Goal: Task Accomplishment & Management: Complete application form

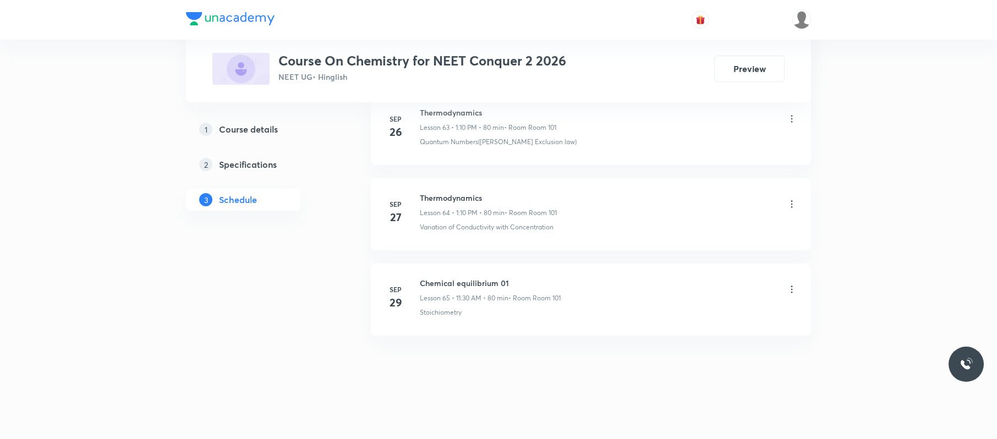
scroll to position [6013, 0]
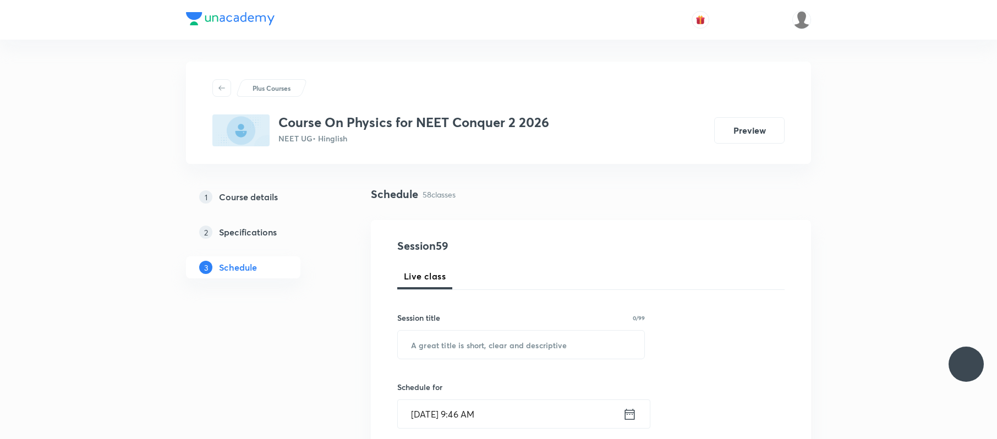
scroll to position [5413, 0]
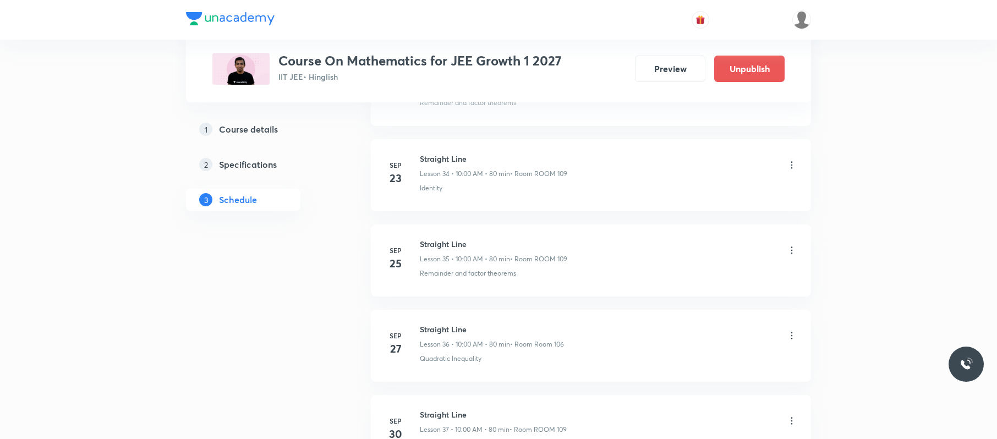
scroll to position [3613, 0]
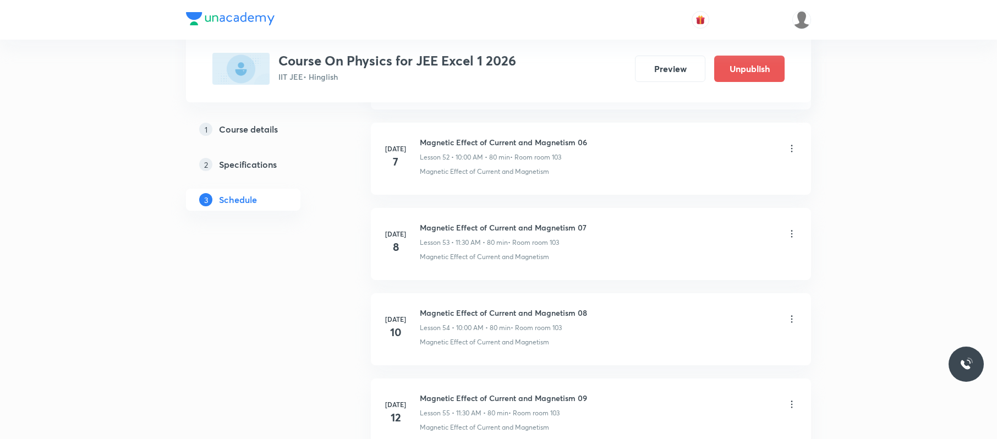
scroll to position [7727, 0]
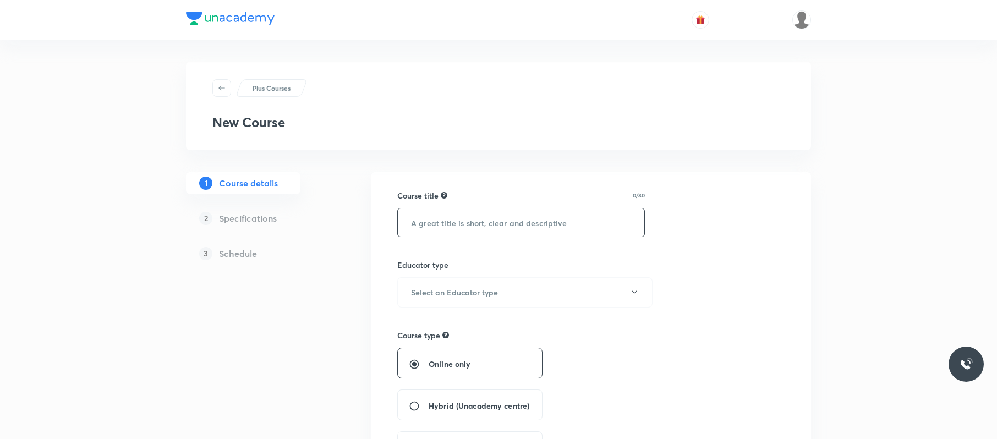
click at [447, 221] on input "text" at bounding box center [521, 223] width 247 height 28
paste input "Course On Chemistry for JEE Excel 3 2026"
type input "Course On Chemistry for JEE Excel 3 2026"
click at [515, 285] on button "Select an Educator type" at bounding box center [524, 292] width 255 height 30
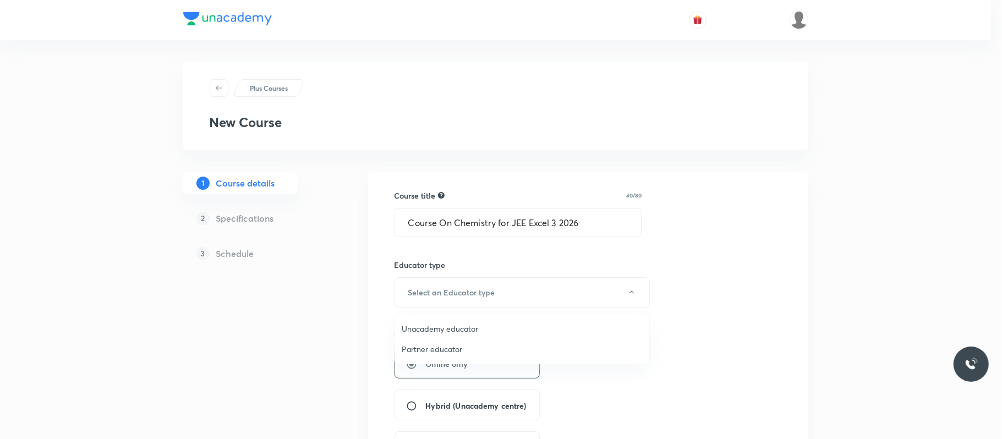
click at [470, 326] on span "Unacademy educator" at bounding box center [522, 329] width 241 height 12
radio input "false"
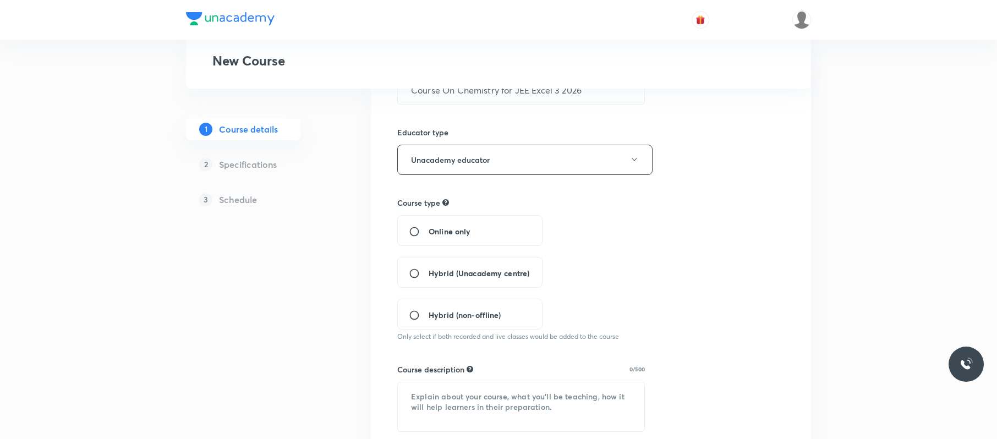
scroll to position [133, 0]
click at [422, 276] on input "Hybrid (Unacademy centre)" at bounding box center [419, 272] width 20 height 11
radio input "true"
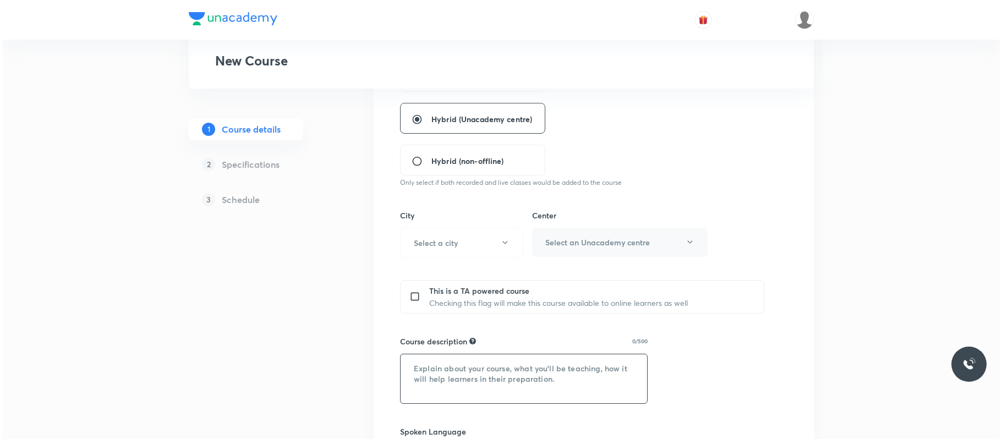
scroll to position [313, 0]
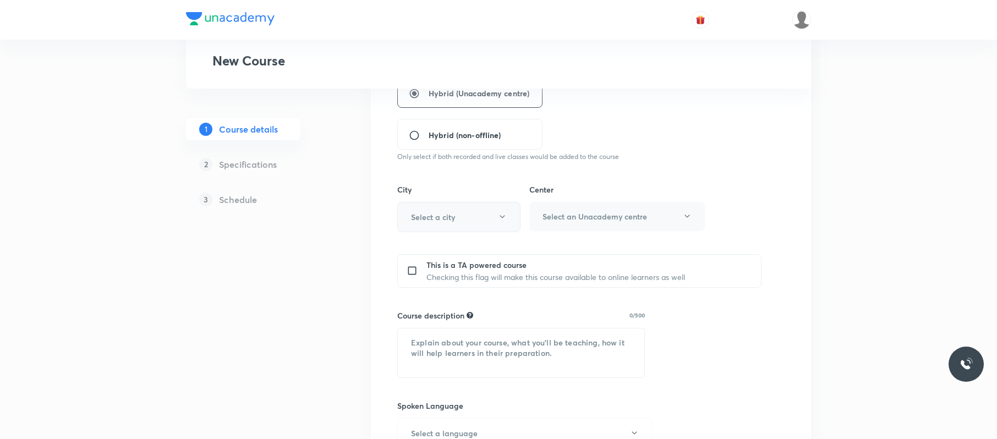
click at [472, 204] on button "Select a city" at bounding box center [458, 217] width 123 height 30
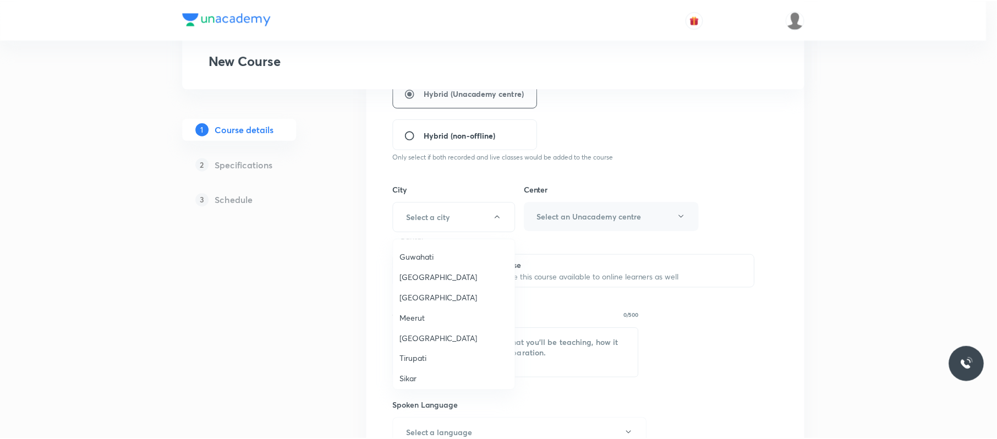
scroll to position [701, 0]
click at [424, 312] on span "Meerut" at bounding box center [456, 318] width 109 height 12
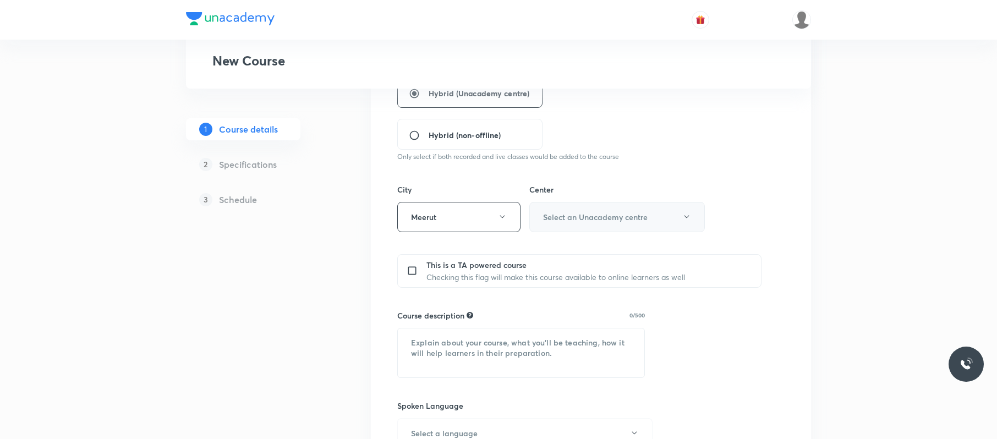
click at [600, 227] on button "Select an Unacademy centre" at bounding box center [617, 217] width 176 height 30
click at [594, 245] on li "Mangal Pandey Nagar" at bounding box center [614, 254] width 174 height 20
click at [494, 343] on textarea at bounding box center [521, 353] width 247 height 49
paste textarea ""In this course, Sumit Kumar will provide in-depth knowledge of Chemistry. The …"
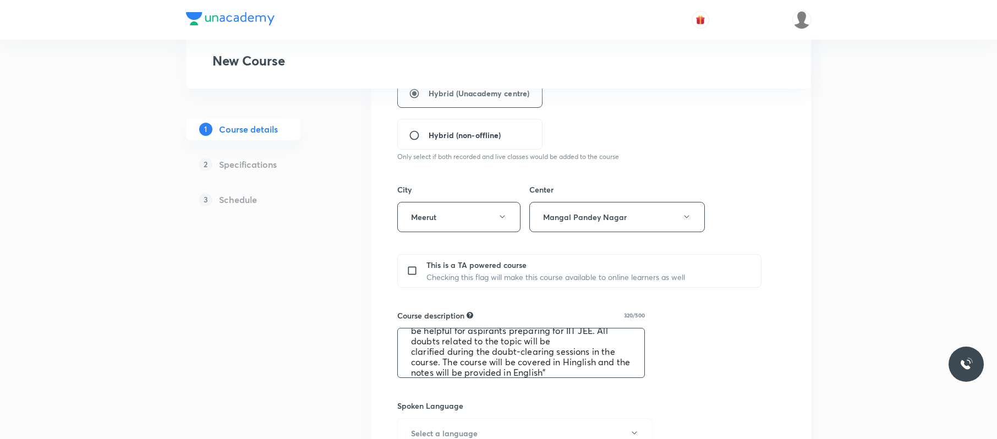
scroll to position [0, 0]
click at [526, 341] on textarea ""In this course, Sumit Kumar will provide in-depth knowledge of Chemistry. The …" at bounding box center [521, 353] width 247 height 49
type textarea ""In this course, Ankit Mishra will provide in-depth knowledge of Chemistry. The…"
drag, startPoint x: 852, startPoint y: 72, endPoint x: 768, endPoint y: 122, distance: 97.5
click at [796, 103] on div "Plus Courses New Course 1 Course details 2 Specifications 3 Schedule Course tit…" at bounding box center [498, 223] width 997 height 1073
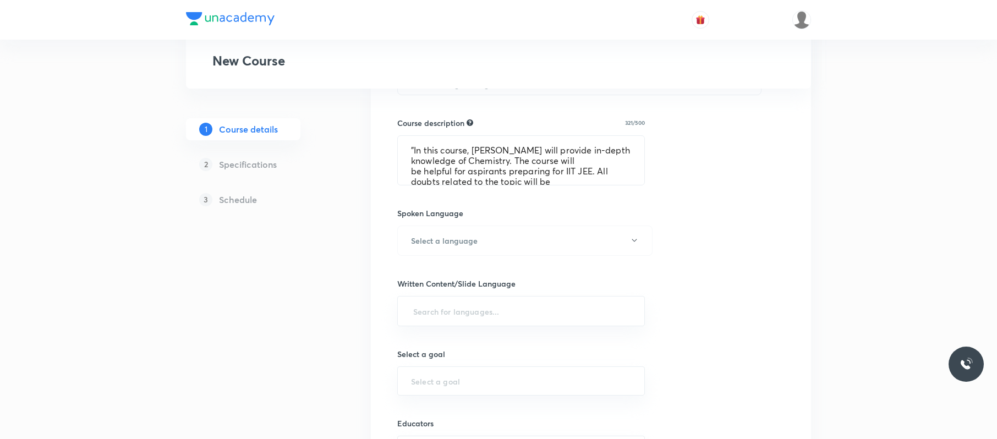
scroll to position [506, 0]
click at [542, 238] on button "Select a language" at bounding box center [524, 240] width 255 height 30
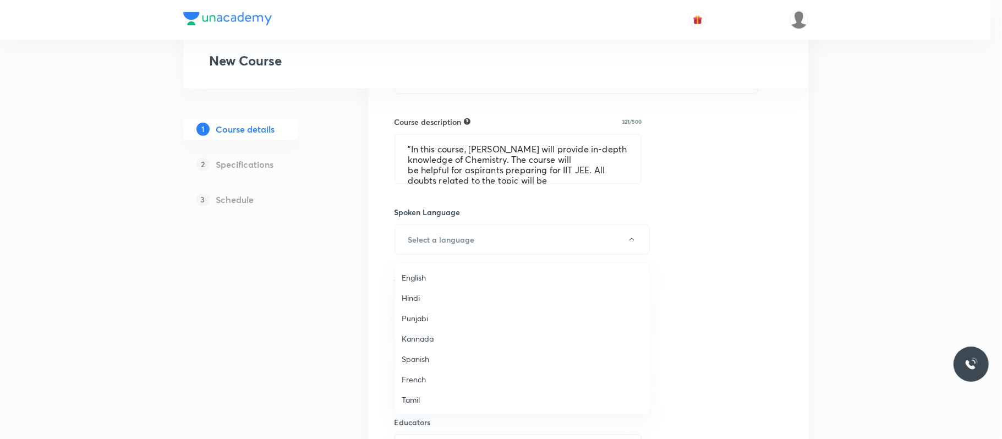
click at [447, 278] on span "English" at bounding box center [522, 278] width 241 height 12
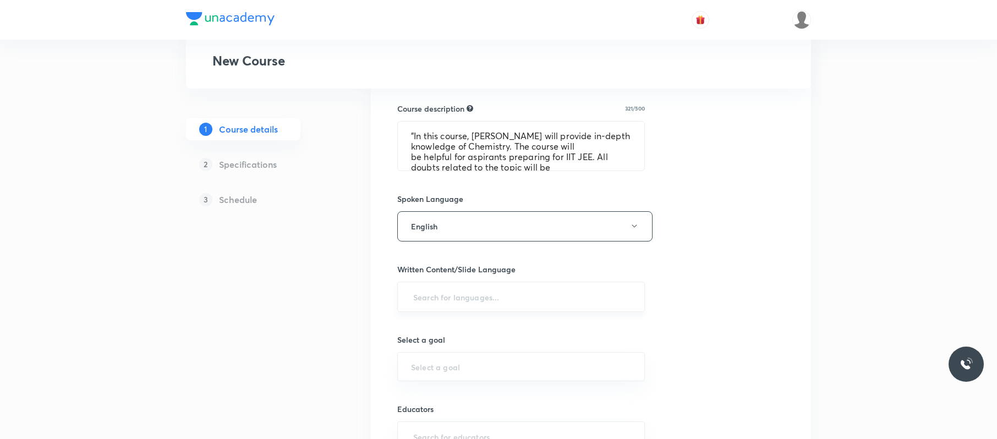
scroll to position [520, 0]
click at [447, 296] on input "text" at bounding box center [521, 296] width 220 height 20
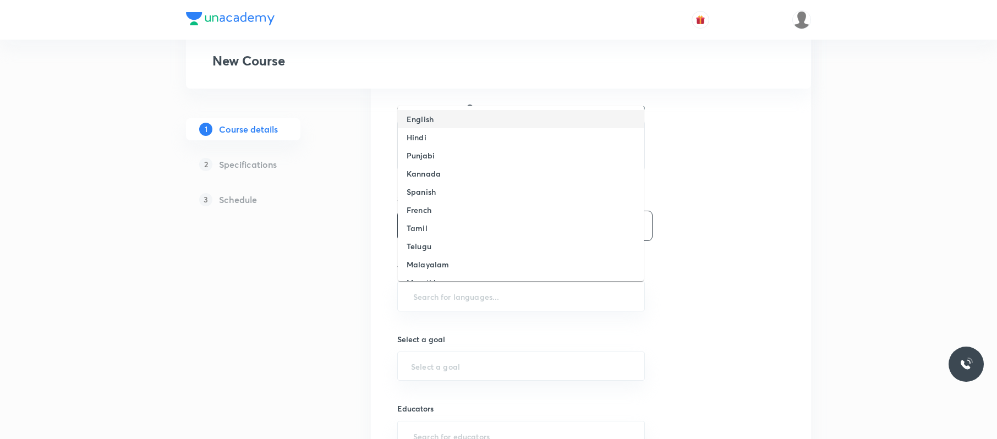
click at [454, 115] on li "English" at bounding box center [521, 119] width 246 height 18
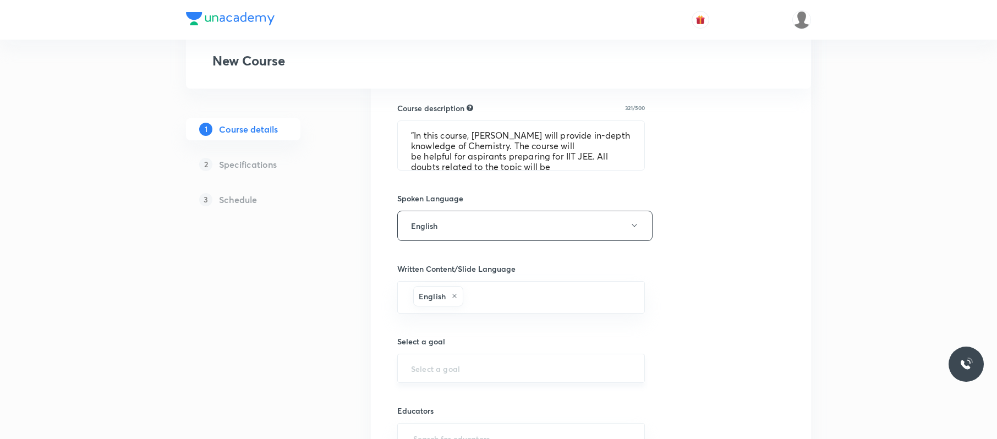
click at [441, 364] on div "​" at bounding box center [521, 368] width 248 height 29
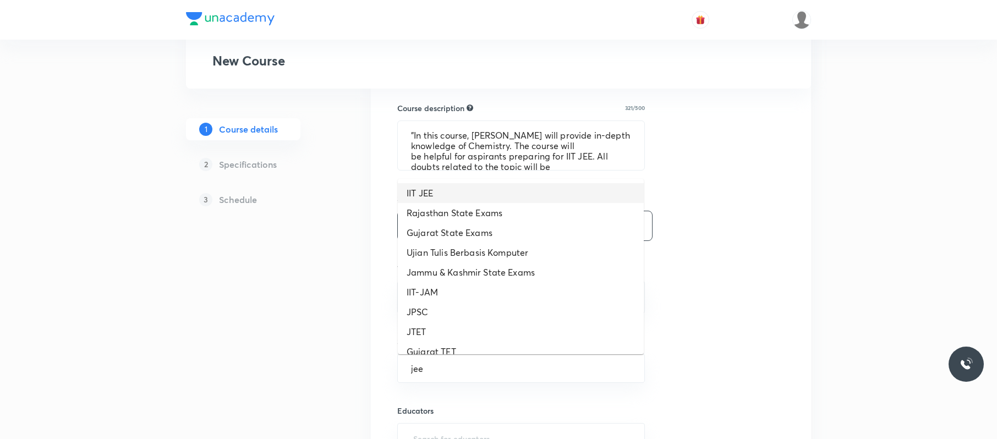
click at [478, 195] on li "IIT JEE" at bounding box center [521, 193] width 246 height 20
type input "IIT JEE"
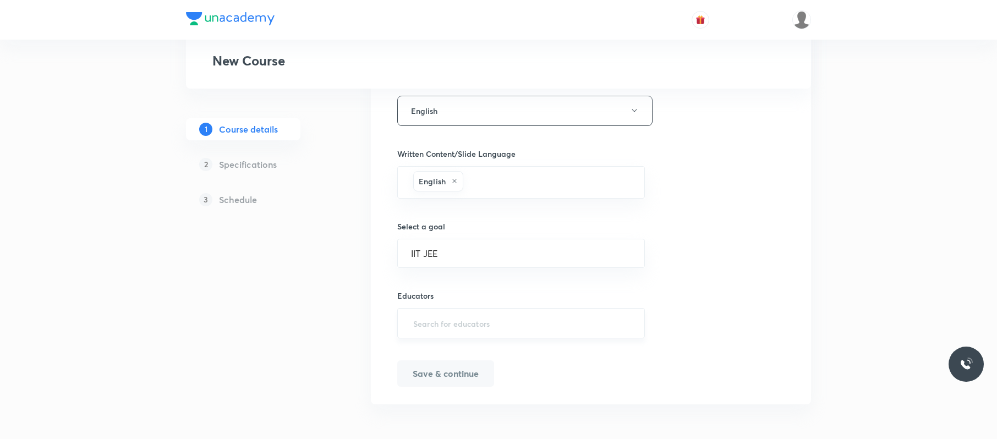
scroll to position [636, 0]
click at [494, 324] on input "text" at bounding box center [521, 323] width 220 height 20
paste input "L7NKWL5RNXNU"
type input "L7NKWL5RNXNU"
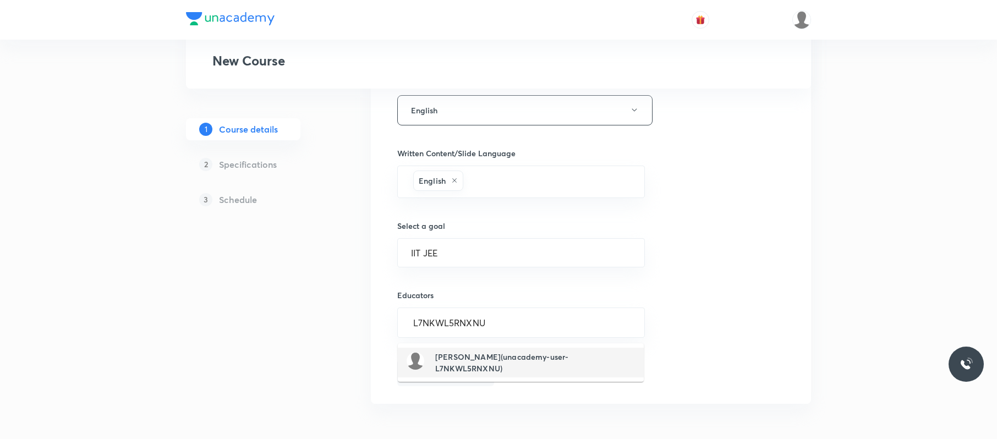
click at [478, 358] on h6 "Ankit Mishra(unacademy-user-L7NKWL5RNXNU)" at bounding box center [535, 362] width 200 height 23
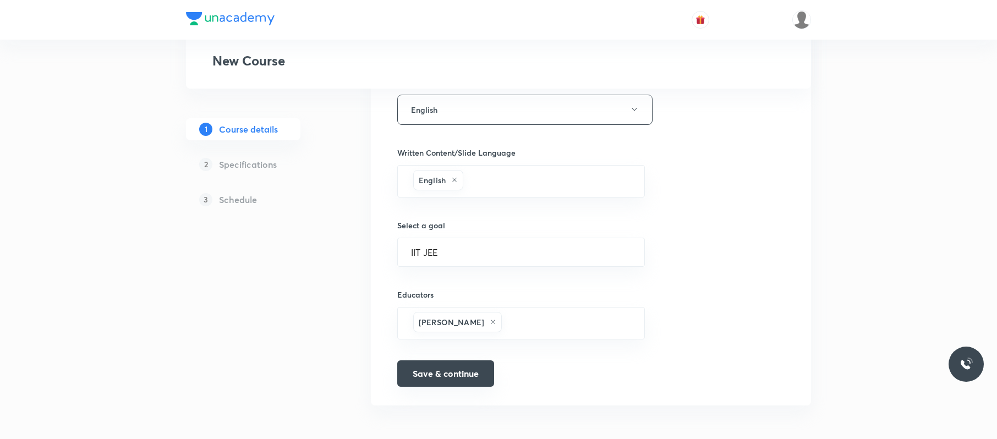
click at [465, 375] on button "Save & continue" at bounding box center [445, 373] width 97 height 26
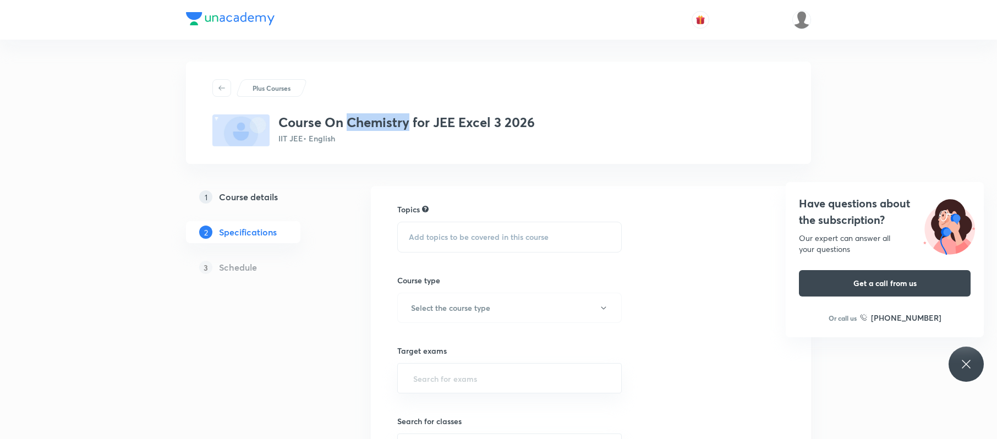
drag, startPoint x: 409, startPoint y: 124, endPoint x: 347, endPoint y: 122, distance: 62.8
click at [347, 122] on h3 "Course On Chemistry for JEE Excel 3 2026" at bounding box center [406, 122] width 256 height 16
copy h3 "Chemistry"
click at [440, 236] on span "Add topics to be covered in this course" at bounding box center [479, 237] width 140 height 9
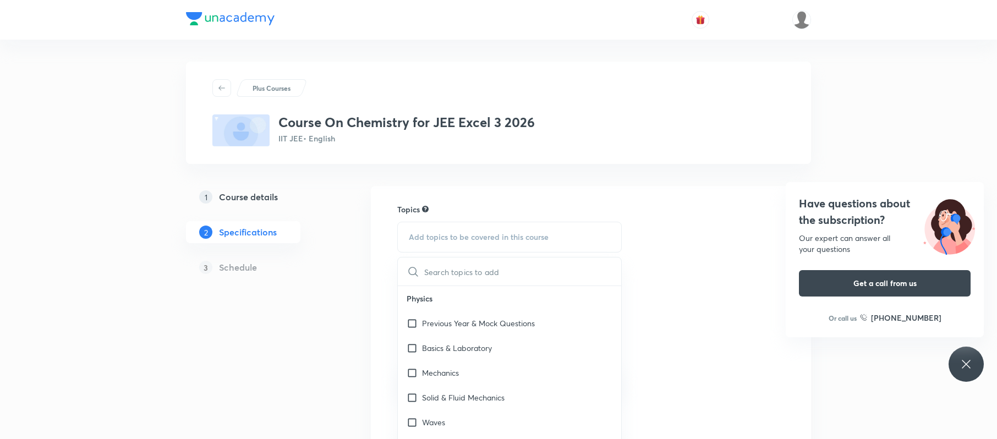
click at [485, 263] on input "text" at bounding box center [522, 272] width 197 height 28
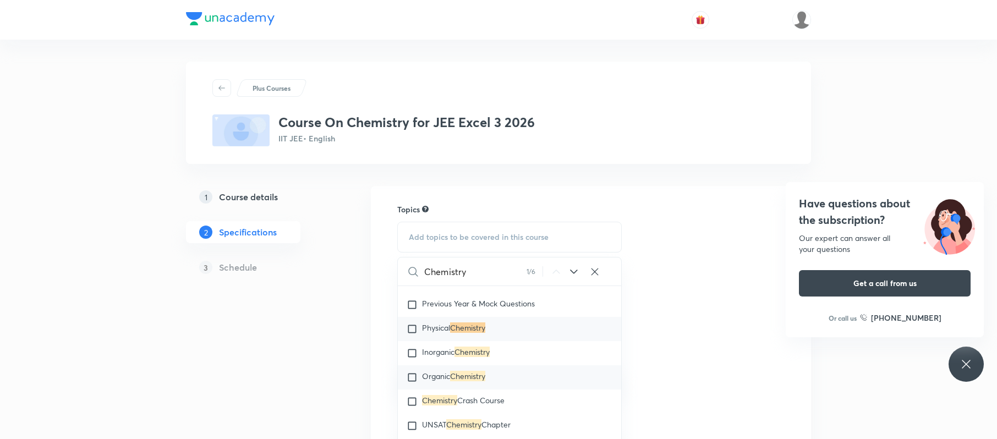
scroll to position [1116, 0]
type input "Chemistry"
click at [485, 380] on mark "Chemistry" at bounding box center [467, 375] width 35 height 10
checkbox input "true"
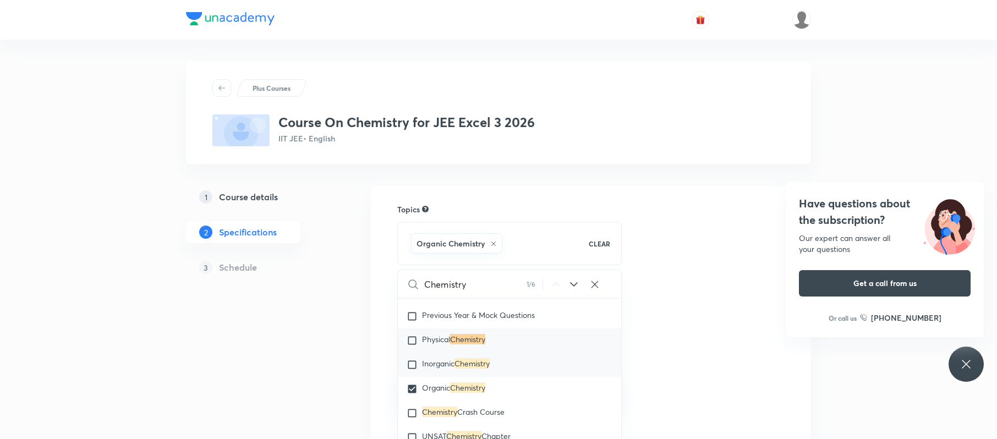
click at [490, 369] on mark "Chemistry" at bounding box center [472, 363] width 35 height 10
checkbox input "true"
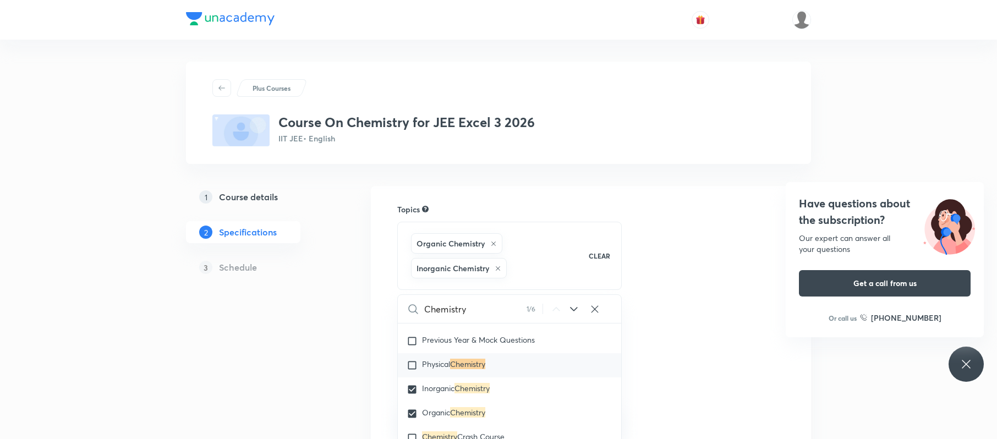
click at [496, 369] on div "Physical Chemistry" at bounding box center [509, 365] width 223 height 24
checkbox input "true"
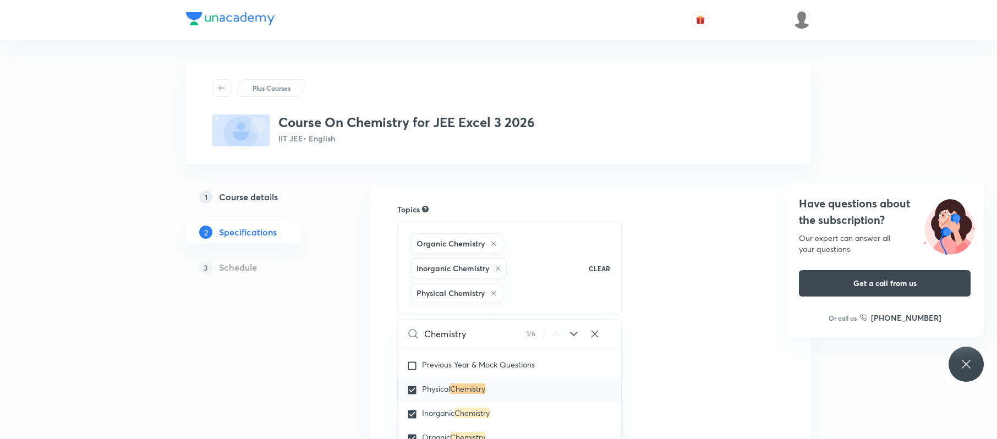
click at [870, 183] on div "Have questions about the subscription? Our expert can answer all your questions…" at bounding box center [885, 259] width 198 height 155
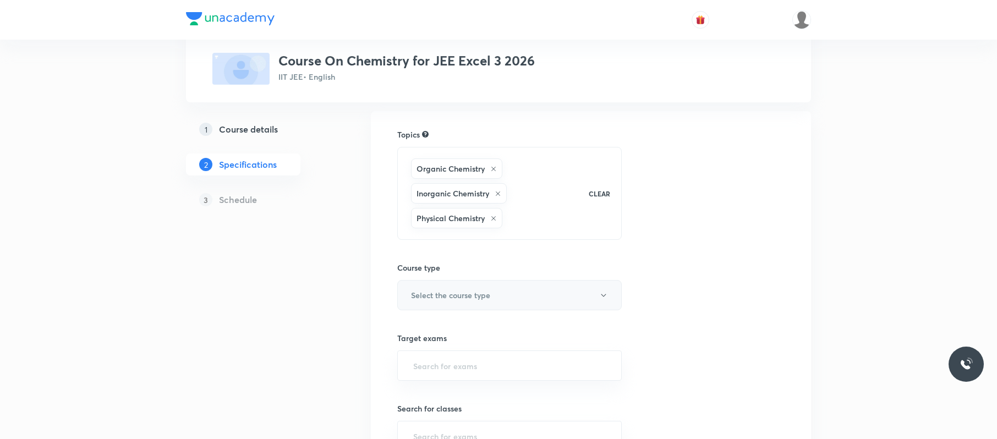
scroll to position [78, 0]
click at [516, 288] on button "Select the course type" at bounding box center [509, 292] width 225 height 30
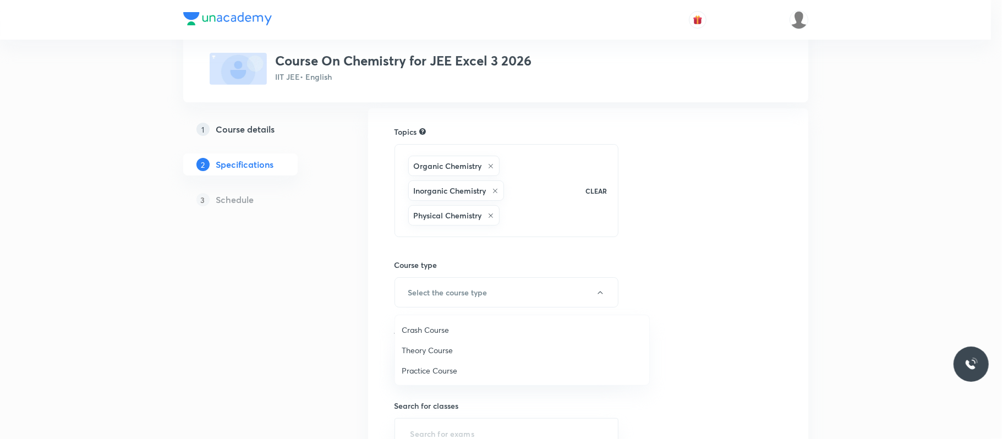
click at [434, 346] on span "Theory Course" at bounding box center [522, 351] width 241 height 12
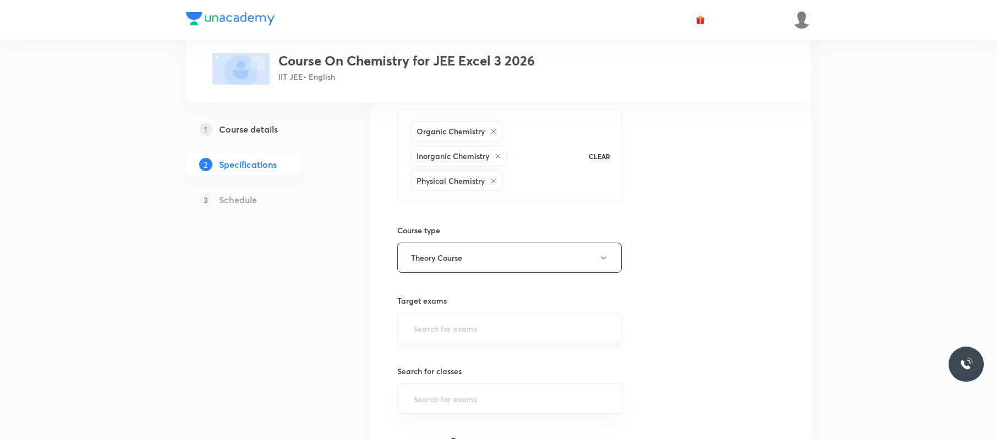
scroll to position [113, 0]
click at [526, 319] on input "text" at bounding box center [509, 328] width 197 height 20
click at [496, 375] on li "IIT JEE 2027" at bounding box center [508, 381] width 223 height 20
click at [501, 406] on input "text" at bounding box center [509, 400] width 197 height 20
click at [485, 314] on li "Class 12" at bounding box center [508, 312] width 223 height 20
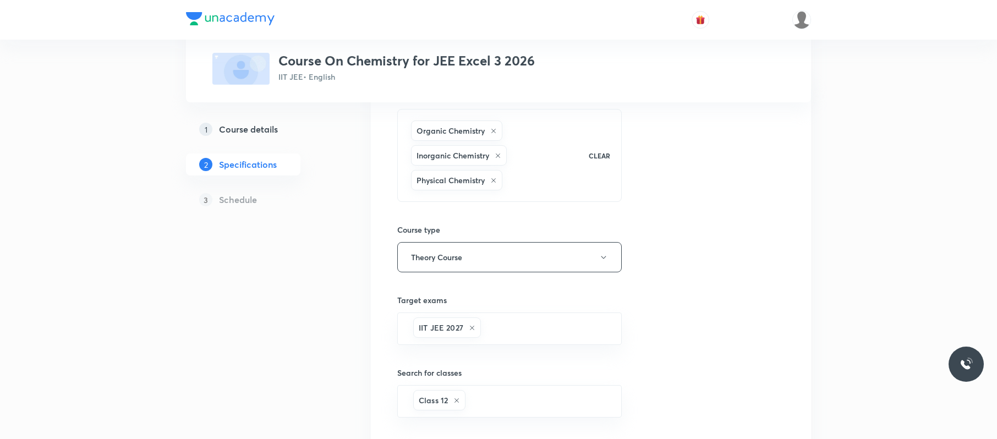
scroll to position [322, 0]
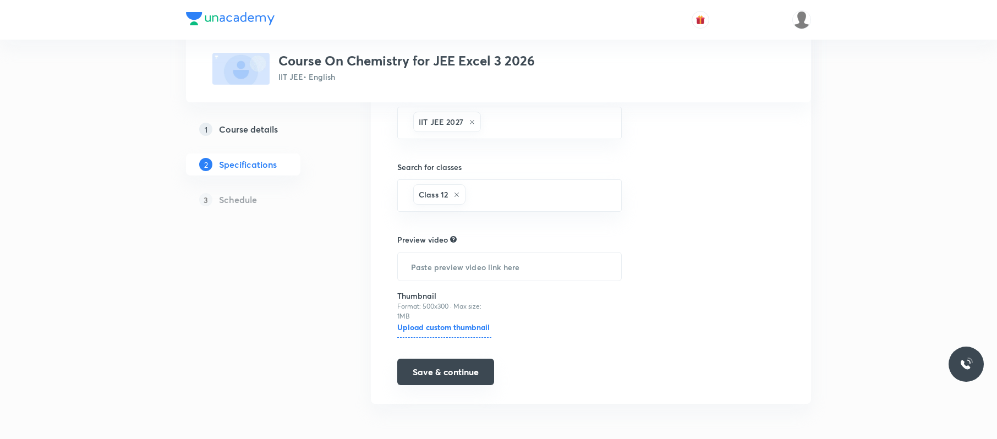
click at [443, 366] on button "Save & continue" at bounding box center [445, 372] width 97 height 26
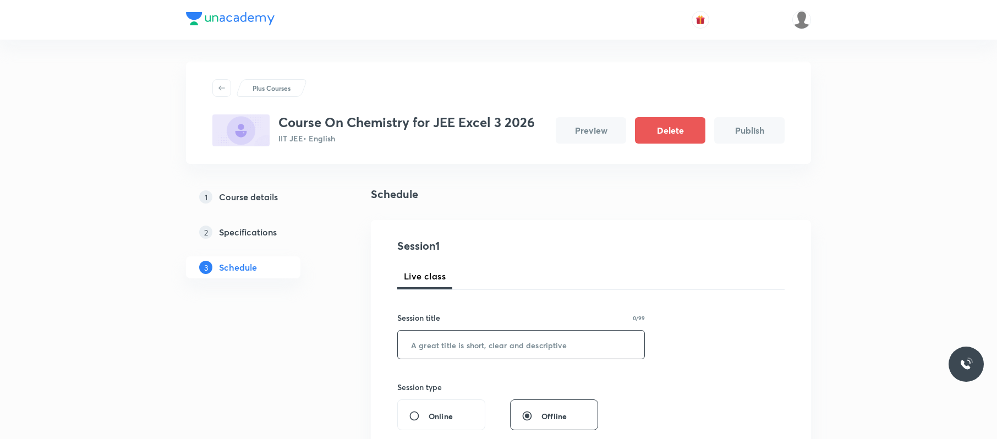
click at [509, 340] on input "text" at bounding box center [521, 345] width 247 height 28
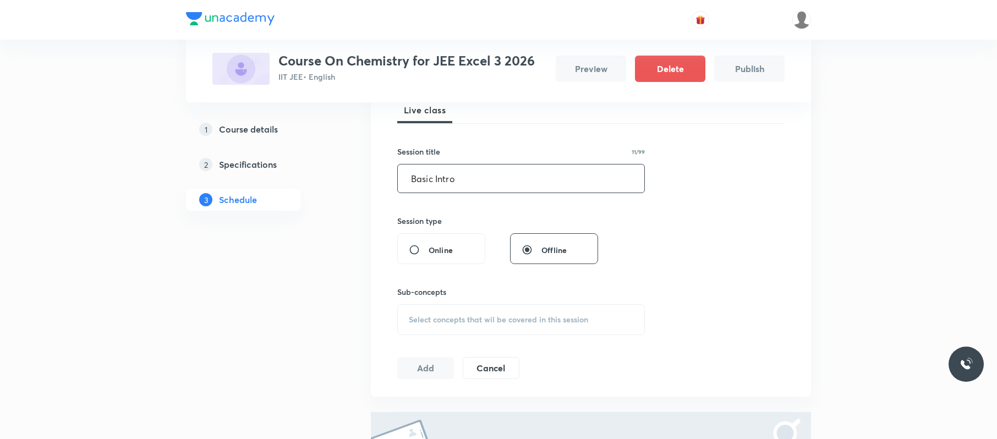
scroll to position [181, 0]
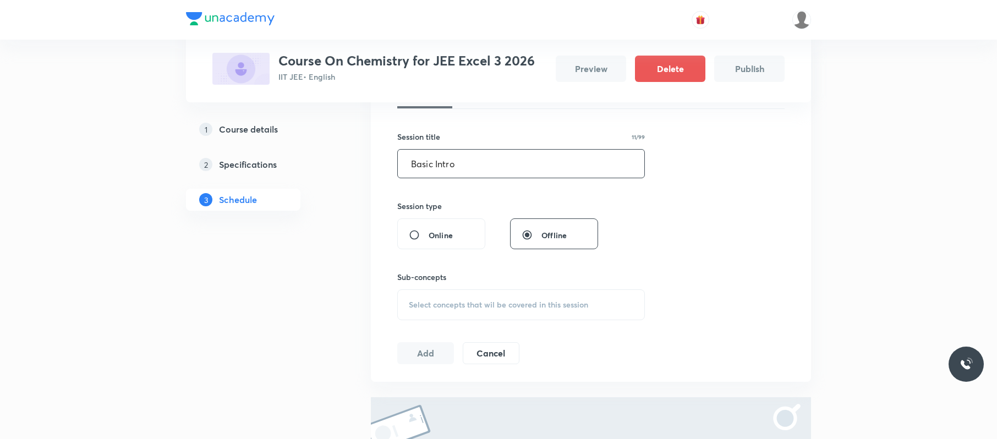
type input "Basic Intro"
click at [562, 291] on div "Select concepts that wil be covered in this session" at bounding box center [521, 304] width 248 height 31
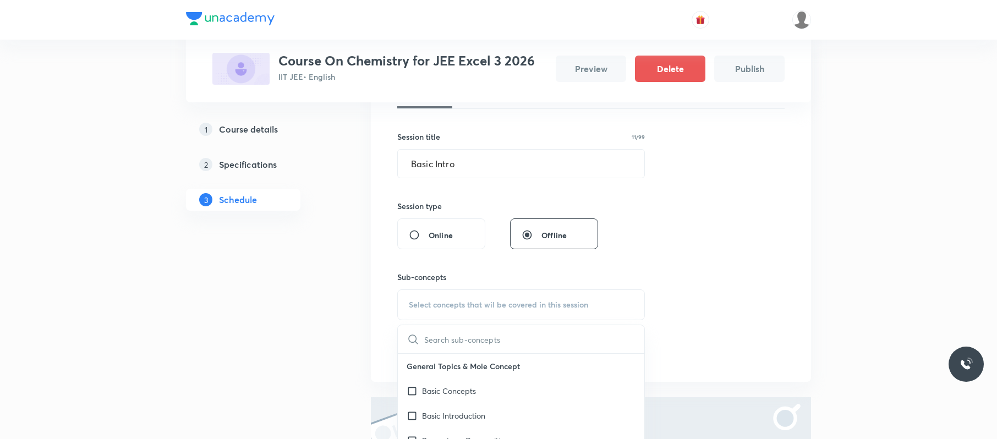
drag, startPoint x: 502, startPoint y: 386, endPoint x: 740, endPoint y: 296, distance: 254.0
click at [502, 387] on div "Basic Concepts" at bounding box center [521, 391] width 247 height 25
checkbox input "true"
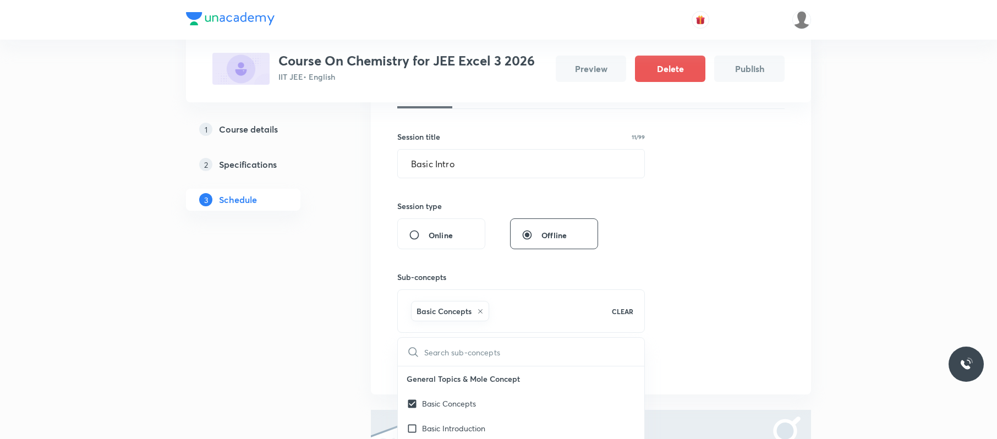
drag, startPoint x: 740, startPoint y: 296, endPoint x: 713, endPoint y: 302, distance: 27.2
click at [742, 296] on div "Session 1 Live class Session title 11/99 Basic Intro ​ Session type Online Offl…" at bounding box center [590, 217] width 387 height 320
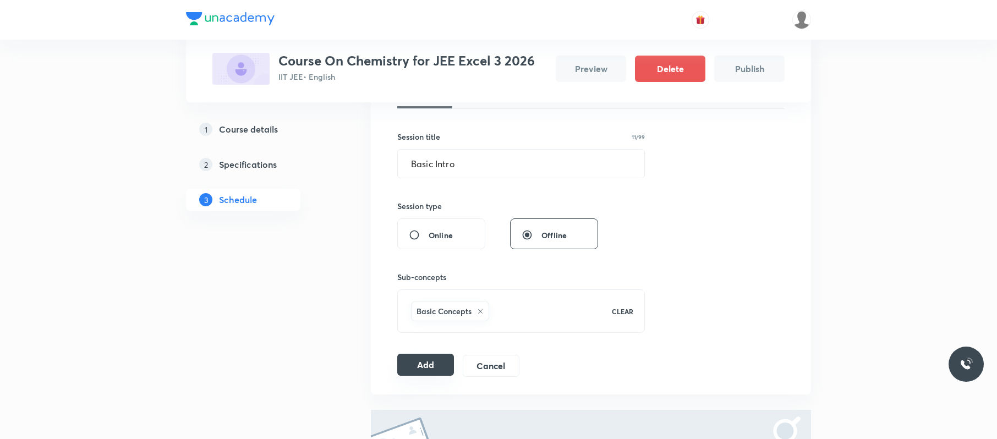
click at [412, 359] on button "Add" at bounding box center [425, 365] width 57 height 22
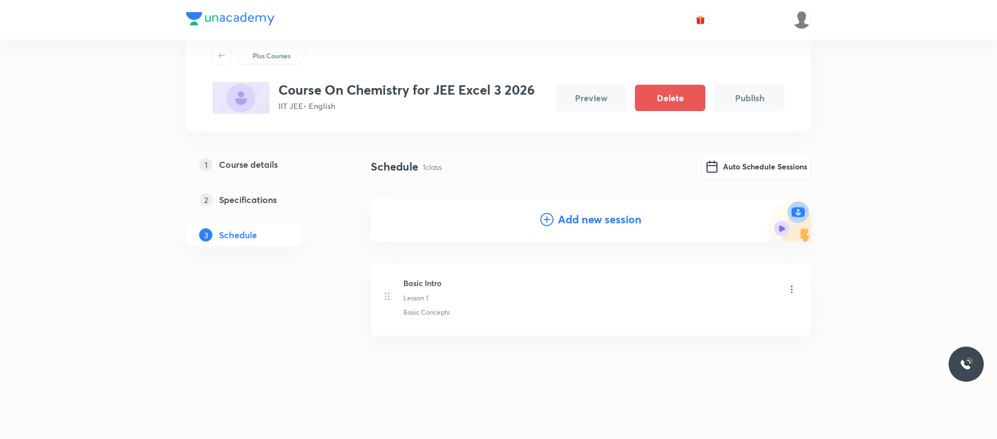
scroll to position [32, 0]
click at [785, 158] on button "Auto Schedule Sessions" at bounding box center [757, 166] width 110 height 26
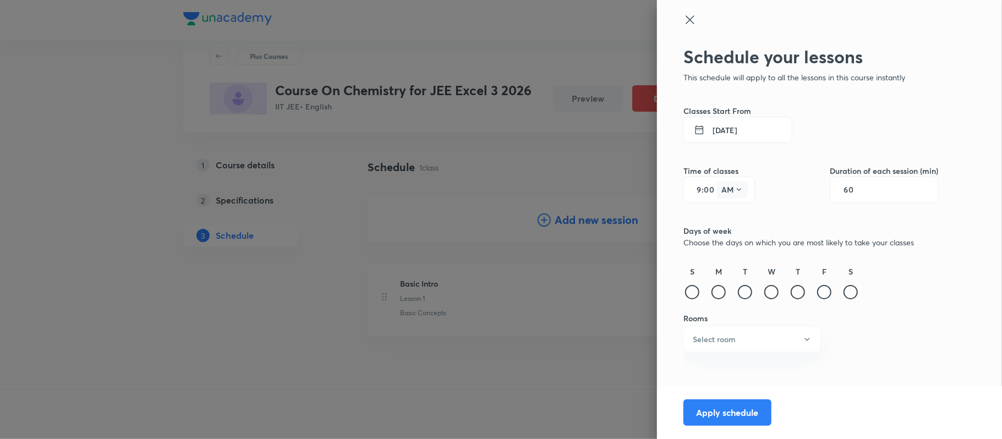
click at [729, 189] on button "AM" at bounding box center [732, 190] width 31 height 18
click at [724, 216] on div "PM" at bounding box center [733, 218] width 40 height 26
drag, startPoint x: 722, startPoint y: 289, endPoint x: 736, endPoint y: 294, distance: 15.1
click at [725, 292] on div at bounding box center [719, 292] width 14 height 14
click at [746, 296] on div at bounding box center [745, 292] width 14 height 14
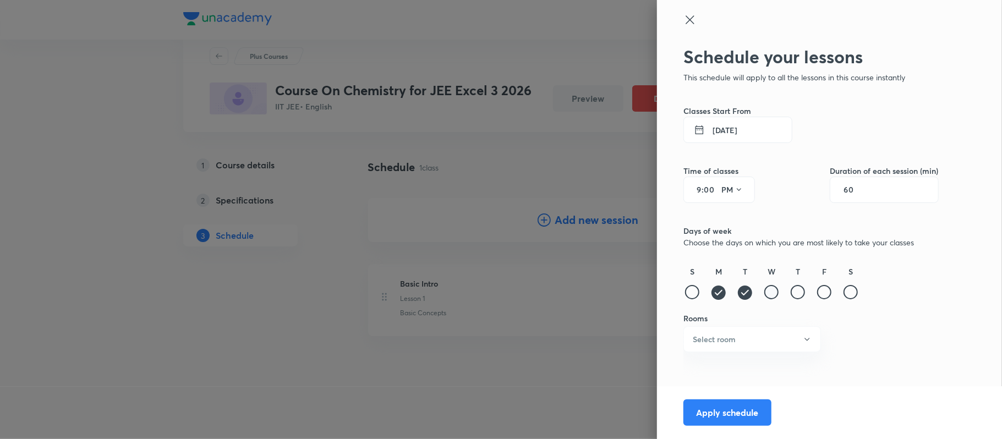
click at [767, 293] on div at bounding box center [771, 292] width 14 height 14
drag, startPoint x: 795, startPoint y: 291, endPoint x: 816, endPoint y: 303, distance: 23.9
click at [795, 291] on div at bounding box center [798, 292] width 14 height 14
click at [821, 294] on div at bounding box center [824, 292] width 14 height 14
click at [855, 287] on div at bounding box center [851, 292] width 14 height 14
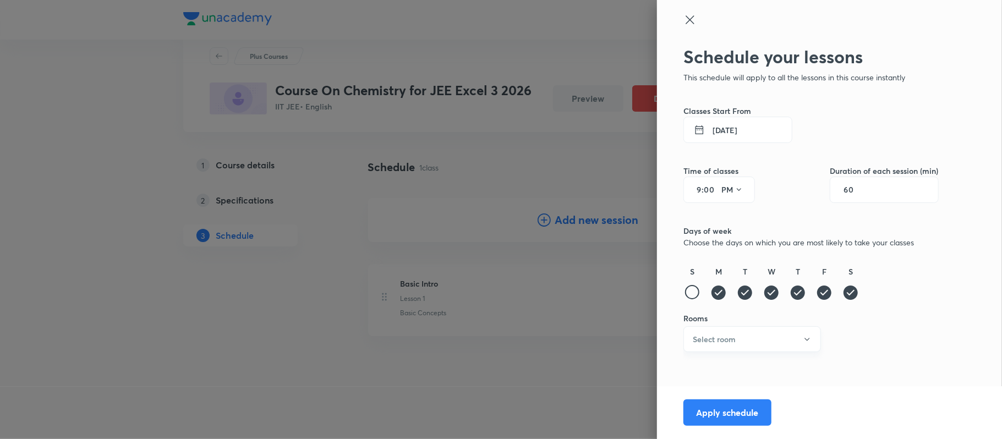
click at [813, 341] on button "Select room" at bounding box center [753, 339] width 138 height 26
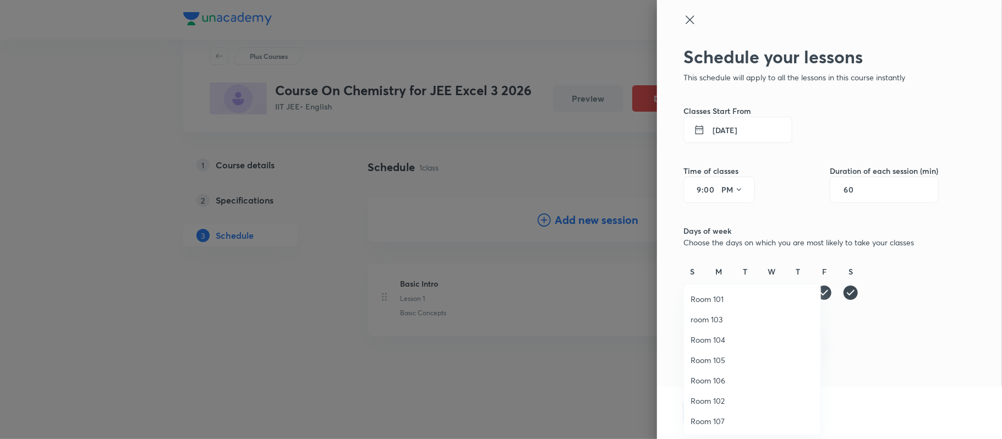
click at [757, 339] on span "Room 104" at bounding box center [752, 340] width 123 height 12
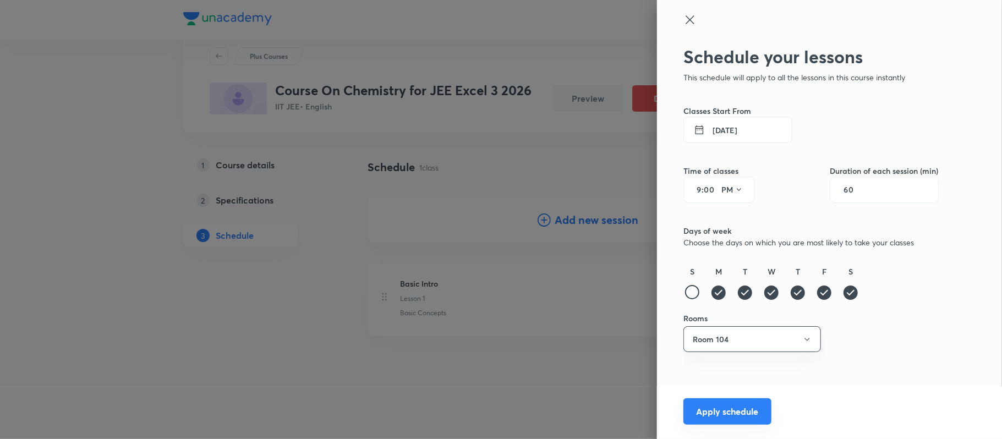
click at [749, 409] on button "Apply schedule" at bounding box center [728, 411] width 88 height 26
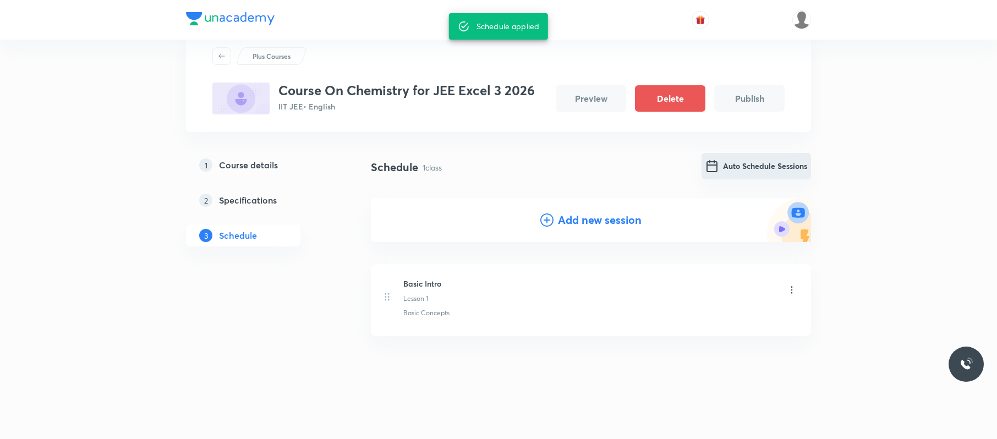
click at [759, 167] on button "Auto Schedule Sessions" at bounding box center [757, 166] width 110 height 26
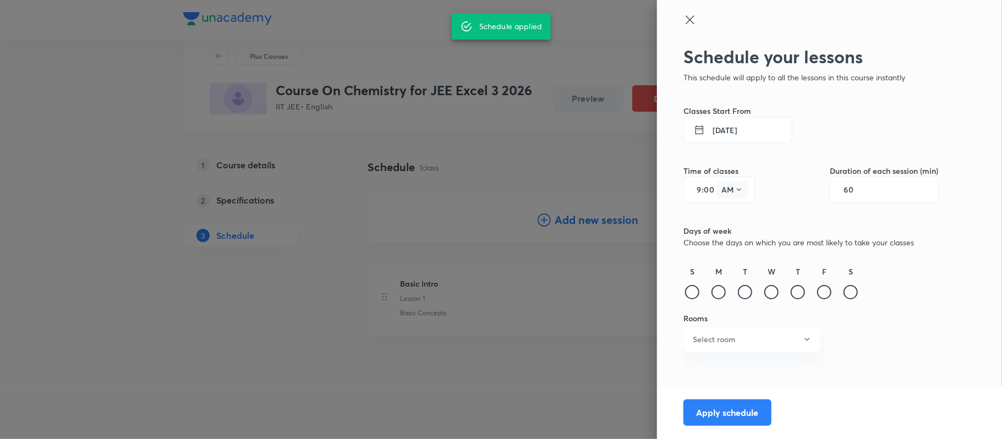
click at [737, 190] on icon at bounding box center [739, 189] width 9 height 9
drag, startPoint x: 735, startPoint y: 214, endPoint x: 755, endPoint y: 234, distance: 28.0
click at [734, 214] on div "PM" at bounding box center [733, 218] width 40 height 26
click at [721, 291] on div at bounding box center [719, 292] width 14 height 14
click at [742, 292] on div at bounding box center [745, 292] width 14 height 14
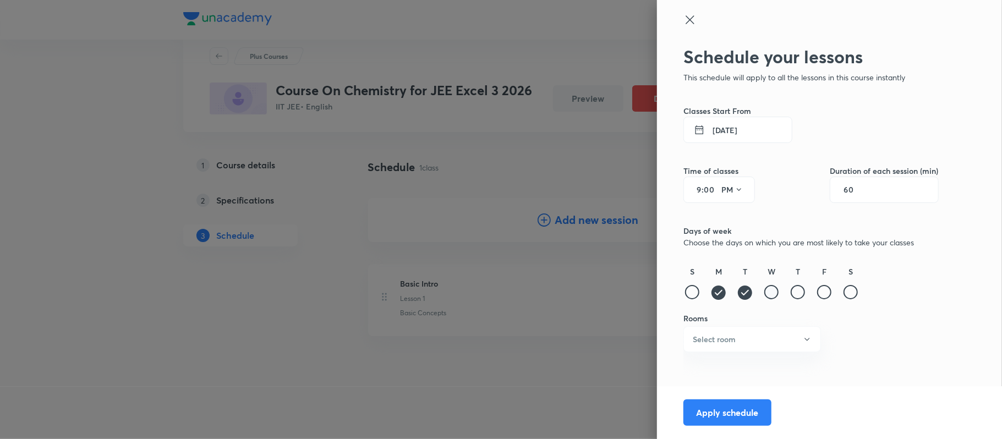
click at [774, 293] on div at bounding box center [771, 292] width 14 height 14
click at [797, 291] on div at bounding box center [798, 292] width 14 height 14
click at [824, 285] on div at bounding box center [824, 292] width 14 height 14
click at [788, 329] on button "Select room" at bounding box center [753, 339] width 138 height 26
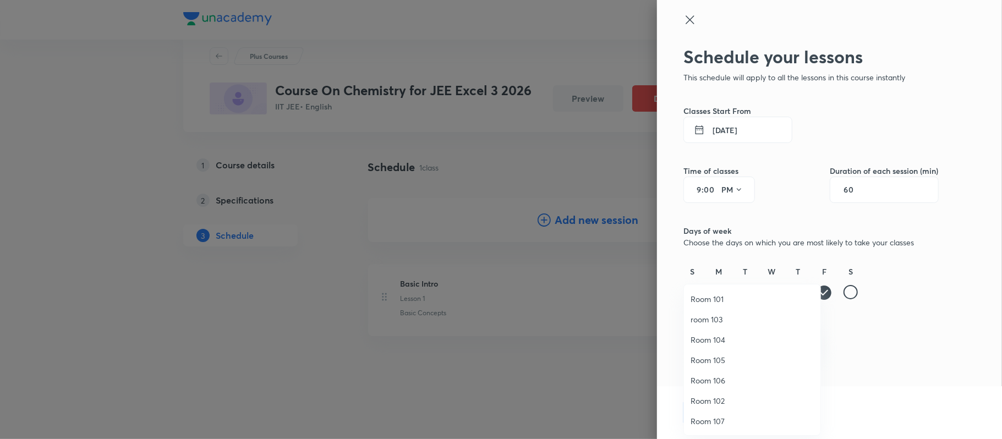
click at [742, 341] on span "Room 104" at bounding box center [752, 340] width 123 height 12
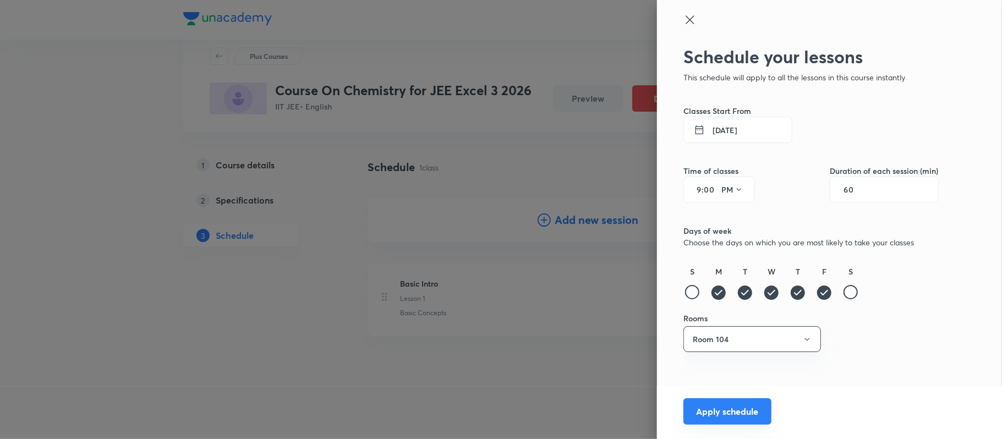
click at [745, 419] on button "Apply schedule" at bounding box center [728, 411] width 88 height 26
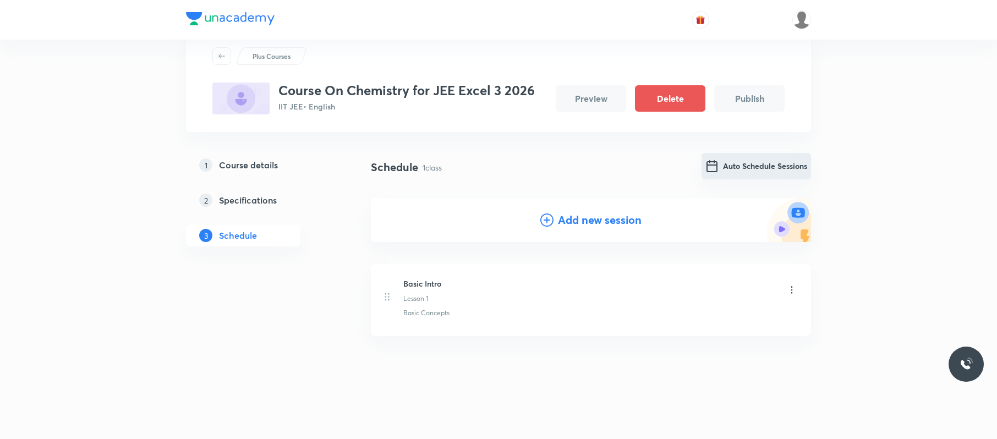
click at [770, 173] on button "Auto Schedule Sessions" at bounding box center [757, 166] width 110 height 26
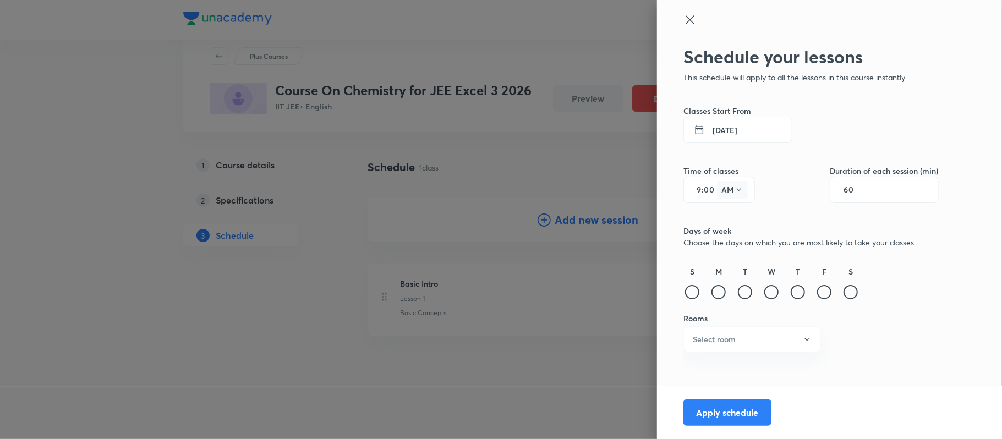
click at [740, 192] on icon at bounding box center [739, 189] width 9 height 9
click at [745, 214] on div "PM" at bounding box center [733, 218] width 40 height 26
click at [723, 288] on div at bounding box center [719, 292] width 14 height 14
click at [795, 285] on div at bounding box center [798, 292] width 14 height 14
click at [829, 289] on div at bounding box center [824, 292] width 14 height 14
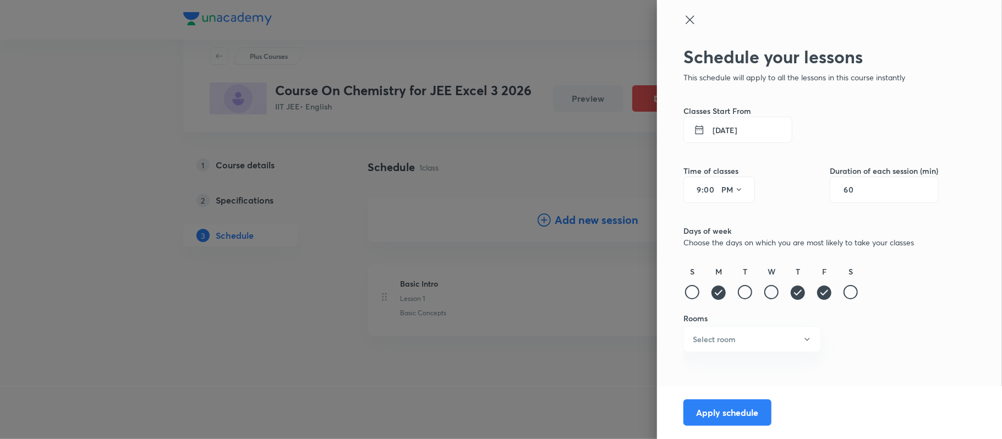
click at [775, 287] on div at bounding box center [771, 292] width 14 height 14
click at [738, 292] on div at bounding box center [745, 292] width 14 height 14
click at [753, 339] on button "Select room" at bounding box center [753, 339] width 138 height 26
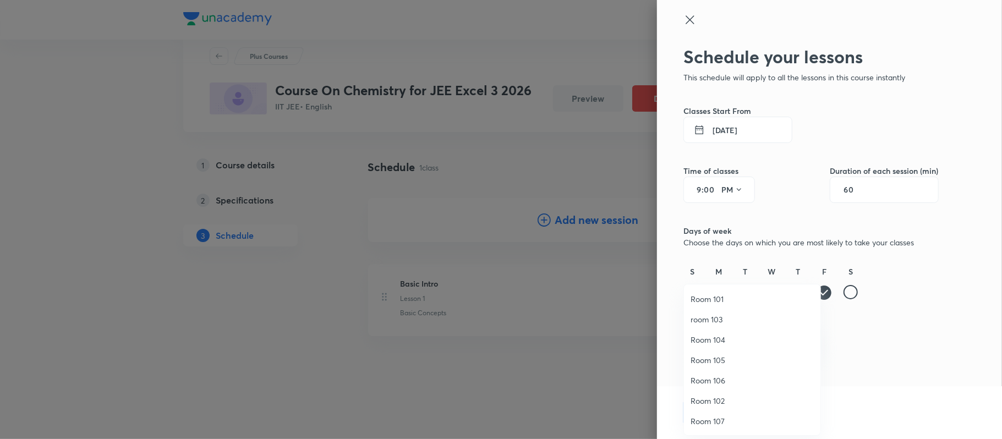
click at [733, 298] on span "Room 101" at bounding box center [752, 299] width 123 height 12
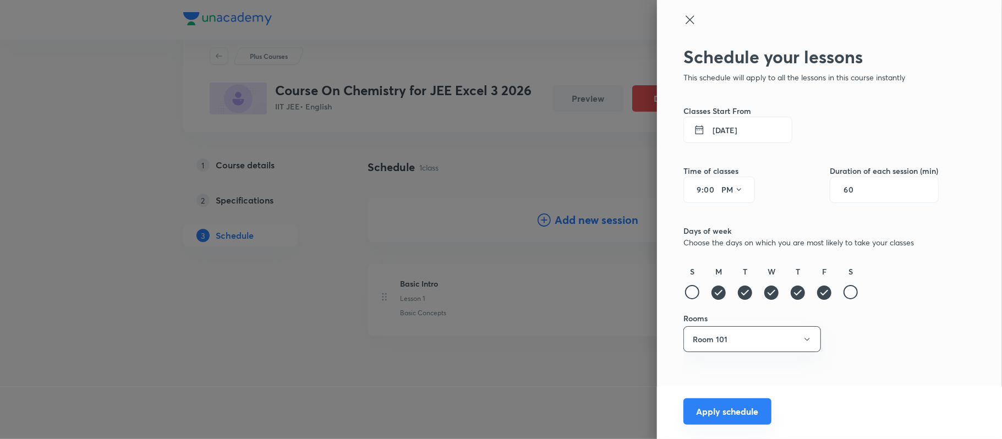
click at [716, 403] on button "Apply schedule" at bounding box center [728, 411] width 88 height 26
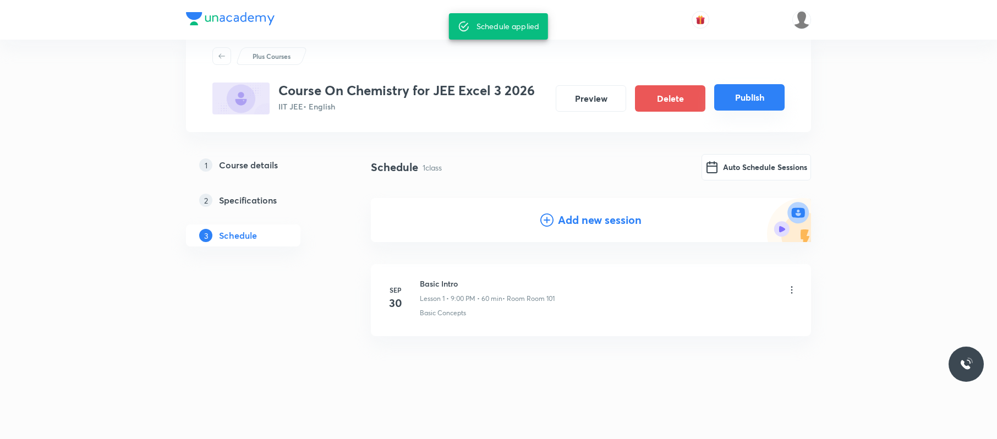
click at [753, 98] on button "Publish" at bounding box center [749, 97] width 70 height 26
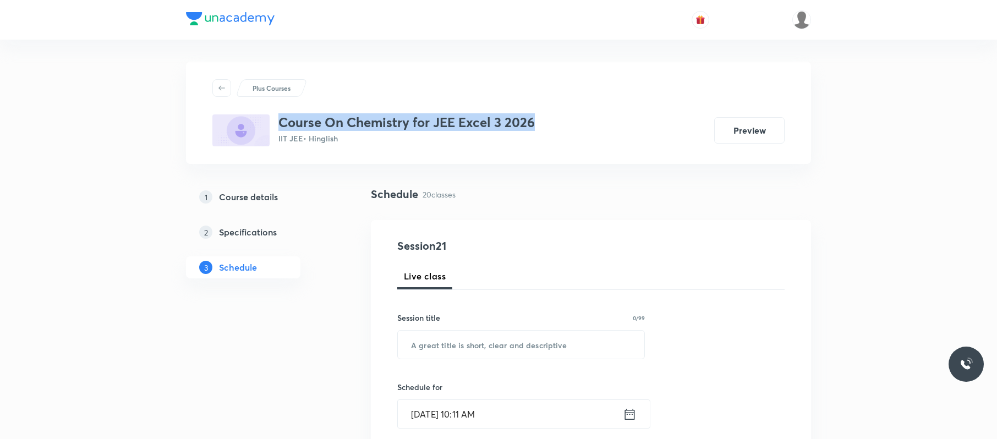
click at [276, 126] on div "Plus Courses Course On Chemistry for JEE Excel 3 2026 IIT JEE • Hinglish Preview" at bounding box center [498, 112] width 572 height 67
click at [244, 189] on link "1 Course details" at bounding box center [261, 197] width 150 height 22
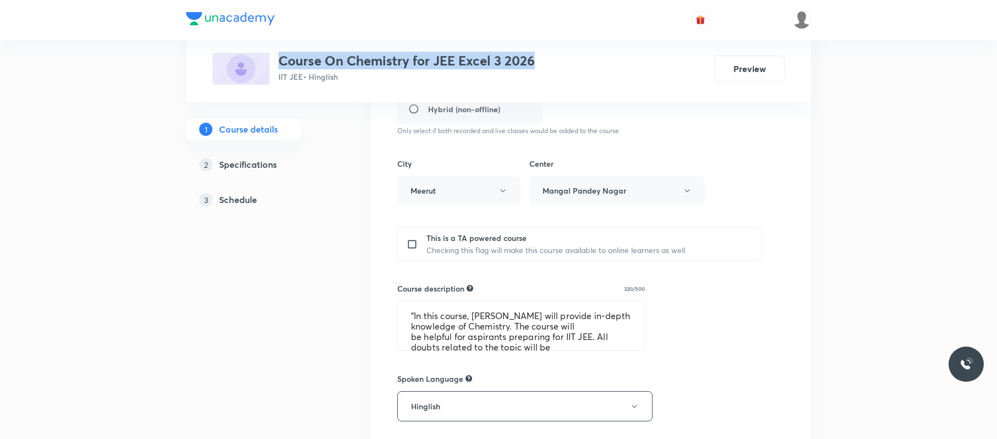
scroll to position [353, 0]
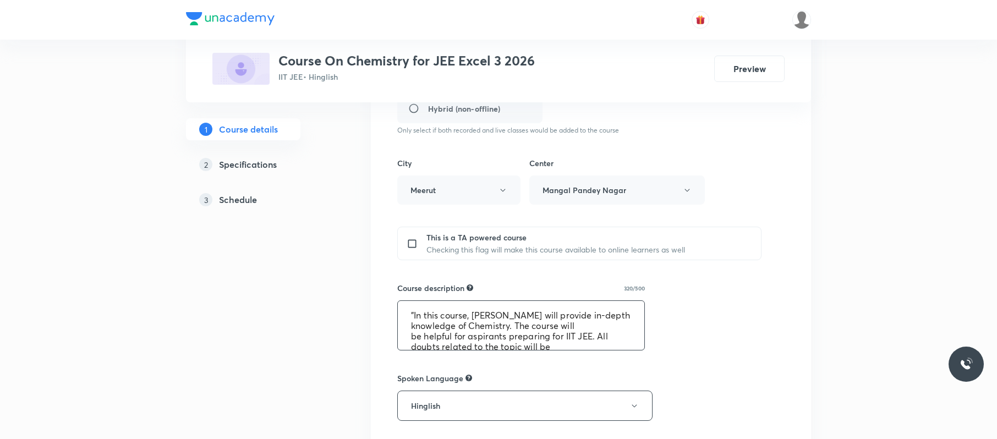
click at [409, 315] on textarea ""In this course, Sumit Kumar will provide in-depth knowledge of Chemistry. The …" at bounding box center [521, 325] width 247 height 49
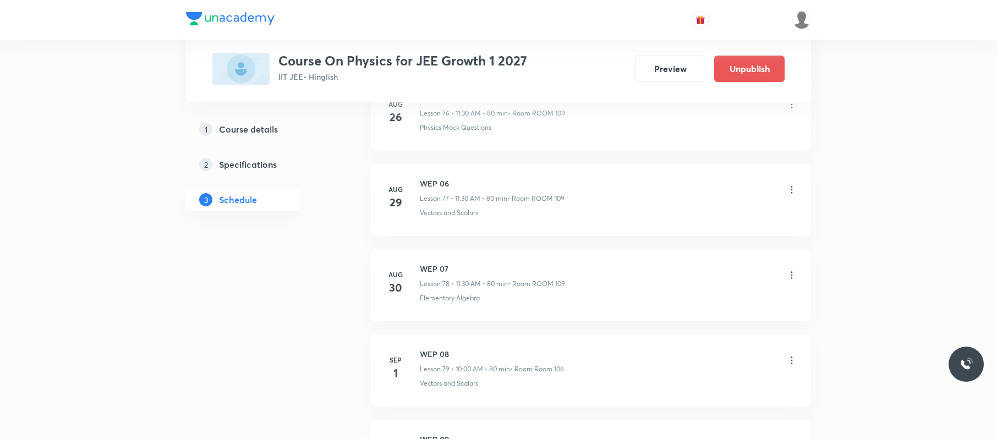
scroll to position [7983, 0]
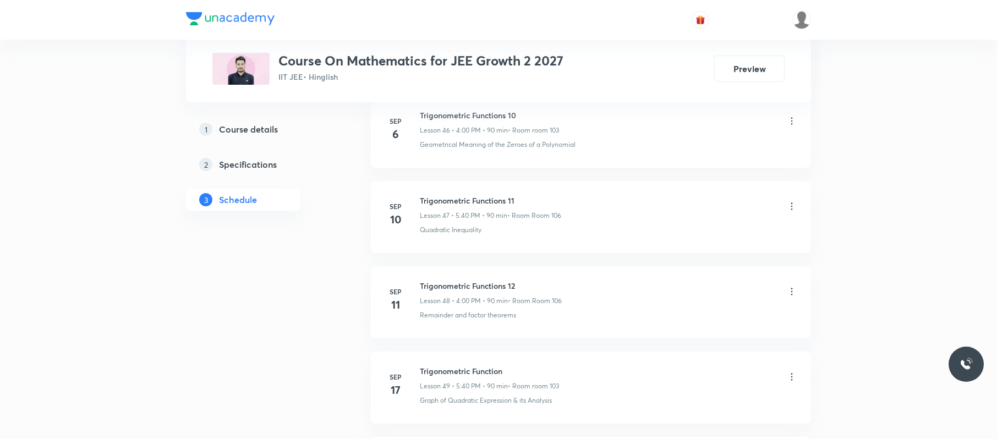
scroll to position [5071, 0]
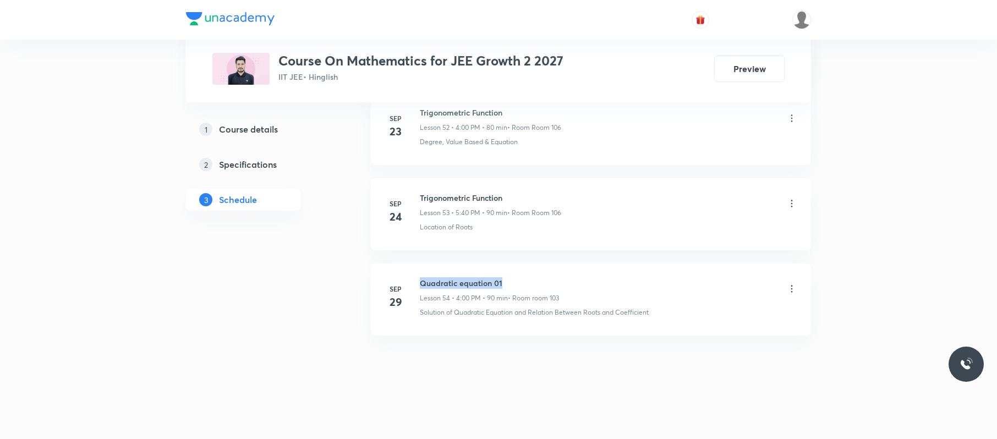
drag, startPoint x: 509, startPoint y: 278, endPoint x: 434, endPoint y: 278, distance: 74.8
click at [419, 282] on div "Sep 29 Quadratic equation 01 Lesson 54 • 4:00 PM • 90 min • Room room 103 Solut…" at bounding box center [591, 297] width 413 height 40
copy h6 "Quadratic equation 01"
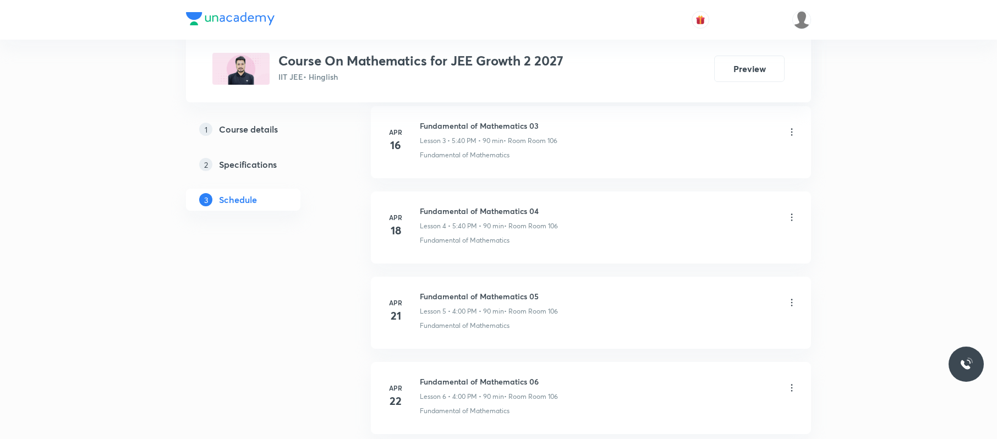
scroll to position [0, 0]
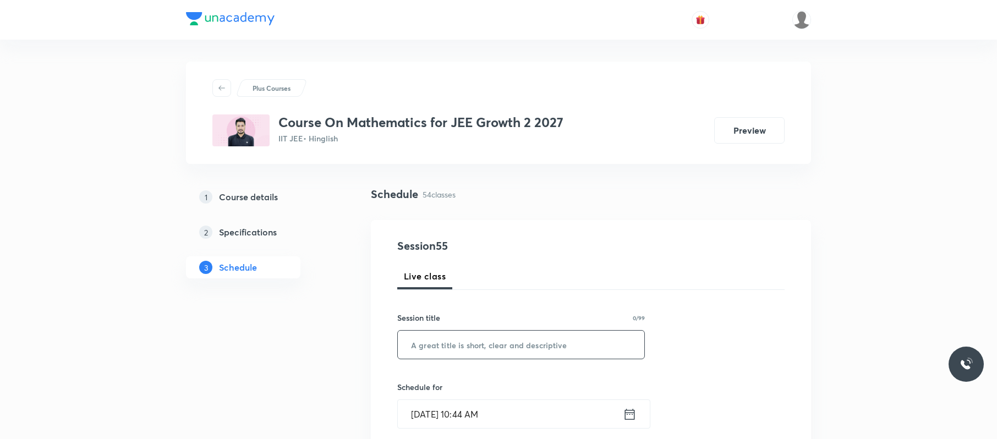
click at [456, 342] on input "text" at bounding box center [521, 345] width 247 height 28
paste input "Quadratic equation 01"
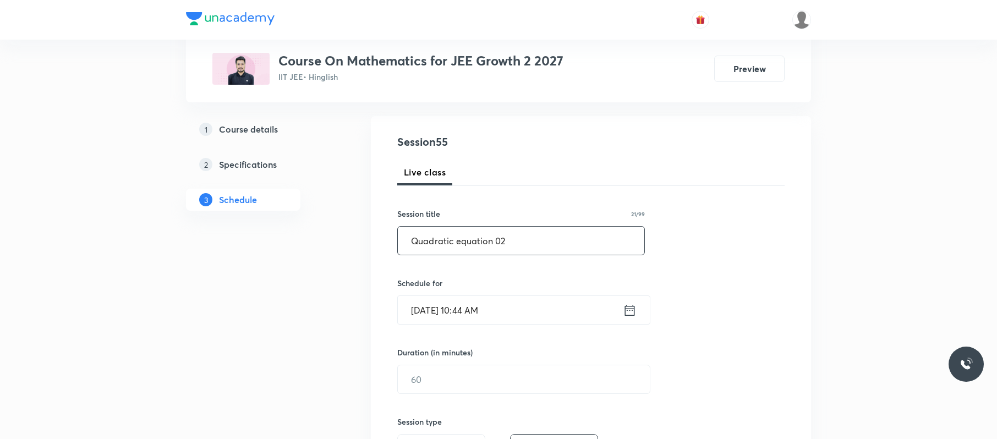
type input "Quadratic equation 02"
click at [512, 309] on input "Sep 30, 2025, 10:44 AM" at bounding box center [510, 310] width 225 height 28
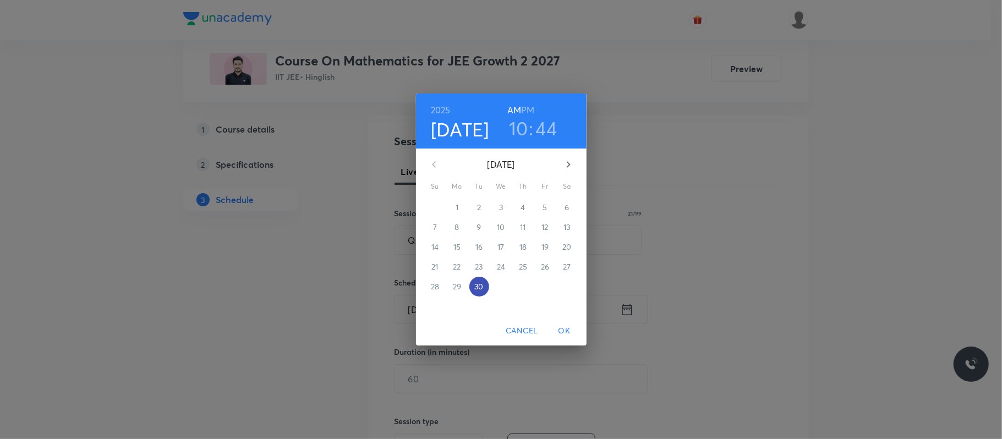
click at [482, 288] on p "30" at bounding box center [478, 286] width 9 height 11
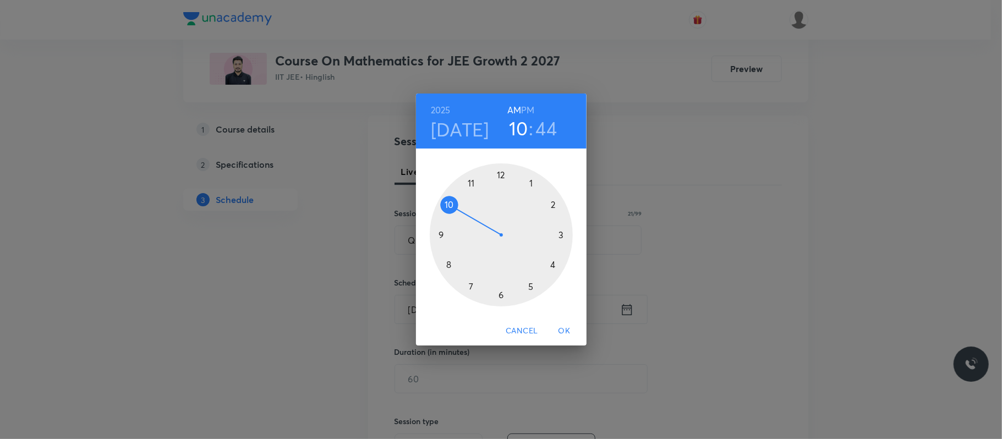
click at [533, 285] on div at bounding box center [501, 234] width 143 height 143
click at [524, 107] on h6 "PM" at bounding box center [527, 109] width 13 height 15
click at [452, 263] on div at bounding box center [501, 234] width 143 height 143
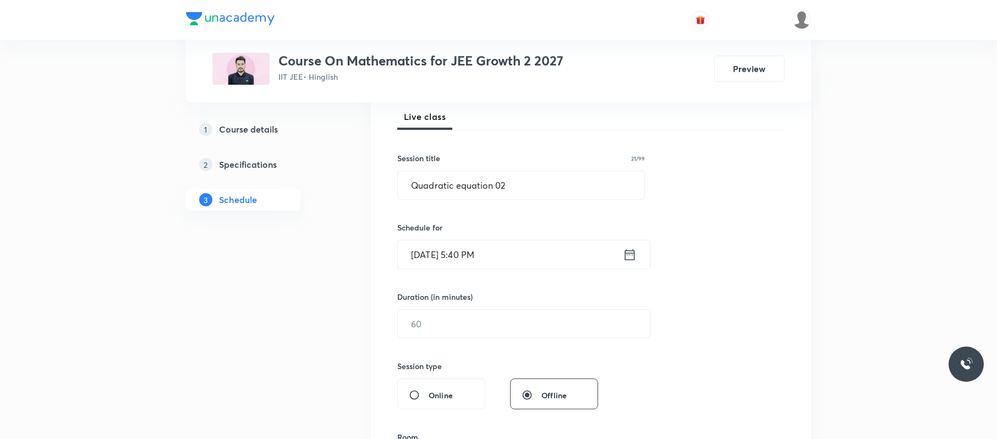
scroll to position [161, 0]
click at [450, 320] on input "text" at bounding box center [524, 323] width 252 height 28
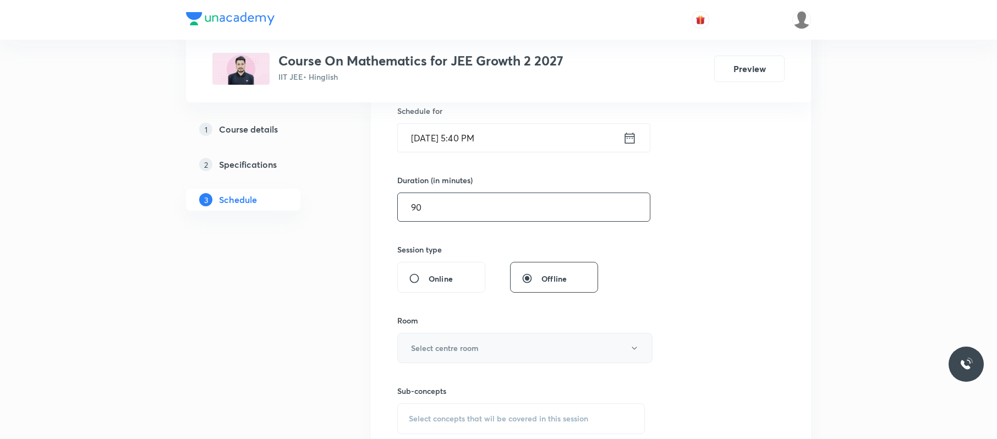
type input "90"
click at [462, 342] on button "Select centre room" at bounding box center [524, 348] width 255 height 30
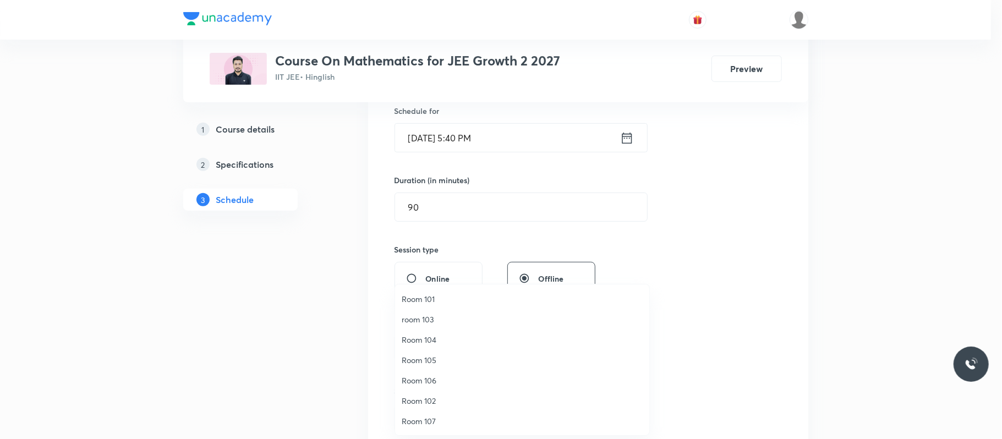
click at [423, 381] on span "Room 106" at bounding box center [522, 381] width 241 height 12
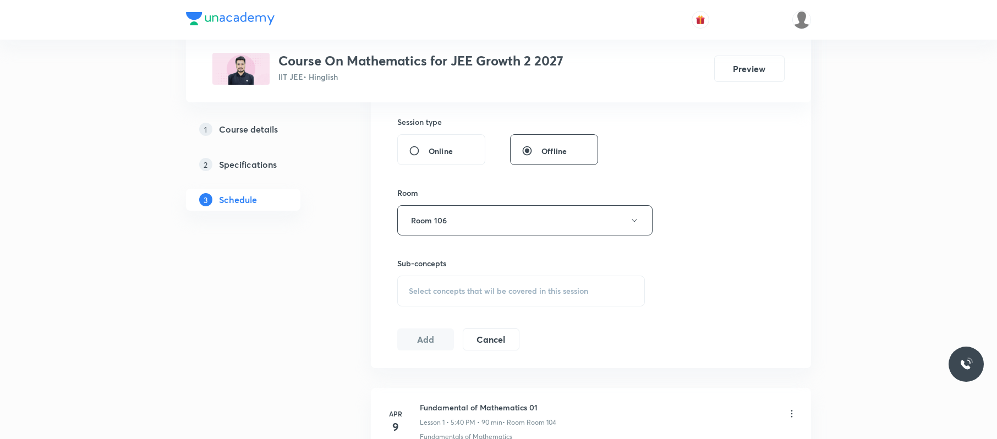
scroll to position [408, 0]
click at [521, 284] on span "Select concepts that wil be covered in this session" at bounding box center [498, 287] width 179 height 9
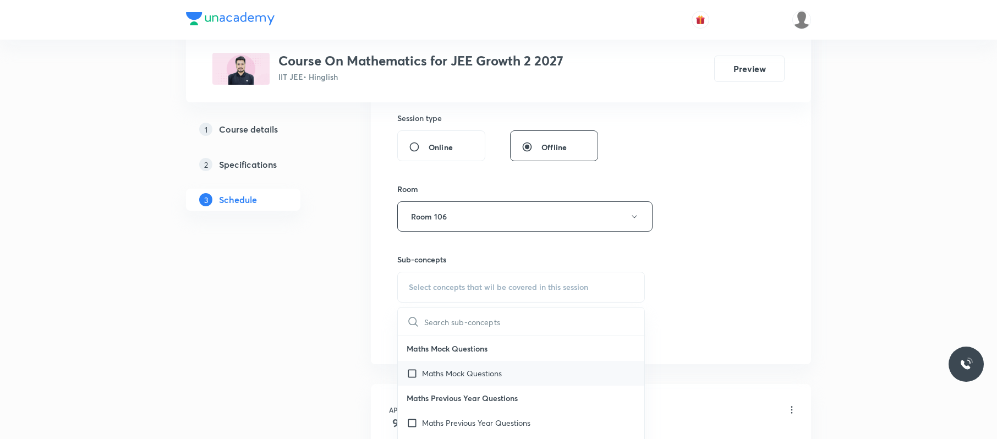
click at [470, 384] on div "Maths Mock Questions" at bounding box center [521, 373] width 247 height 25
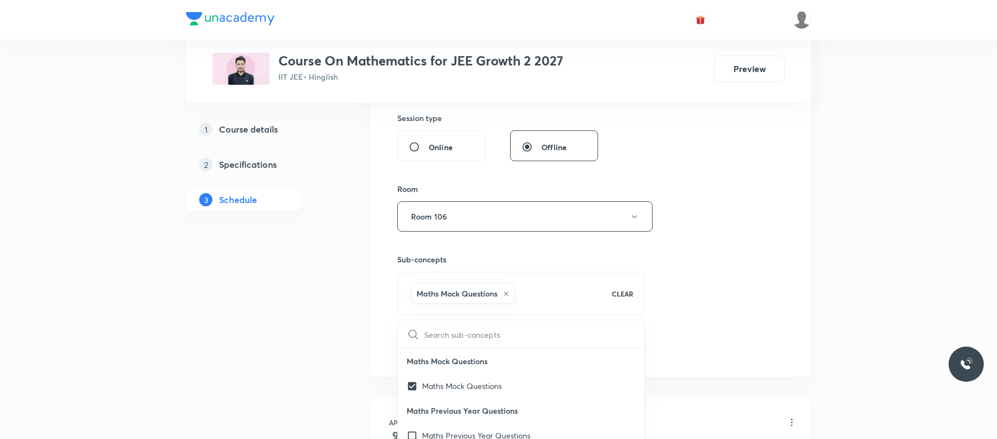
click at [502, 291] on div "Maths Mock Questions" at bounding box center [463, 293] width 104 height 20
click at [509, 293] on icon at bounding box center [506, 294] width 7 height 7
checkbox input "false"
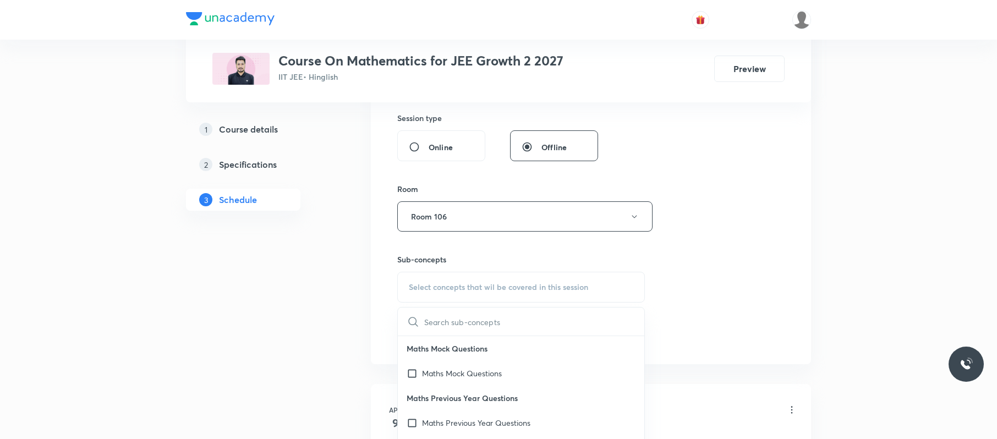
click at [474, 324] on input "text" at bounding box center [534, 322] width 220 height 28
paste input "Quadratic equation 01"
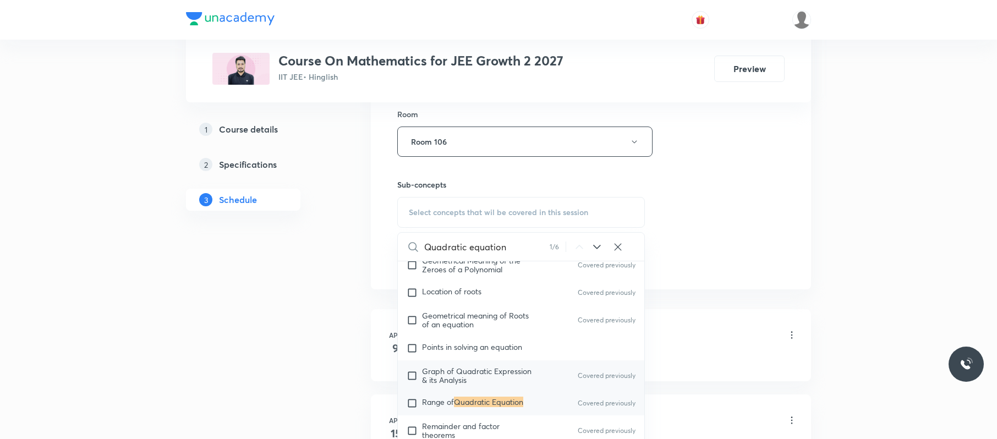
scroll to position [483, 0]
type input "Quadratic equation"
click at [498, 403] on mark "Quadratic Equation" at bounding box center [488, 401] width 69 height 10
checkbox input "true"
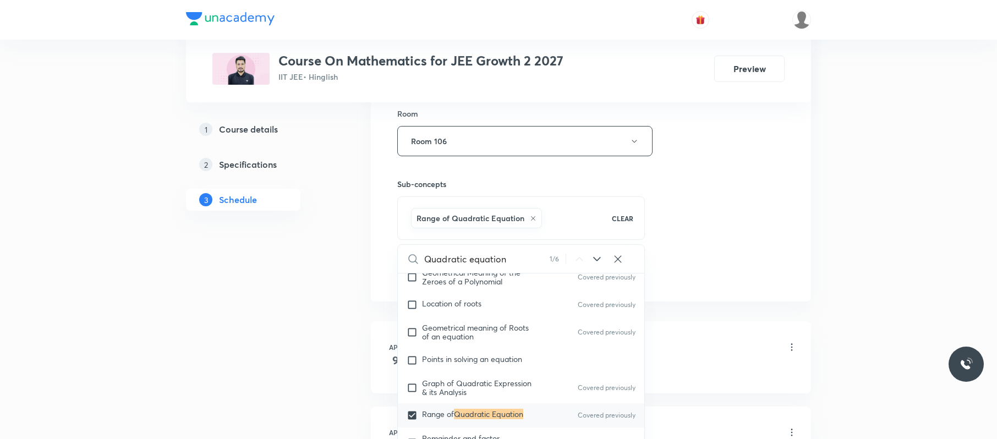
click at [746, 214] on div "Session 55 Live class Session title 21/99 Quadratic equation 02 ​ Schedule for …" at bounding box center [590, 19] width 387 height 529
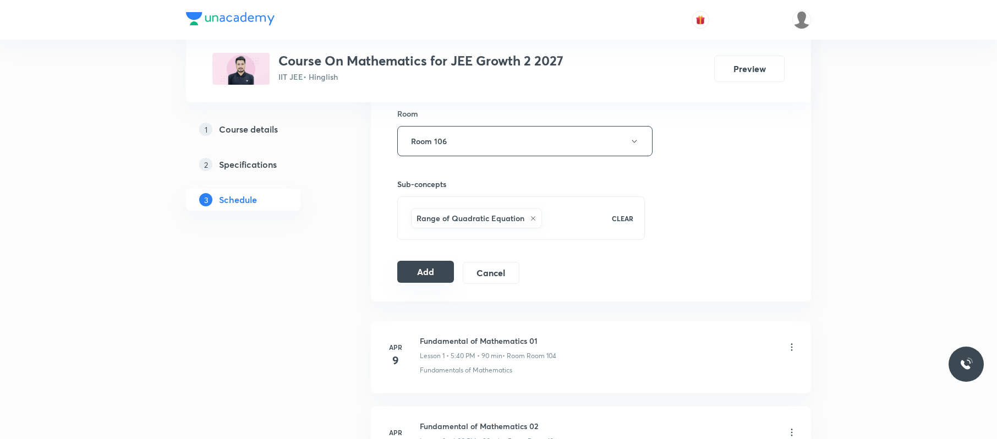
click at [426, 276] on button "Add" at bounding box center [425, 272] width 57 height 22
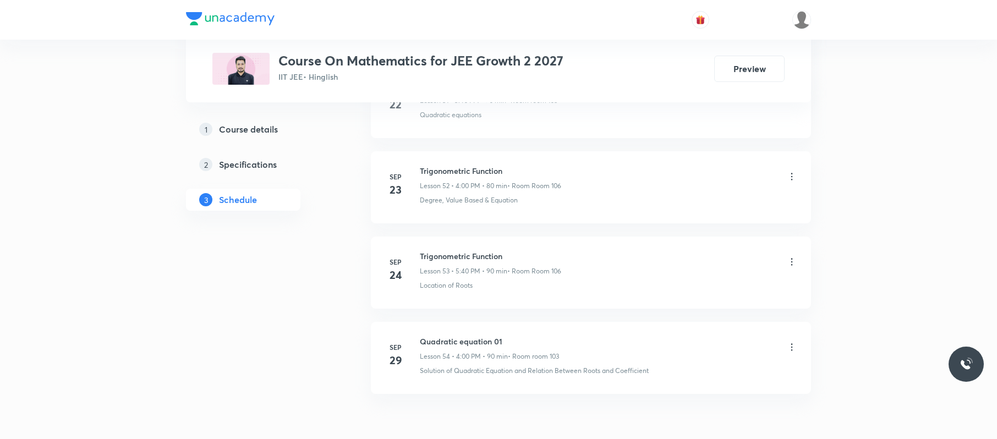
scroll to position [4564, 0]
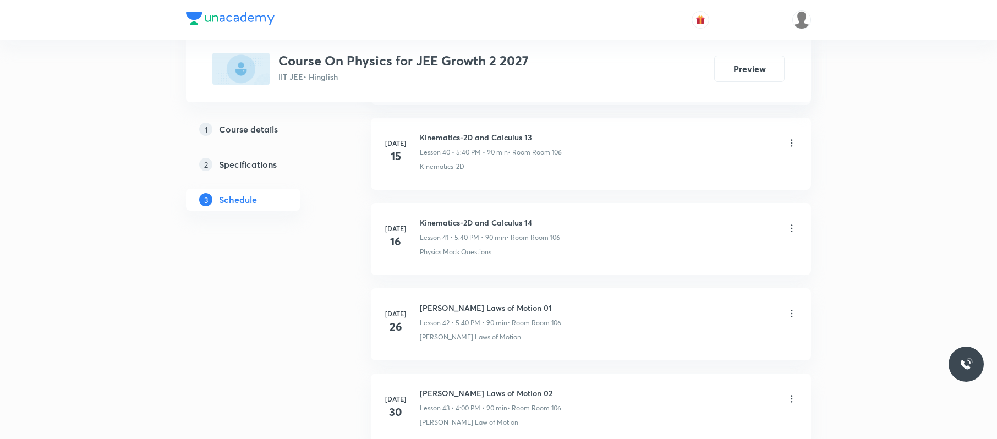
scroll to position [5928, 0]
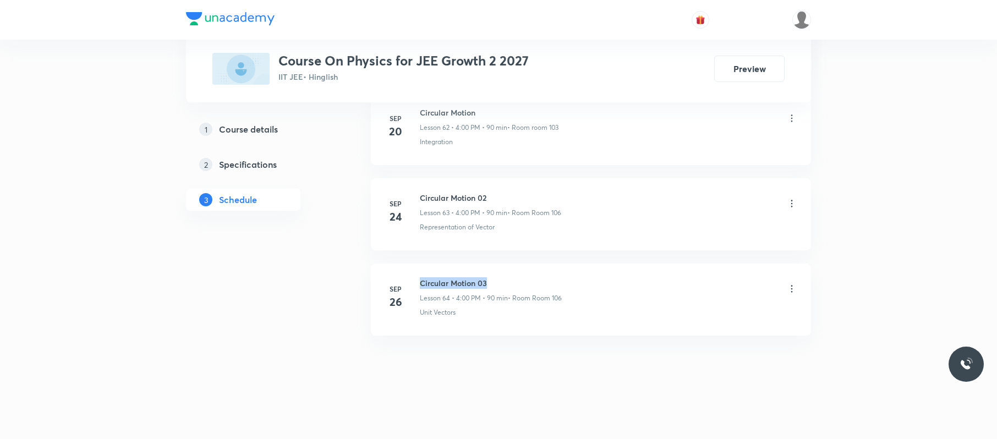
drag, startPoint x: 505, startPoint y: 276, endPoint x: 421, endPoint y: 277, distance: 84.2
click at [421, 277] on h6 "Circular Motion 03" at bounding box center [491, 283] width 142 height 12
copy h6 "Circular Motion 03"
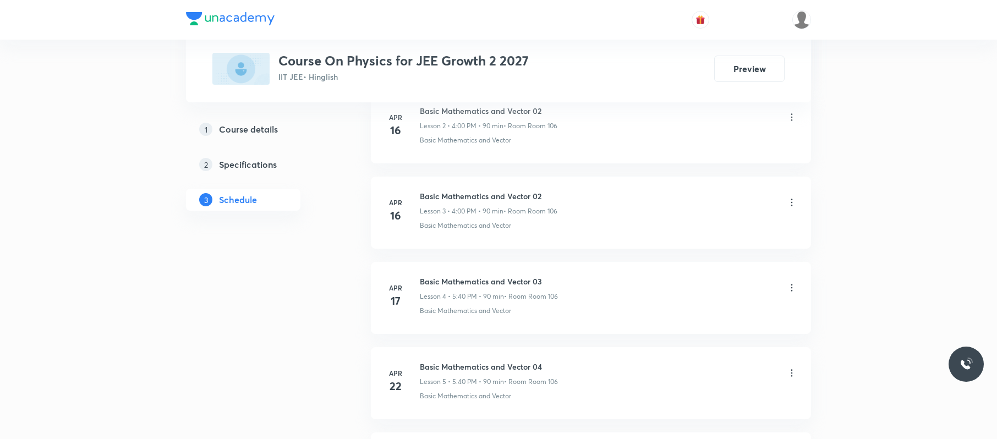
scroll to position [0, 0]
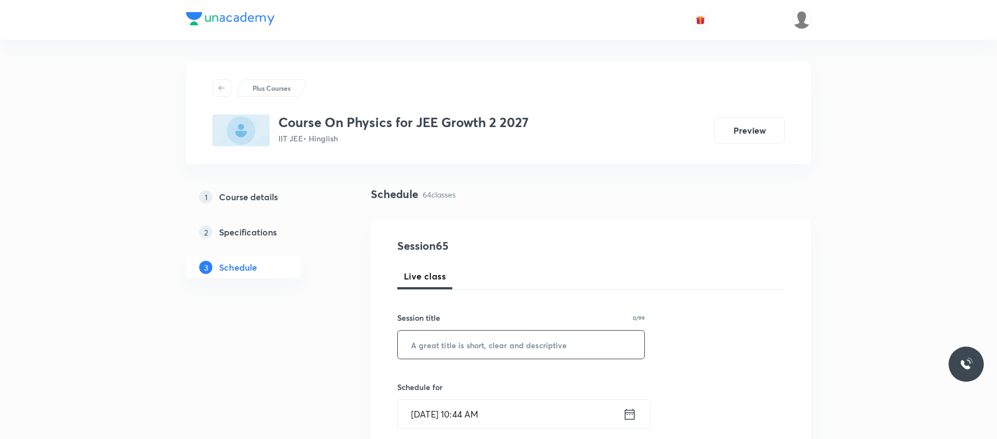
click at [478, 342] on input "text" at bounding box center [521, 345] width 247 height 28
paste input "Circular Motion 03"
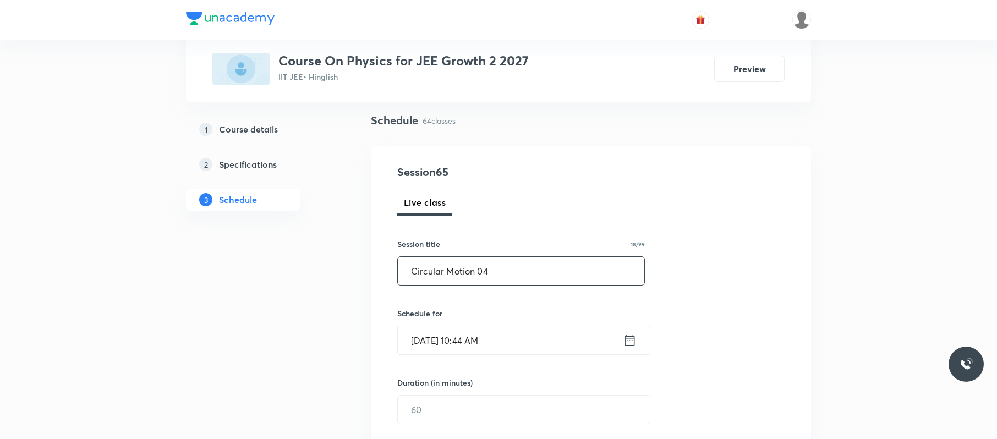
scroll to position [76, 0]
type input "Circular Motion 04"
click at [524, 331] on input "Sep 30, 2025, 10:44 AM" at bounding box center [510, 338] width 225 height 28
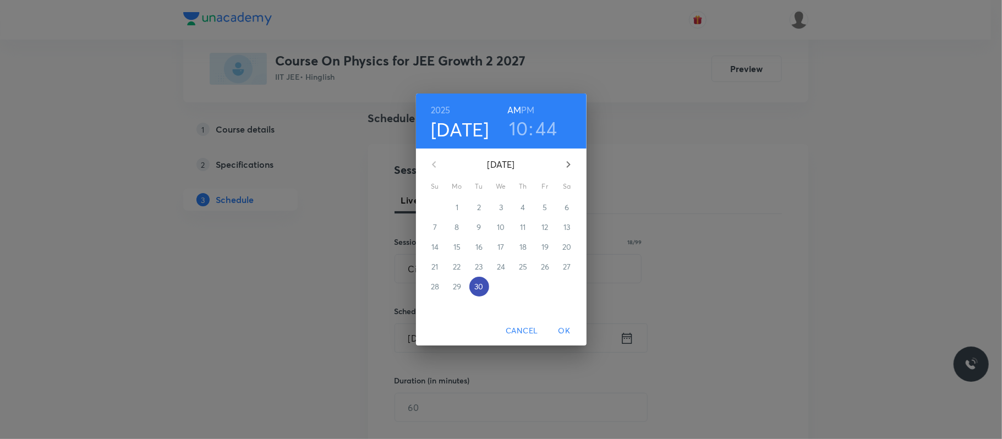
click at [481, 286] on p "30" at bounding box center [478, 286] width 9 height 11
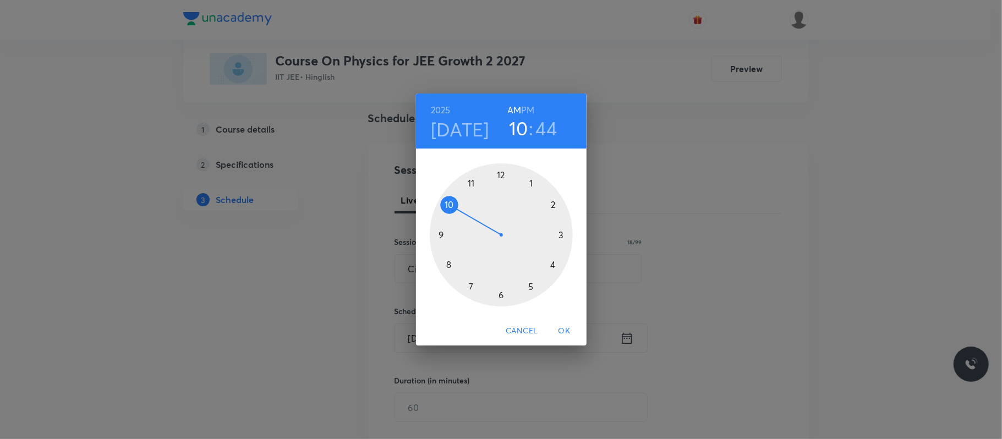
click at [555, 267] on div at bounding box center [501, 234] width 143 height 143
click at [533, 109] on h6 "PM" at bounding box center [527, 109] width 13 height 15
click at [499, 170] on div at bounding box center [501, 234] width 143 height 143
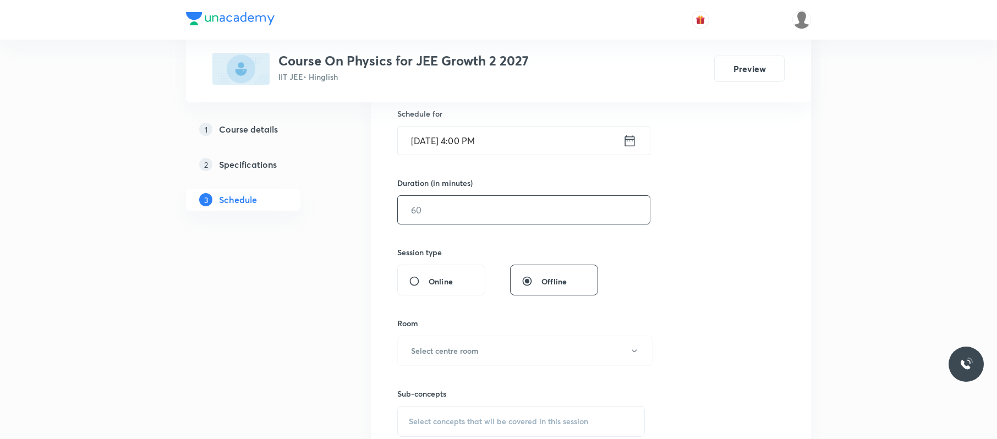
scroll to position [274, 0]
click at [470, 221] on input "text" at bounding box center [524, 209] width 252 height 28
type input "90"
click at [442, 350] on h6 "Select centre room" at bounding box center [445, 351] width 68 height 12
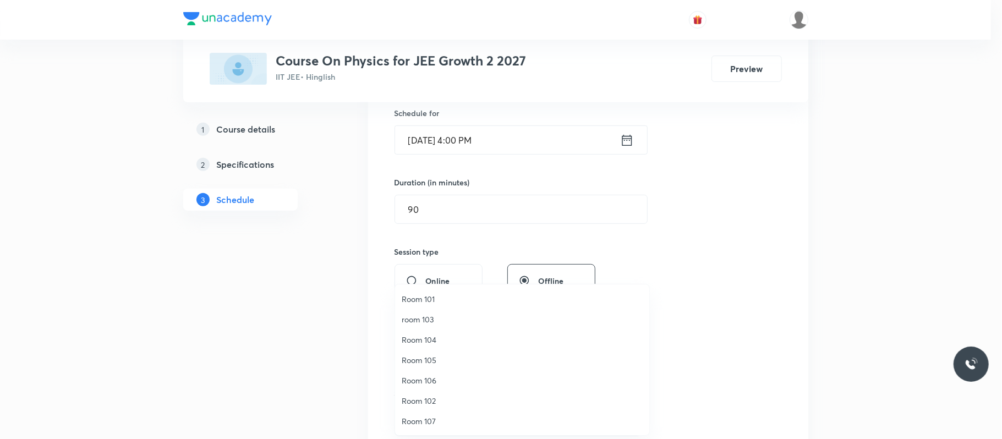
click at [432, 376] on span "Room 106" at bounding box center [522, 381] width 241 height 12
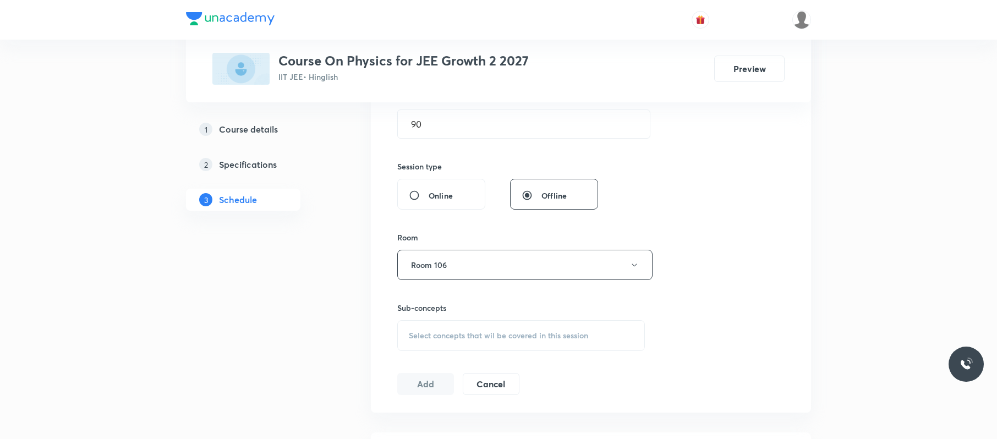
scroll to position [360, 0]
click at [463, 326] on div "Select concepts that wil be covered in this session" at bounding box center [521, 335] width 248 height 31
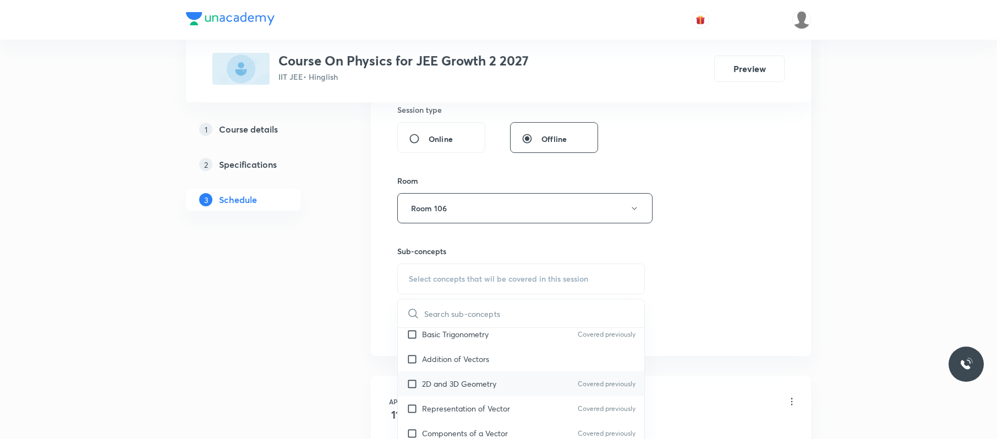
scroll to position [156, 0]
click at [502, 388] on div "2D and 3D Geometry Covered previously" at bounding box center [521, 382] width 247 height 25
click at [734, 307] on div "Session 65 Live class Session title 18/99 Circular Motion 04 ​ Schedule for Sep…" at bounding box center [590, 80] width 387 height 517
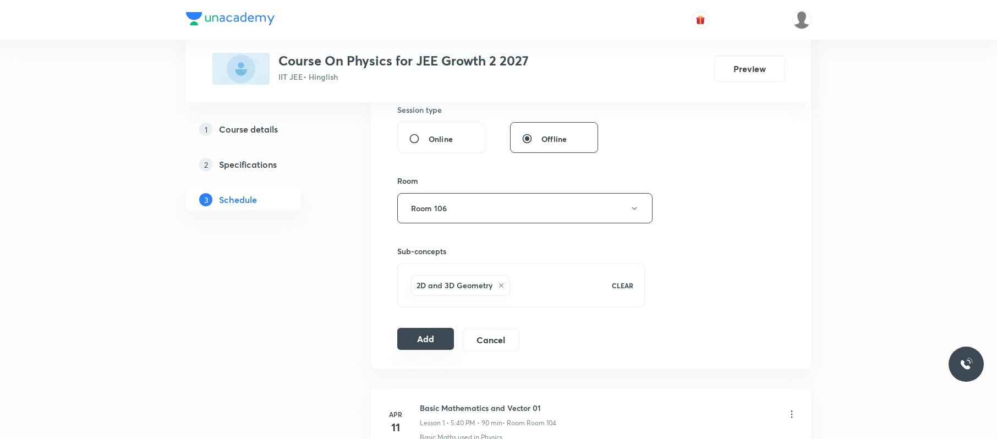
click at [431, 342] on button "Add" at bounding box center [425, 339] width 57 height 22
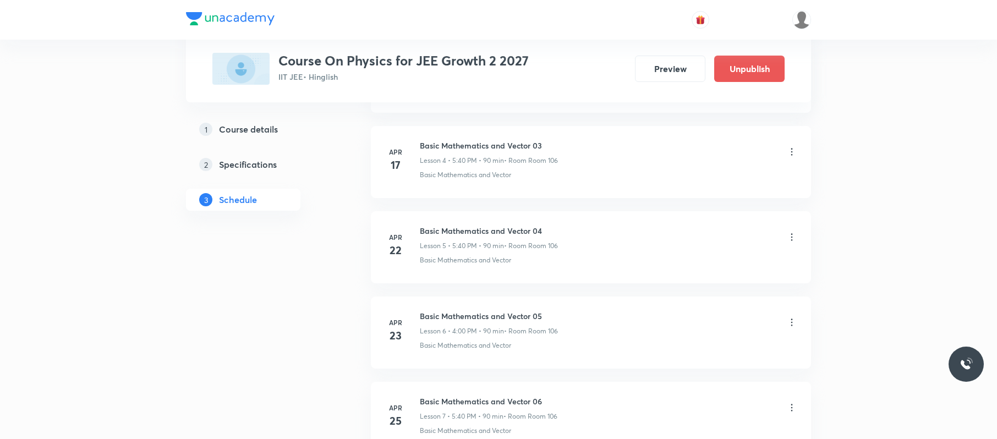
scroll to position [5506, 0]
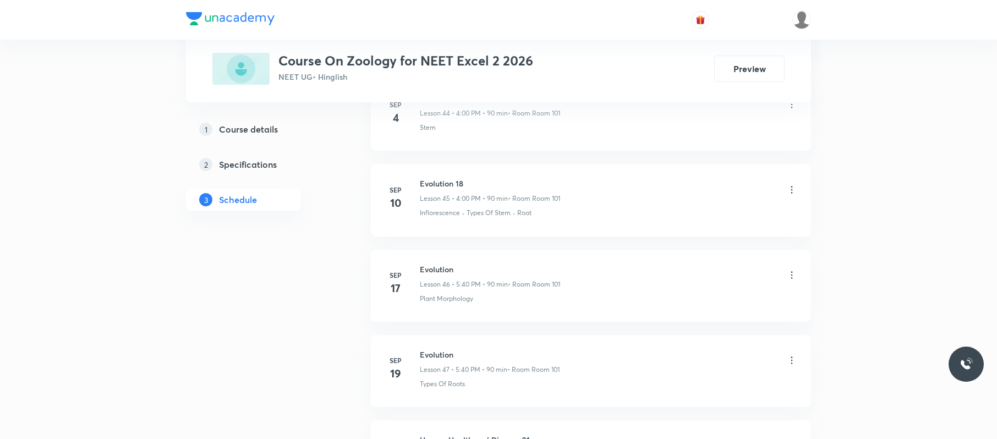
scroll to position [4644, 0]
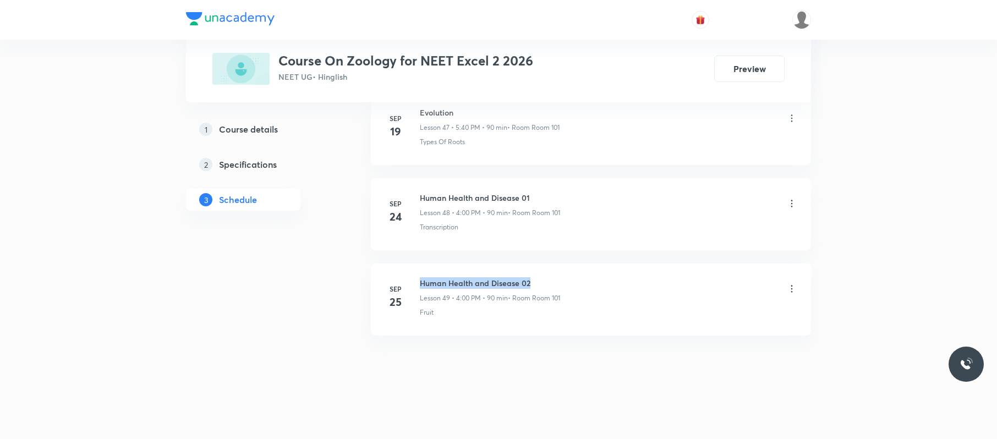
drag, startPoint x: 536, startPoint y: 270, endPoint x: 421, endPoint y: 271, distance: 115.0
click at [421, 271] on li "[DATE] Human Health and Disease 02 Lesson 49 • 4:00 PM • 90 min • Room Room 101…" at bounding box center [591, 300] width 440 height 72
copy h6 "Human Health and Disease 02"
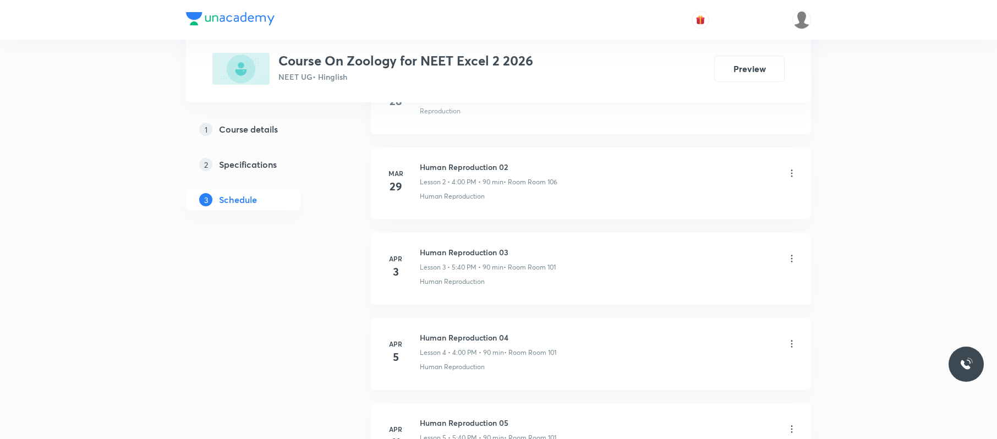
scroll to position [0, 0]
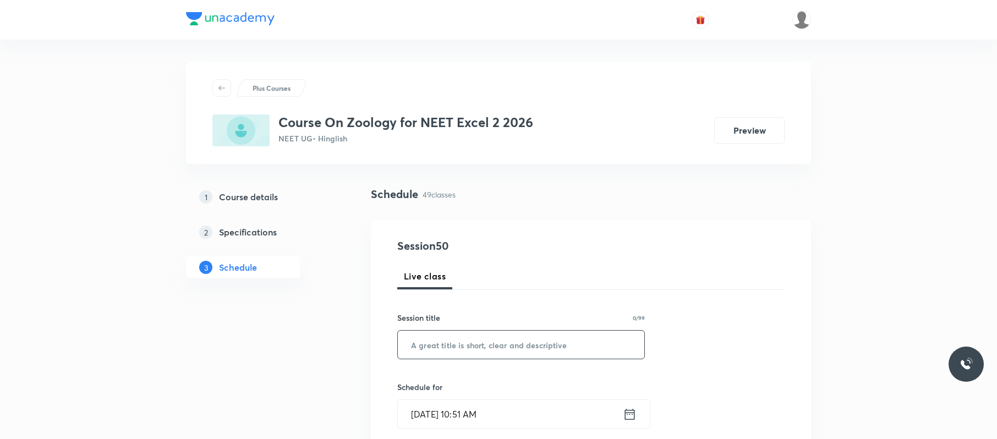
click at [498, 336] on input "text" at bounding box center [521, 345] width 247 height 28
paste input "Human Health and Disease 02"
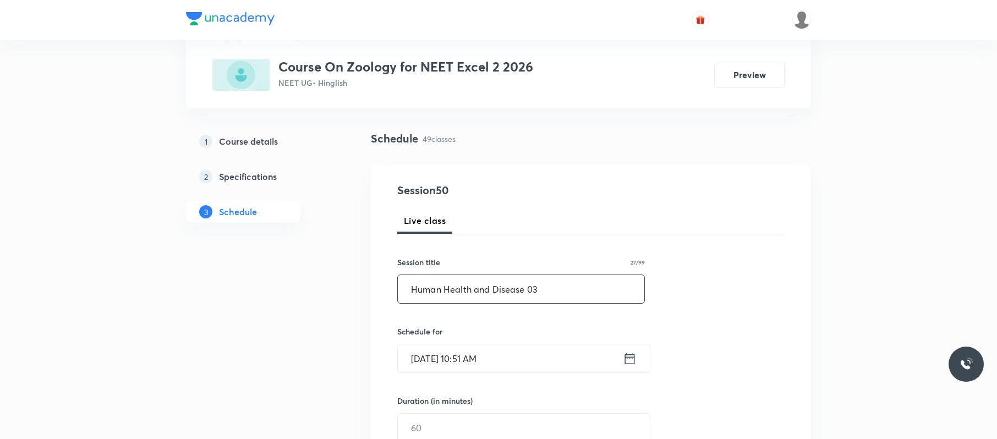
type input "Human Health and Disease 03"
click at [524, 369] on input "[DATE] 10:51 AM" at bounding box center [510, 359] width 225 height 28
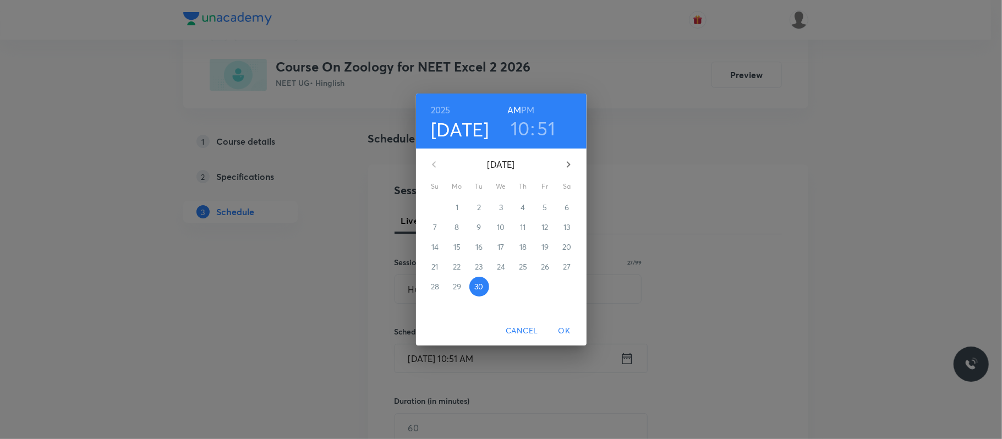
click at [468, 288] on div "30" at bounding box center [479, 287] width 22 height 20
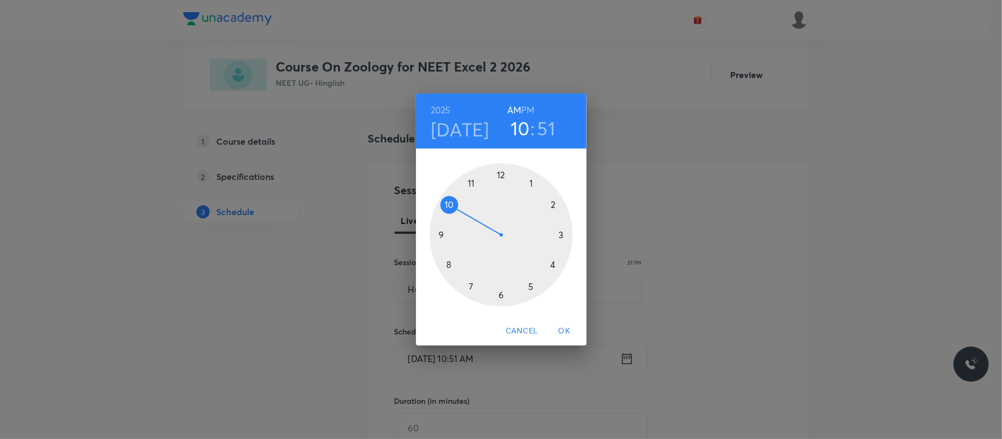
click at [551, 265] on div at bounding box center [501, 234] width 143 height 143
click at [531, 108] on h6 "PM" at bounding box center [527, 109] width 13 height 15
click at [500, 172] on div at bounding box center [501, 234] width 143 height 143
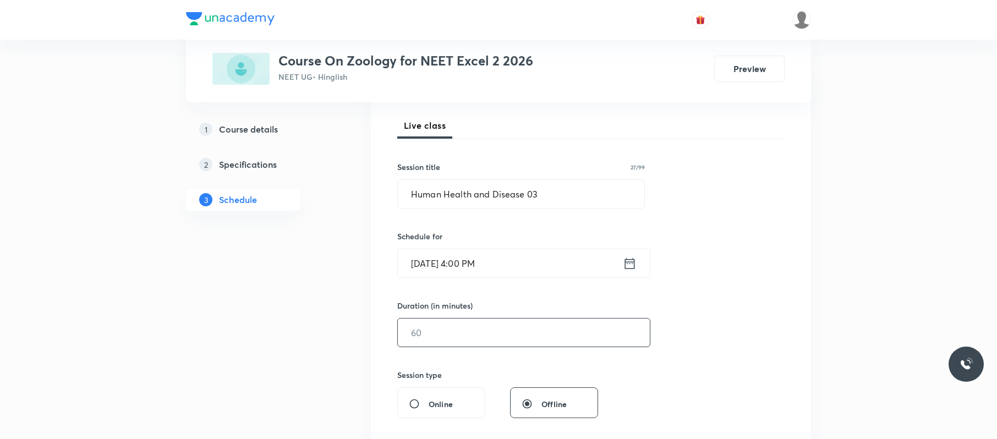
scroll to position [152, 0]
click at [466, 340] on input "text" at bounding box center [524, 332] width 252 height 28
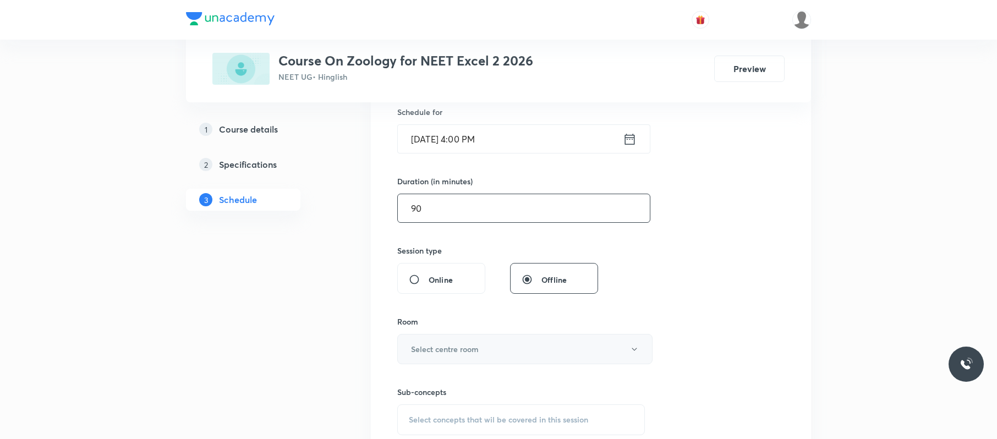
scroll to position [276, 0]
type input "90"
click at [458, 336] on button "Select centre room" at bounding box center [524, 349] width 255 height 30
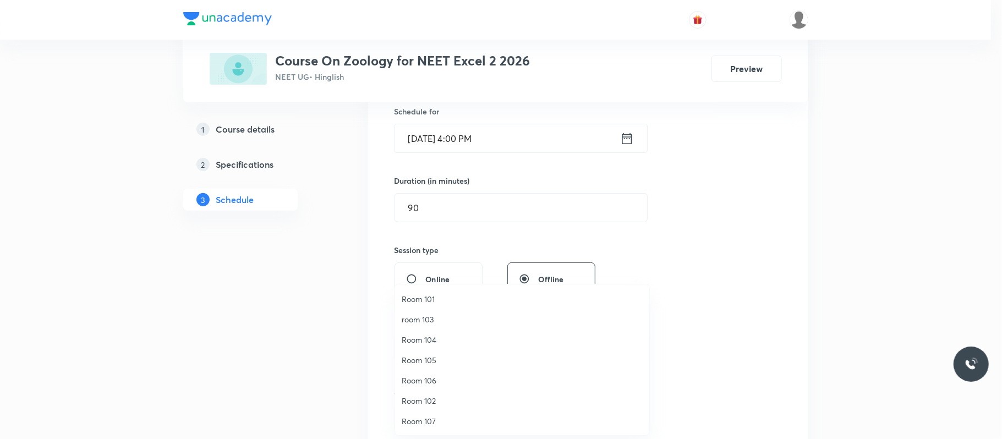
click at [435, 296] on span "Room 101" at bounding box center [522, 299] width 241 height 12
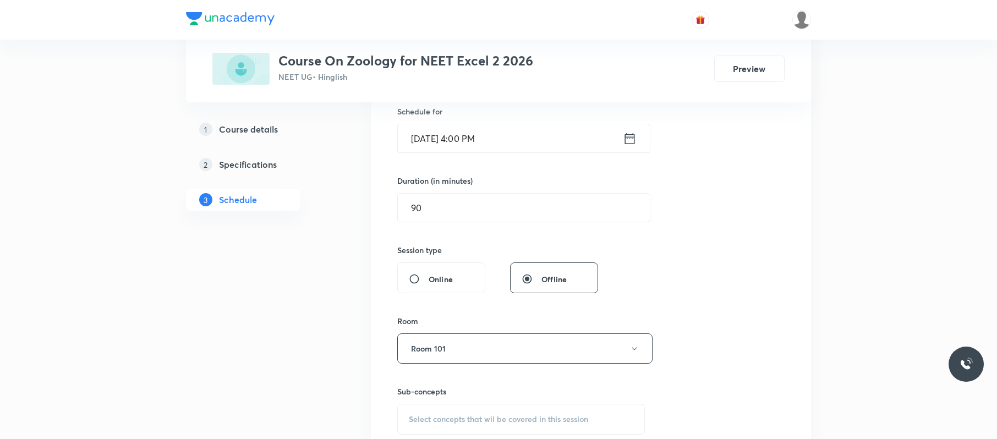
click at [469, 414] on div "Select concepts that wil be covered in this session" at bounding box center [521, 419] width 248 height 31
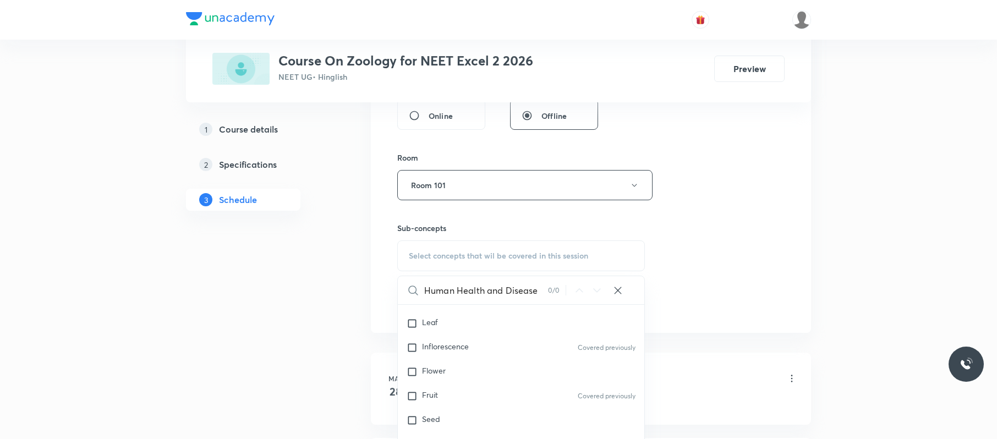
scroll to position [300, 0]
type input "Human Health and Disease"
click at [507, 375] on div "Flower" at bounding box center [521, 365] width 247 height 24
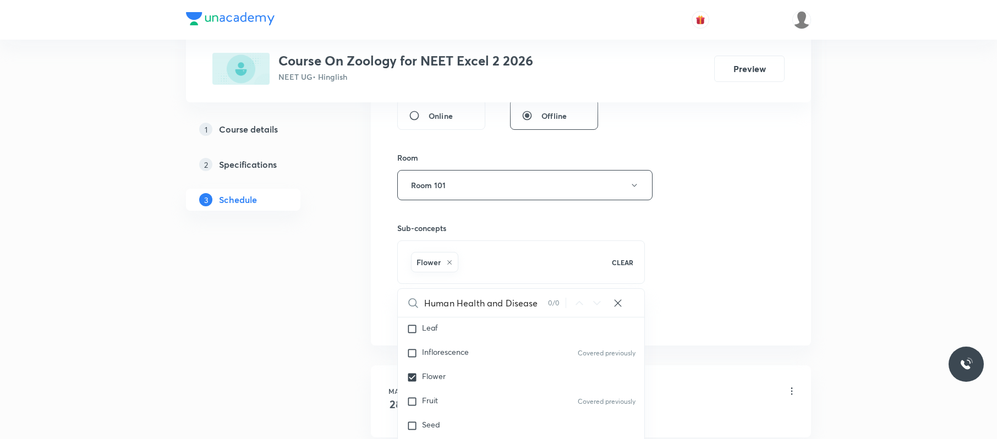
drag, startPoint x: 819, startPoint y: 230, endPoint x: 599, endPoint y: 293, distance: 229.4
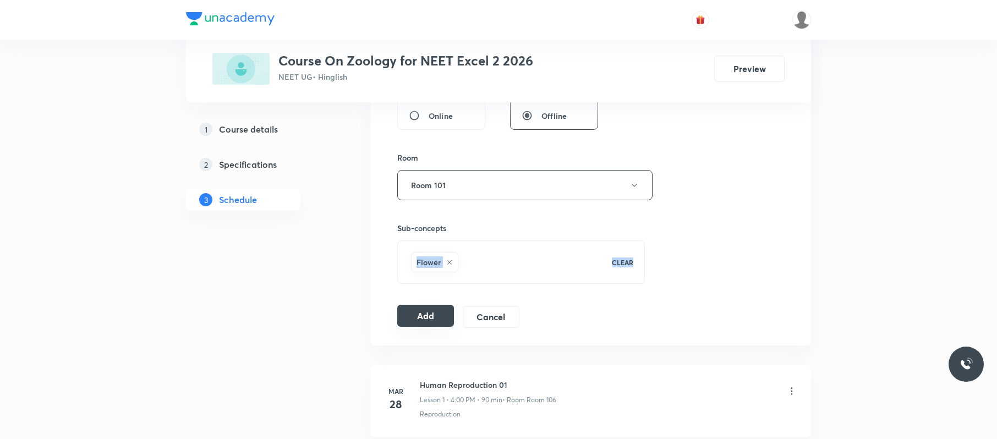
click at [435, 316] on button "Add" at bounding box center [425, 316] width 57 height 22
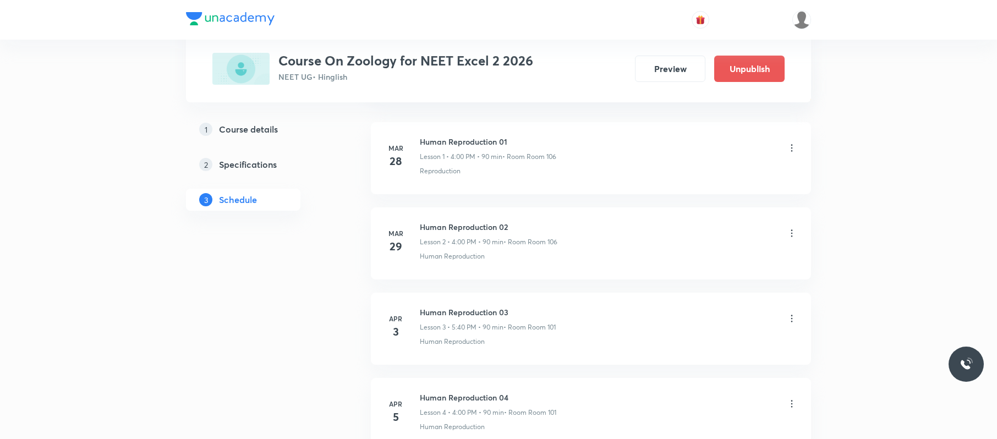
scroll to position [4222, 0]
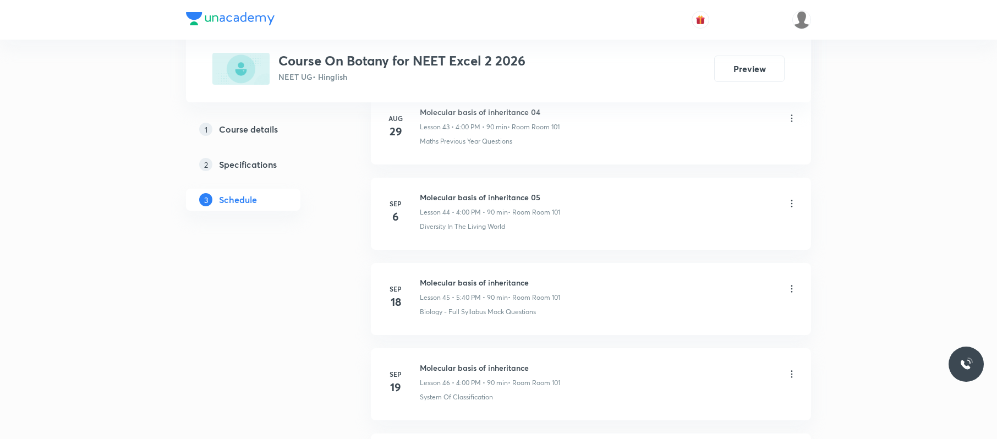
scroll to position [4814, 0]
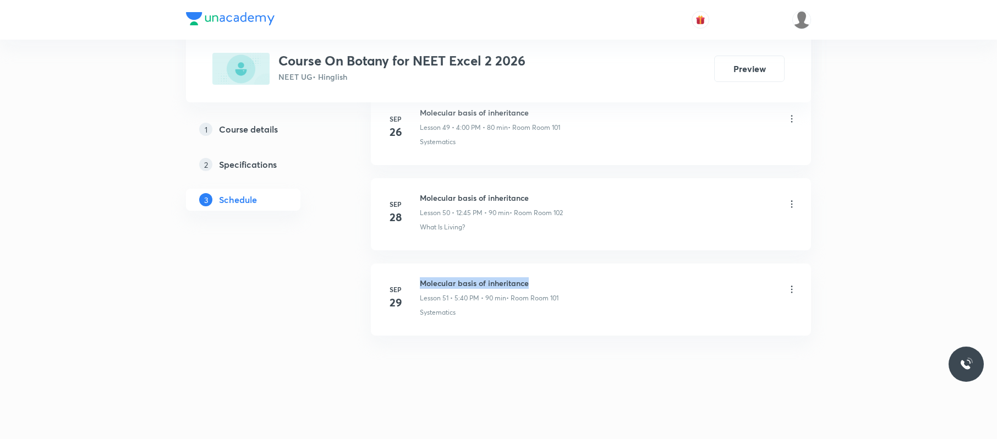
drag, startPoint x: 543, startPoint y: 280, endPoint x: 416, endPoint y: 274, distance: 126.7
click at [416, 274] on li "[DATE] Molecular basis of inheritance Lesson 51 • 5:40 PM • 90 min • Room Room …" at bounding box center [591, 300] width 440 height 72
copy h6 "Molecular basis of inheritance"
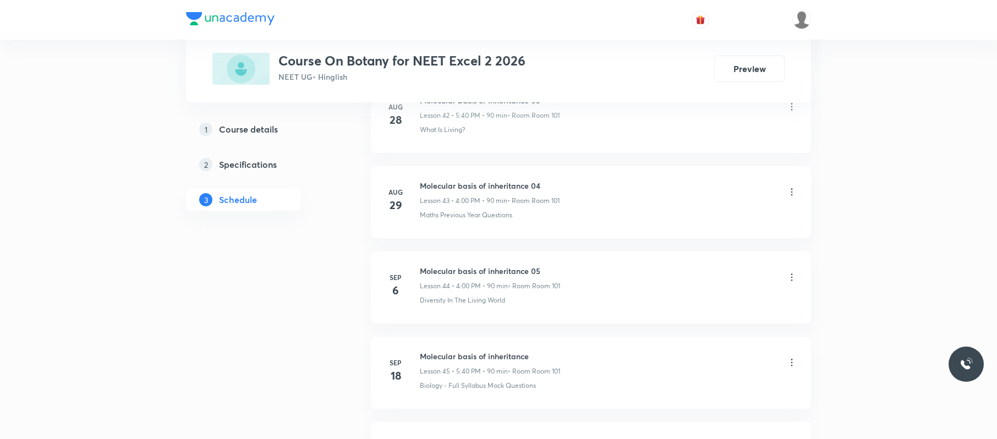
scroll to position [0, 0]
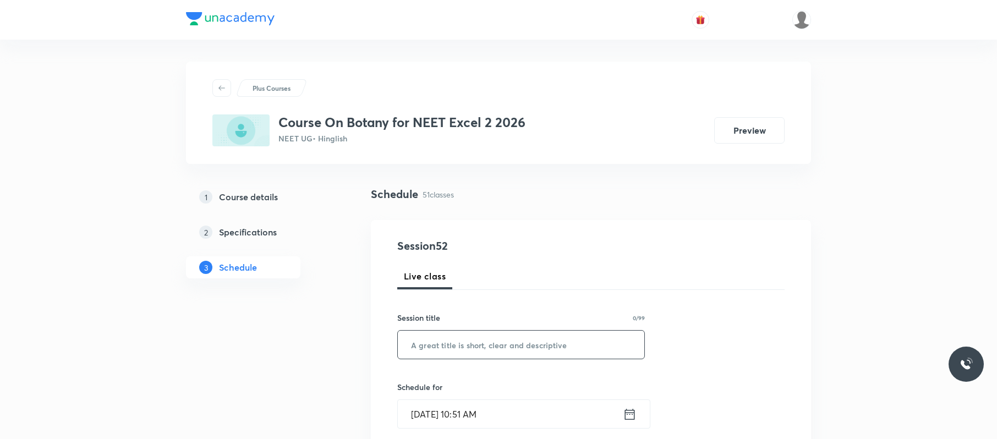
click at [504, 329] on input "text" at bounding box center [521, 345] width 247 height 28
paste input "Molecular basis of inheritance"
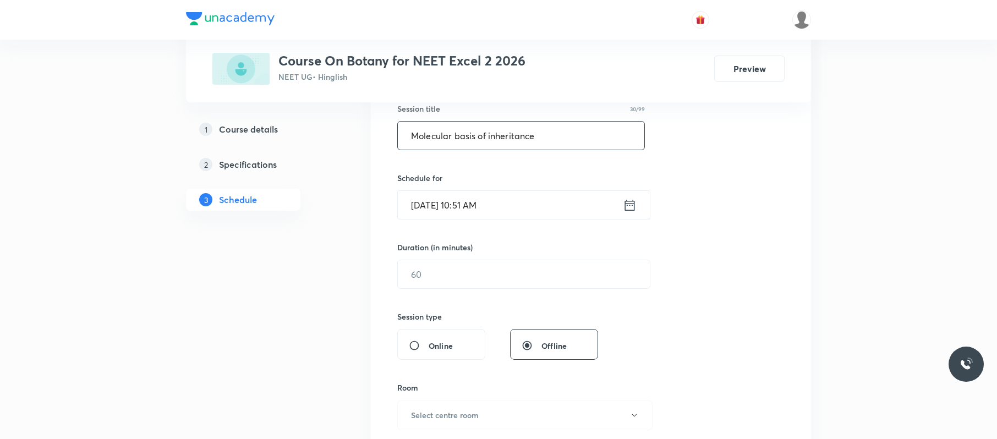
scroll to position [210, 0]
type input "Molecular basis of inheritance"
click at [513, 201] on input "Sep 30, 2025, 10:51 AM" at bounding box center [510, 204] width 225 height 28
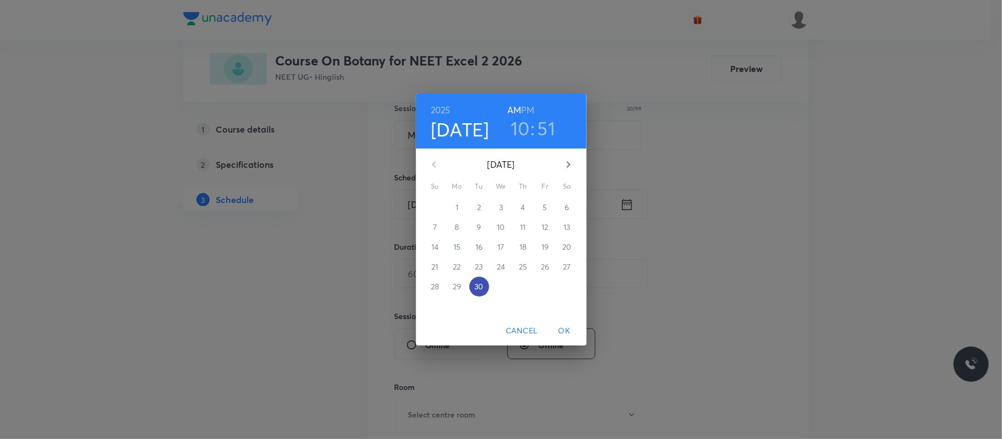
click at [484, 278] on button "30" at bounding box center [479, 287] width 20 height 20
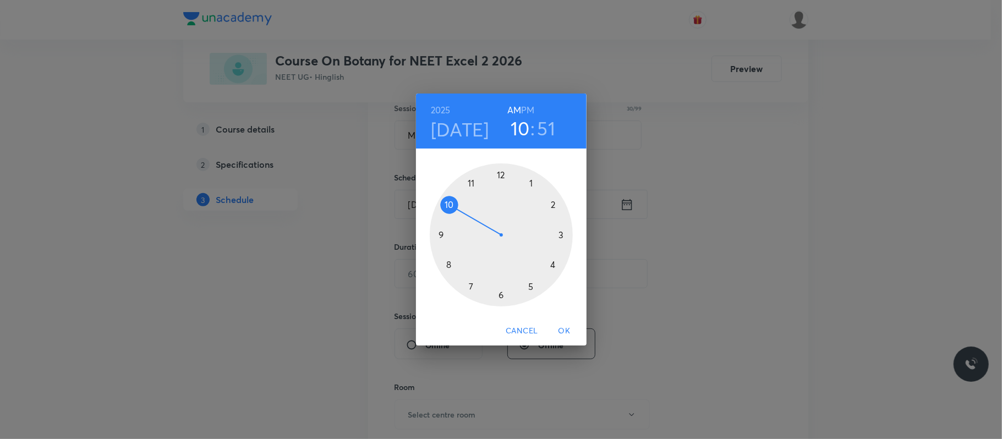
click at [531, 286] on div at bounding box center [501, 234] width 143 height 143
click at [529, 104] on h6 "PM" at bounding box center [527, 109] width 13 height 15
click at [447, 264] on div at bounding box center [501, 234] width 143 height 143
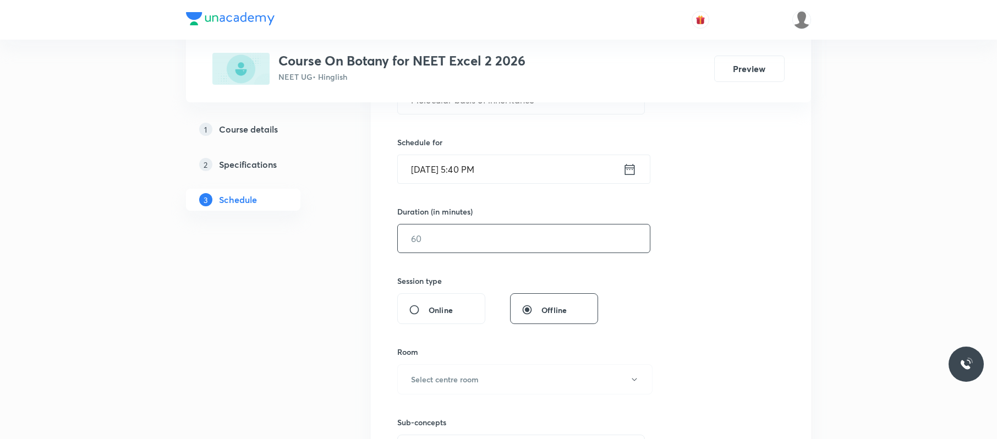
scroll to position [245, 0]
click at [471, 247] on input "text" at bounding box center [524, 238] width 252 height 28
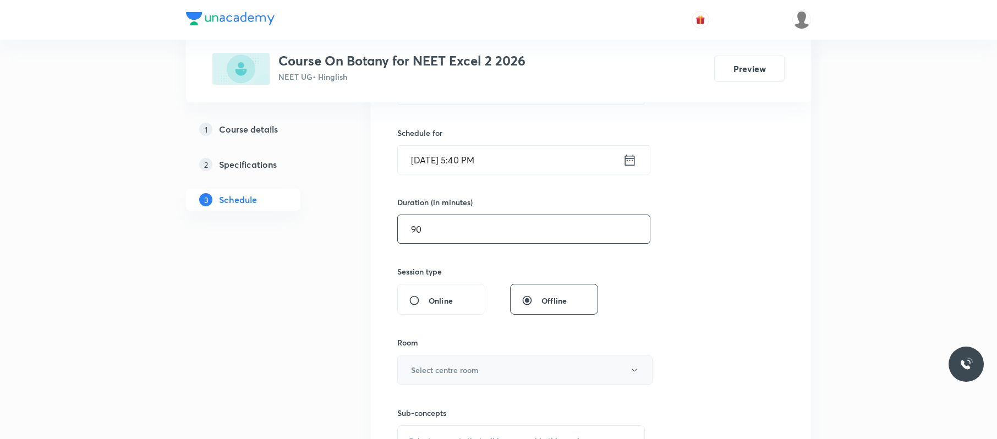
scroll to position [256, 0]
type input "90"
click at [418, 329] on button "Select centre room" at bounding box center [524, 368] width 255 height 30
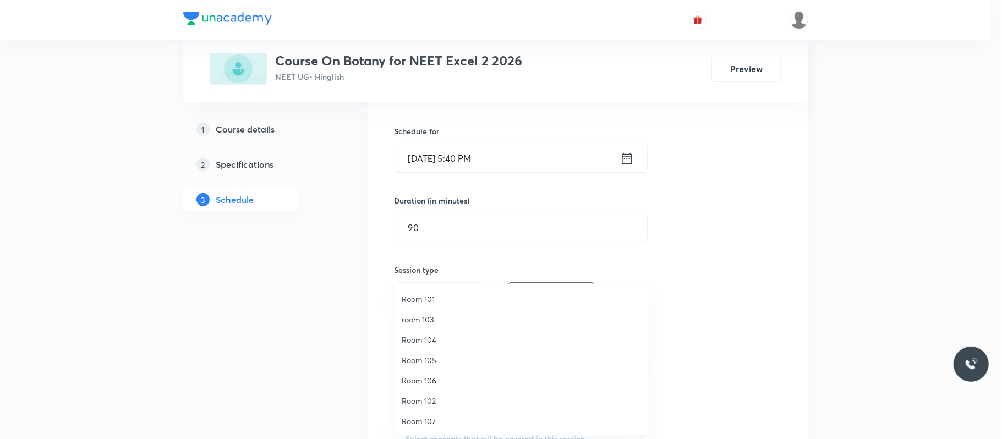
click at [433, 297] on span "Room 101" at bounding box center [522, 299] width 241 height 12
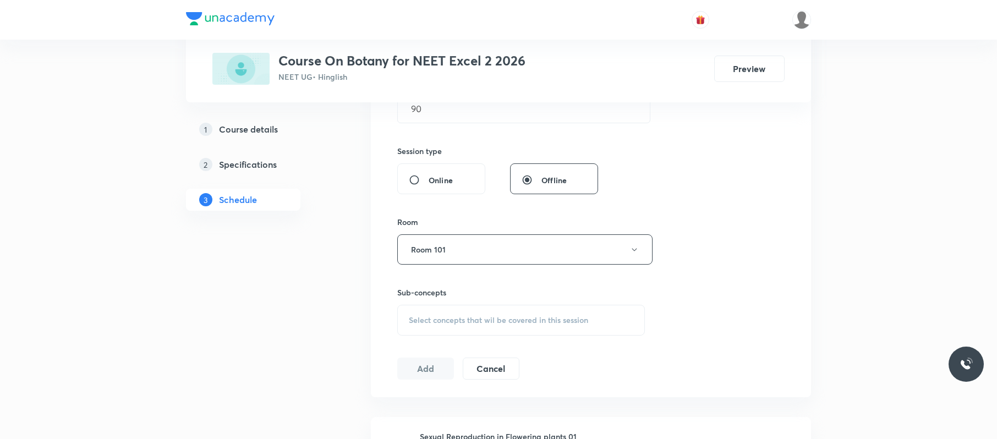
scroll to position [377, 0]
click at [469, 324] on div "Select concepts that wil be covered in this session" at bounding box center [521, 318] width 248 height 31
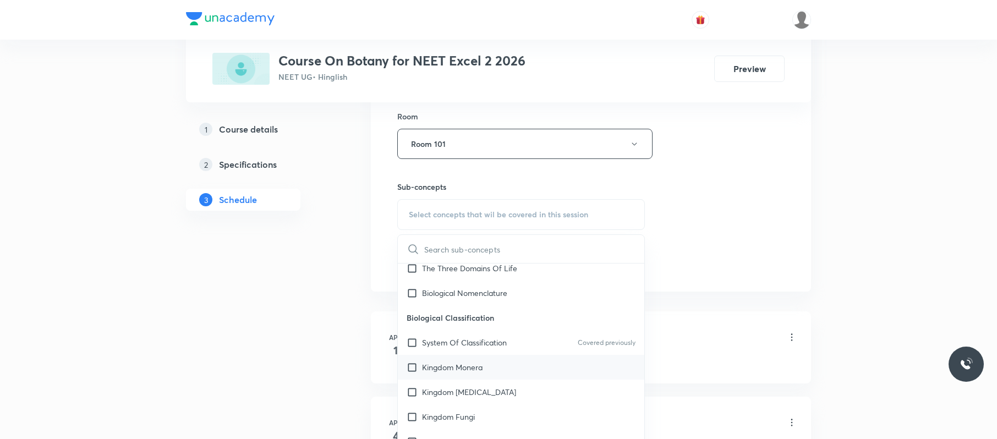
scroll to position [367, 0]
drag, startPoint x: 494, startPoint y: 363, endPoint x: 501, endPoint y: 284, distance: 79.5
click at [499, 329] on div "Kingdom Monera" at bounding box center [521, 366] width 247 height 25
click at [709, 261] on div "Session 52 Live class Session title 30/99 Molecular basis of inheritance ​ Sche…" at bounding box center [590, 15] width 387 height 517
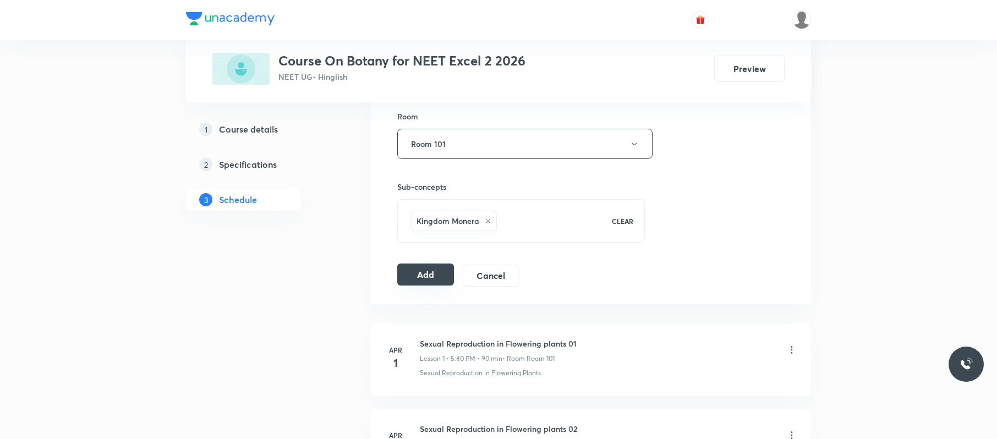
click at [429, 276] on button "Add" at bounding box center [425, 275] width 57 height 22
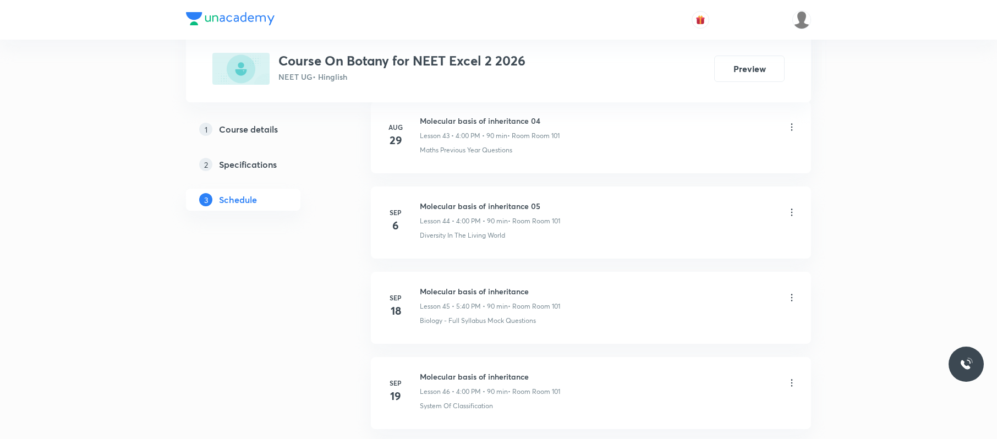
scroll to position [4828, 0]
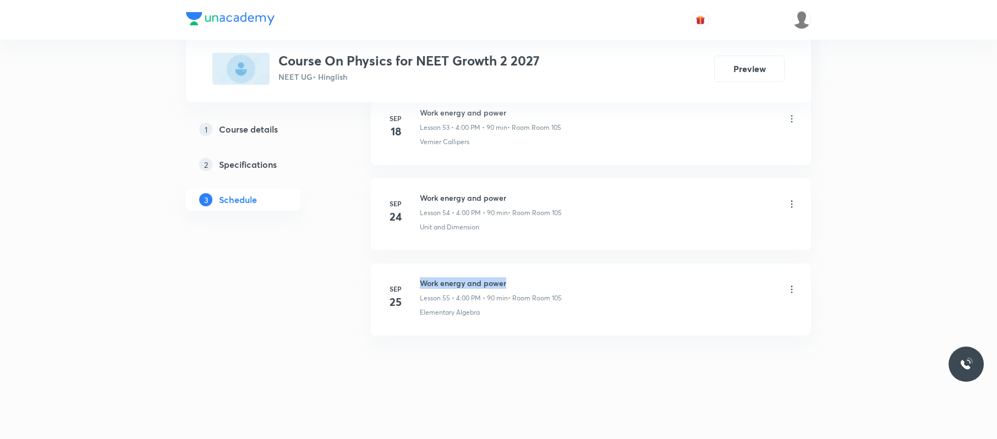
drag, startPoint x: 527, startPoint y: 271, endPoint x: 414, endPoint y: 266, distance: 112.9
click at [414, 266] on li "[DATE] Work energy and power Lesson 55 • 4:00 PM • 90 min • Room Room 105 Eleme…" at bounding box center [591, 300] width 440 height 72
copy h6 "Work energy and power"
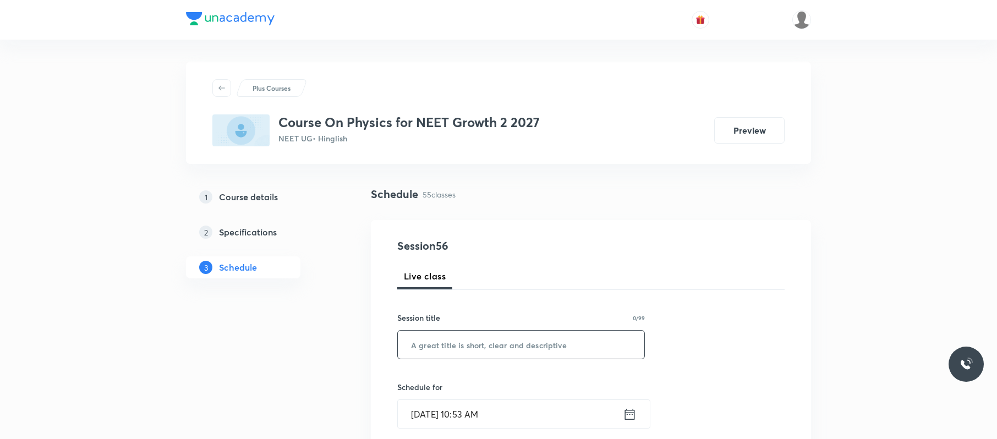
click at [568, 349] on input "text" at bounding box center [521, 345] width 247 height 28
paste input "Work energy and power"
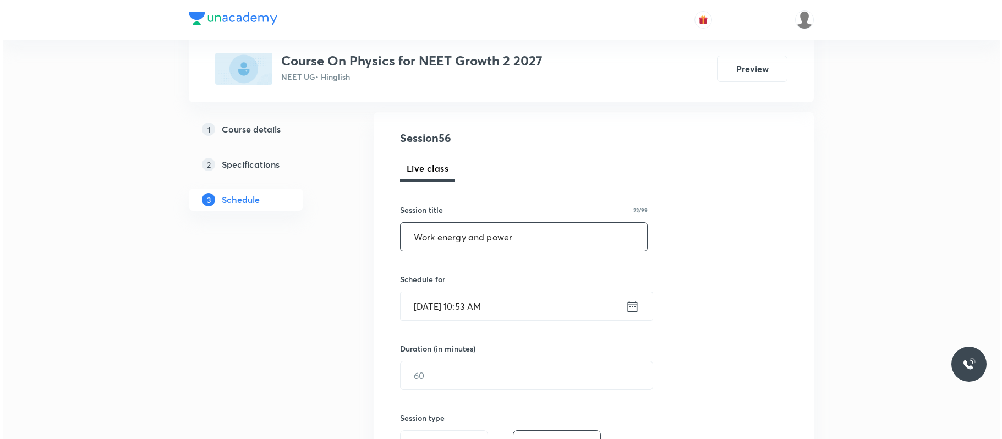
scroll to position [120, 0]
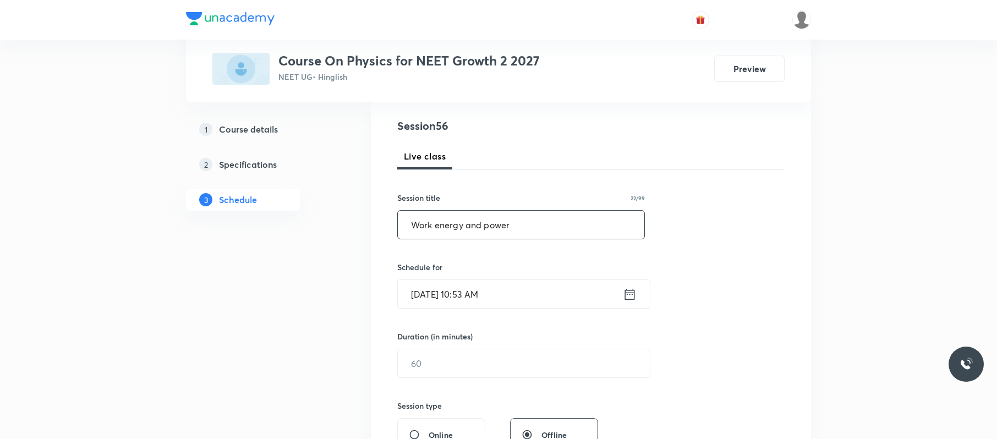
type input "Work energy and power"
click at [540, 288] on input "[DATE] 10:53 AM" at bounding box center [510, 294] width 225 height 28
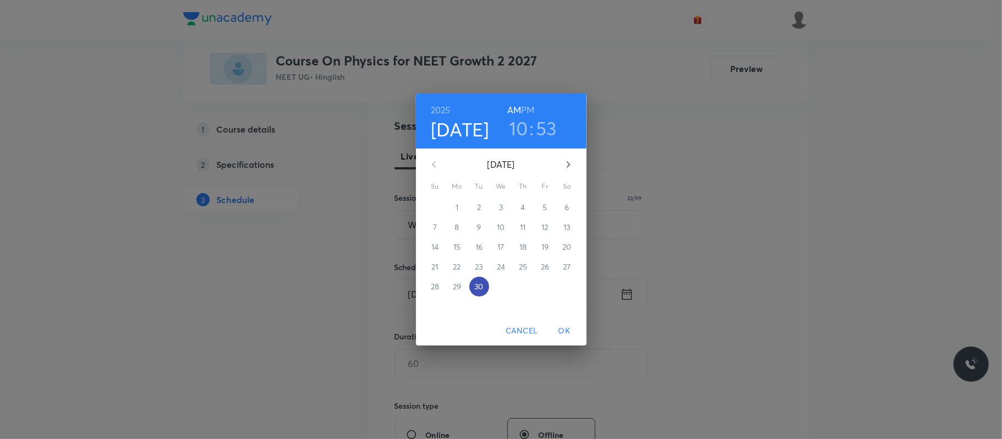
click at [479, 284] on p "30" at bounding box center [478, 286] width 9 height 11
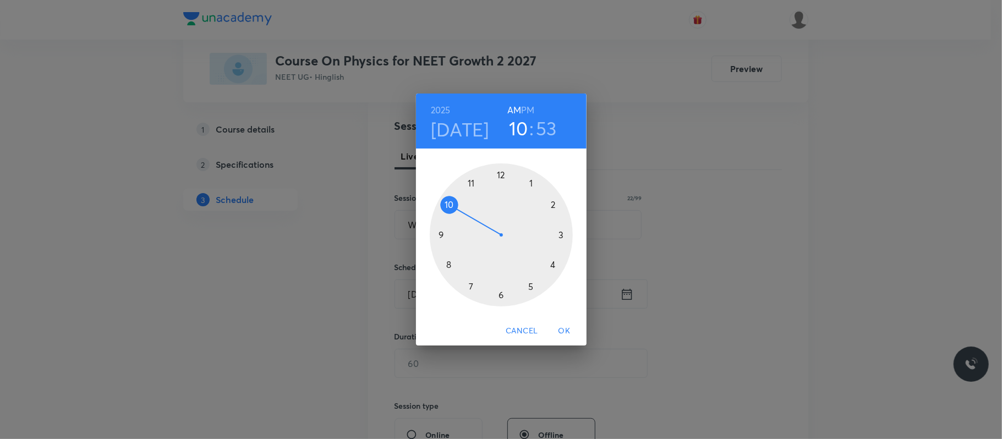
click at [532, 102] on h6 "PM" at bounding box center [527, 109] width 13 height 15
click at [553, 267] on div at bounding box center [501, 234] width 143 height 143
click at [501, 173] on div at bounding box center [501, 234] width 143 height 143
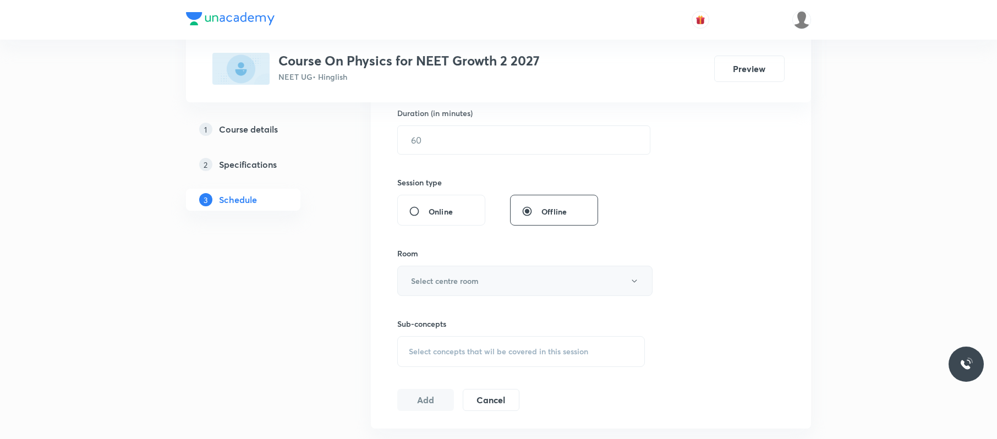
scroll to position [344, 0]
click at [471, 282] on h6 "Select centre room" at bounding box center [445, 281] width 68 height 12
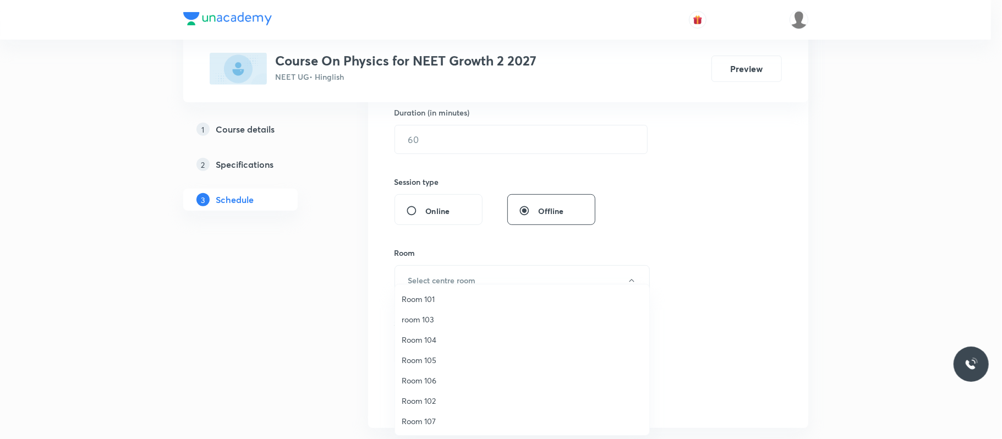
click at [442, 353] on li "Room 105" at bounding box center [522, 360] width 254 height 20
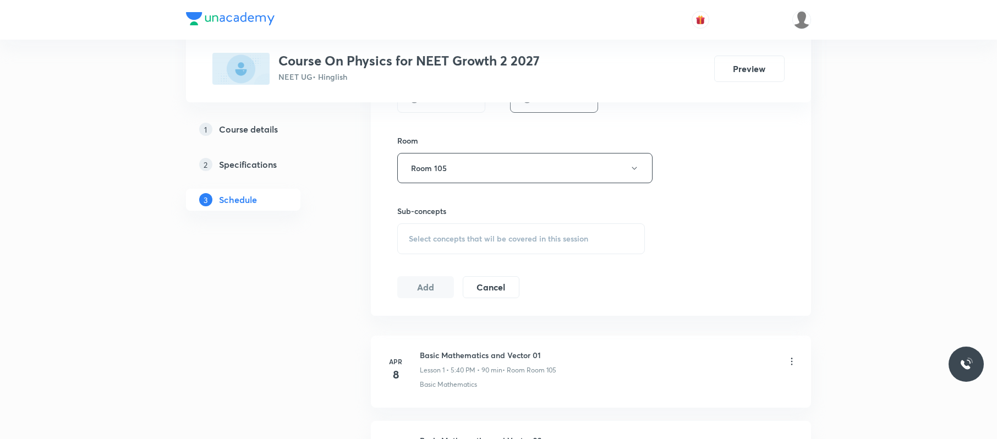
scroll to position [457, 0]
click at [520, 236] on span "Select concepts that wil be covered in this session" at bounding box center [498, 238] width 179 height 9
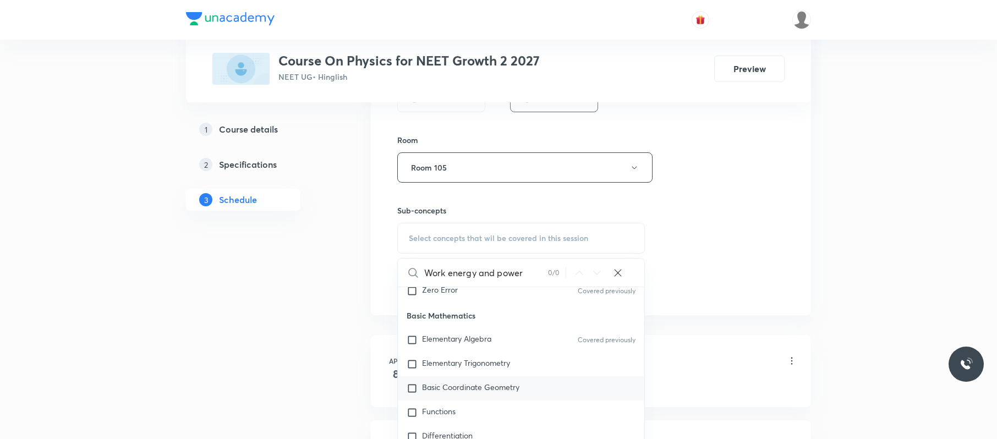
scroll to position [491, 0]
type input "Work energy and power"
click at [491, 382] on div "Basic Coordinate Geometry" at bounding box center [521, 388] width 247 height 24
click at [747, 254] on div "Session 56 Live class Session title 22/99 Work energy and power ​ Schedule for …" at bounding box center [590, 39] width 387 height 517
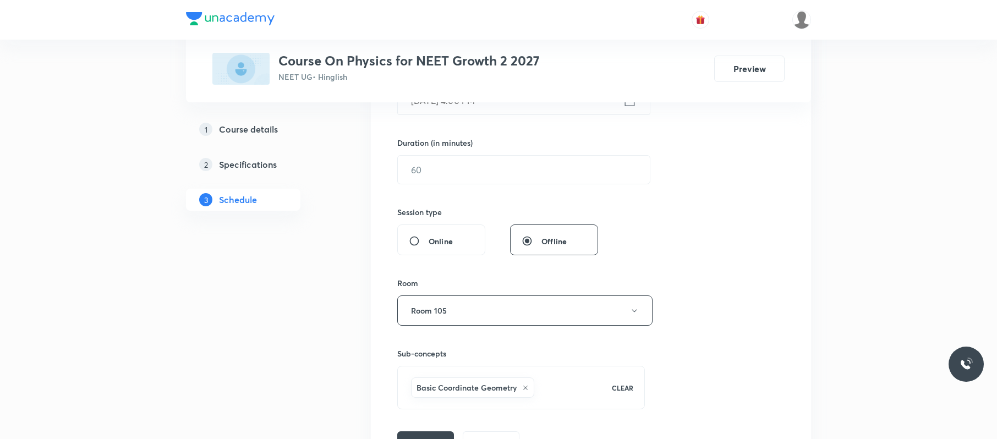
scroll to position [309, 0]
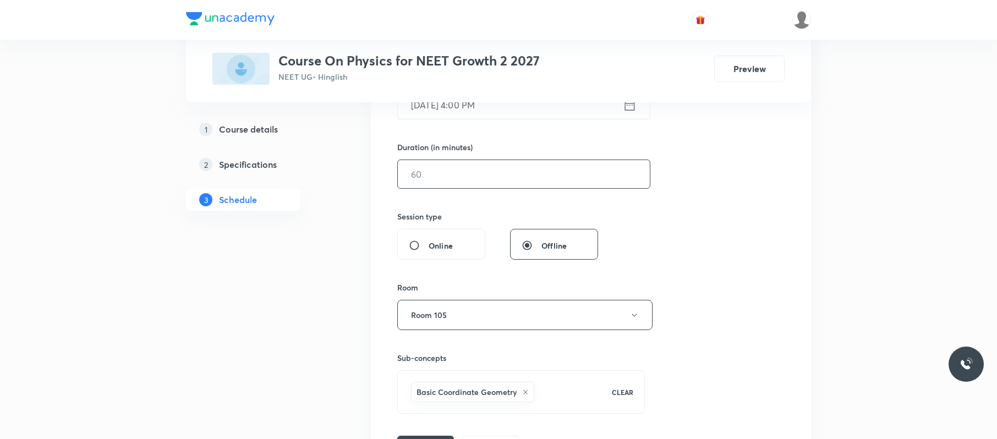
click at [469, 166] on input "text" at bounding box center [524, 174] width 252 height 28
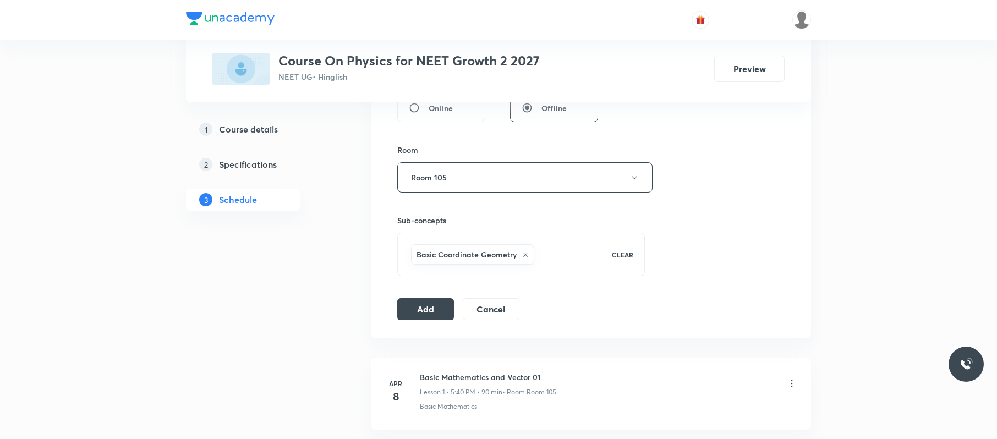
scroll to position [448, 0]
type input "90"
click at [437, 305] on button "Add" at bounding box center [425, 307] width 57 height 22
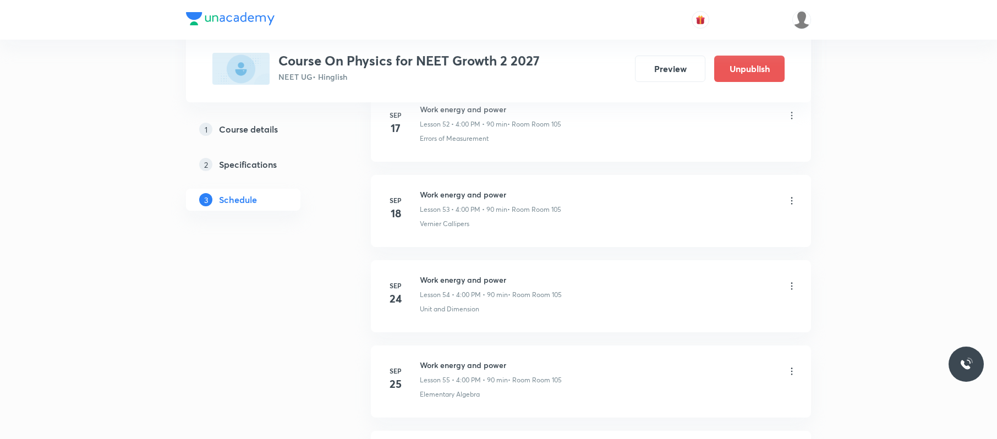
scroll to position [4735, 0]
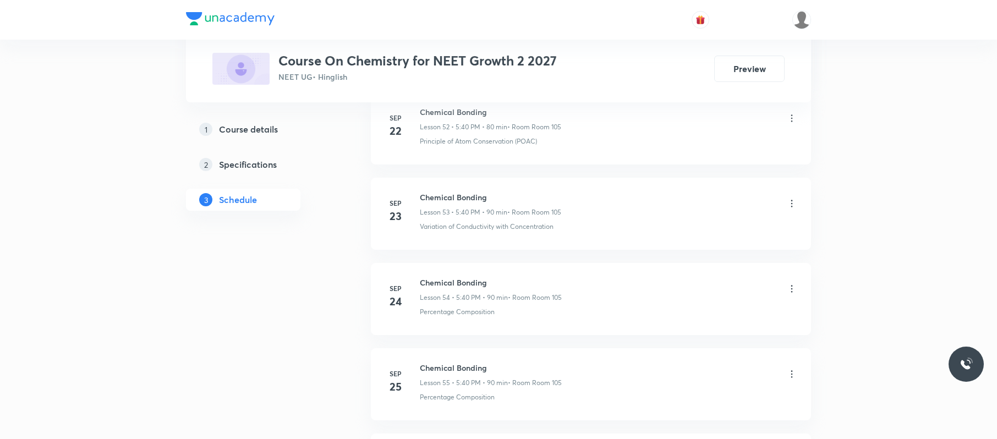
scroll to position [5242, 0]
drag, startPoint x: 531, startPoint y: 270, endPoint x: 412, endPoint y: 274, distance: 118.9
click at [412, 274] on li "[DATE] Chemical Bonding Lesson 56 • 5:40 PM • 90 min • Room Room 105 Quantum Nu…" at bounding box center [591, 300] width 440 height 72
copy h6 "Chemical Bonding"
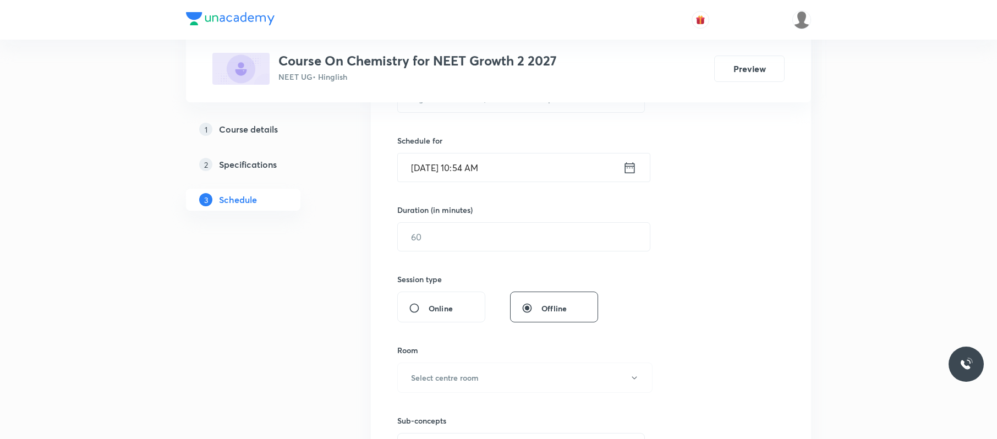
scroll to position [29, 0]
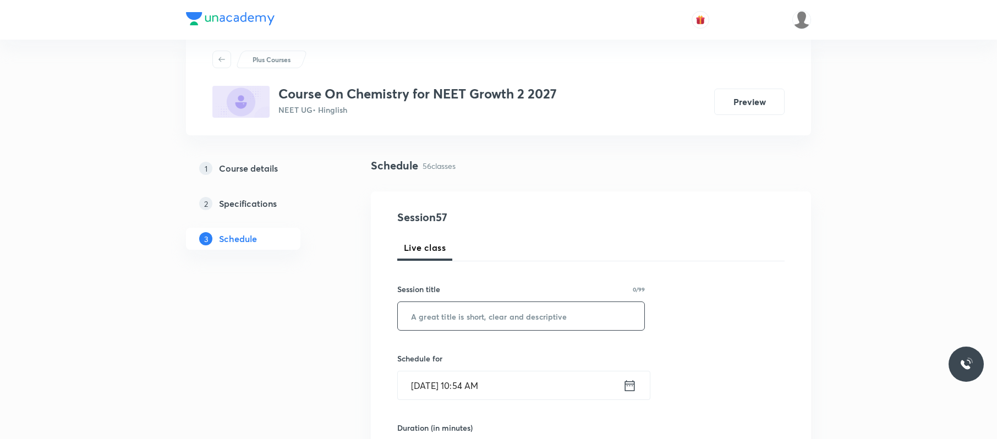
paste input "Chemical Bonding"
click at [546, 326] on input "text" at bounding box center [521, 316] width 247 height 28
type input "Chemical Bonding"
click at [527, 329] on input "[DATE] 10:54 AM" at bounding box center [510, 385] width 225 height 28
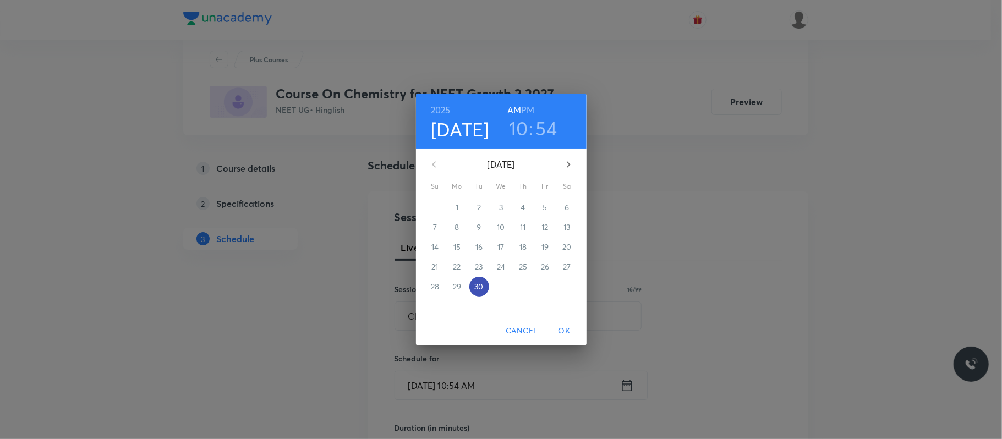
click at [481, 289] on p "30" at bounding box center [478, 286] width 9 height 11
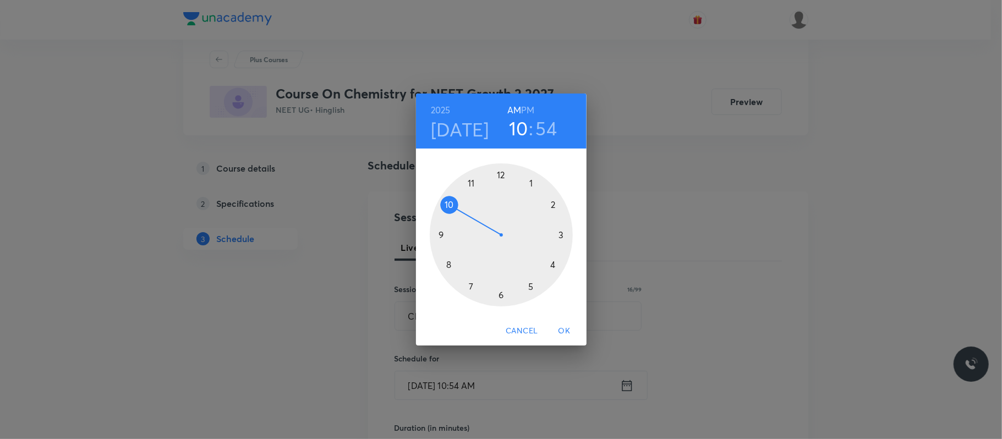
click at [529, 289] on div at bounding box center [501, 234] width 143 height 143
click at [528, 107] on h6 "PM" at bounding box center [527, 109] width 13 height 15
click at [455, 258] on div at bounding box center [501, 234] width 143 height 143
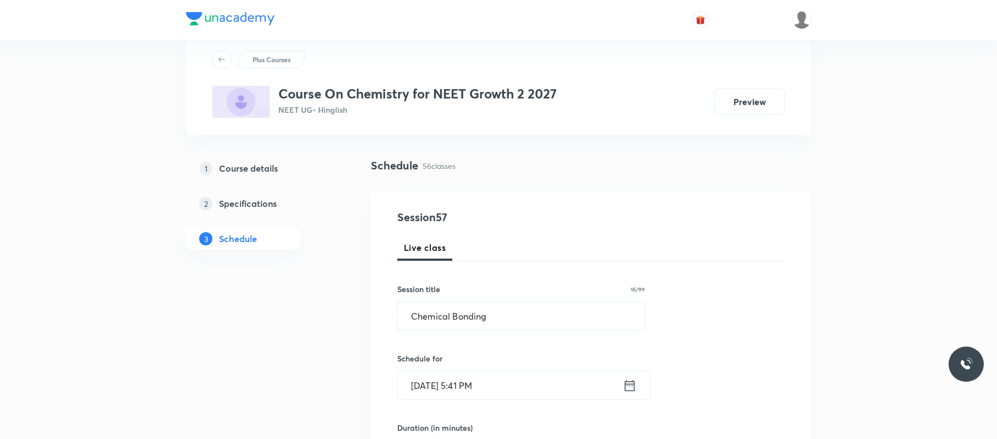
click at [516, 329] on input "[DATE] 5:41 PM" at bounding box center [510, 385] width 225 height 28
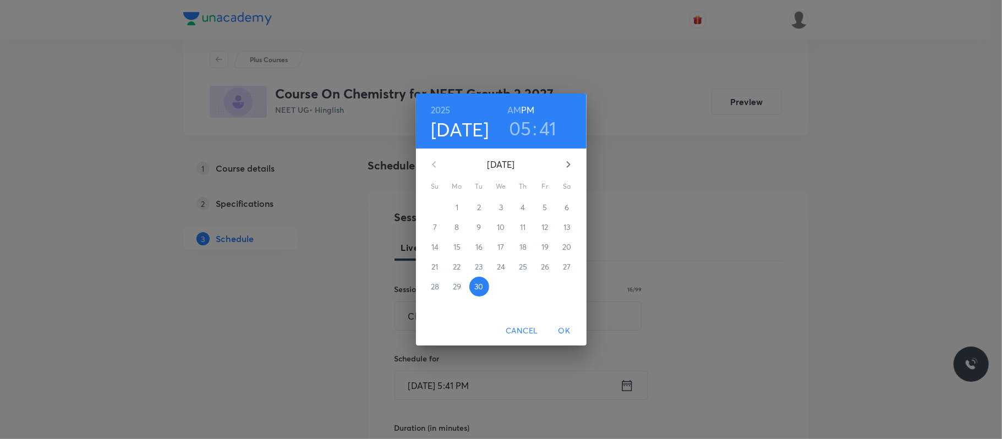
click at [549, 123] on h3 "41" at bounding box center [548, 128] width 18 height 23
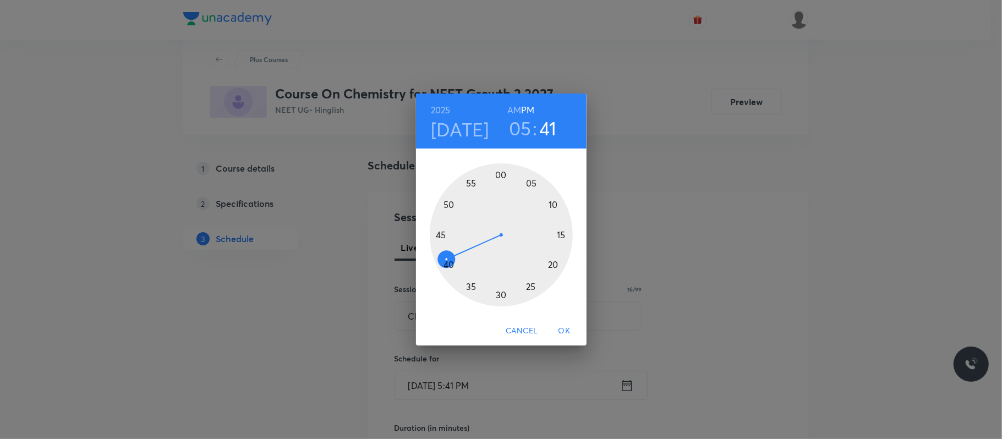
click at [458, 271] on div at bounding box center [501, 234] width 143 height 143
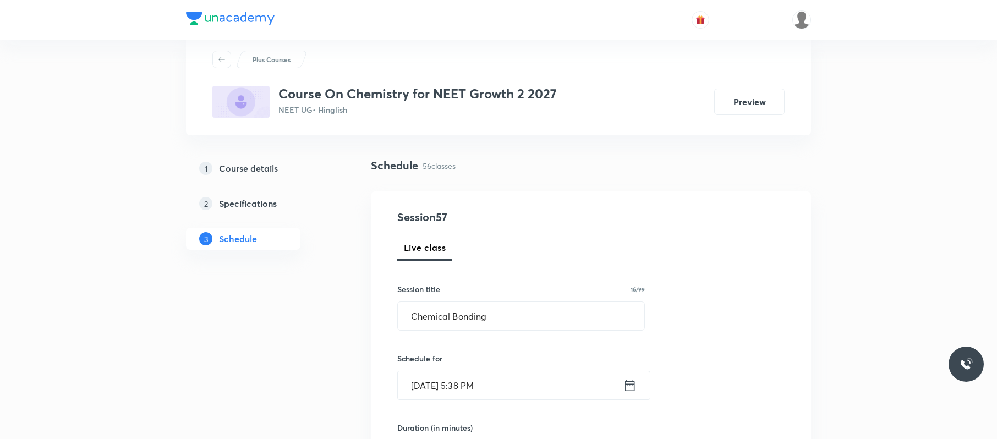
click at [528, 329] on input "[DATE] 5:38 PM" at bounding box center [510, 385] width 225 height 28
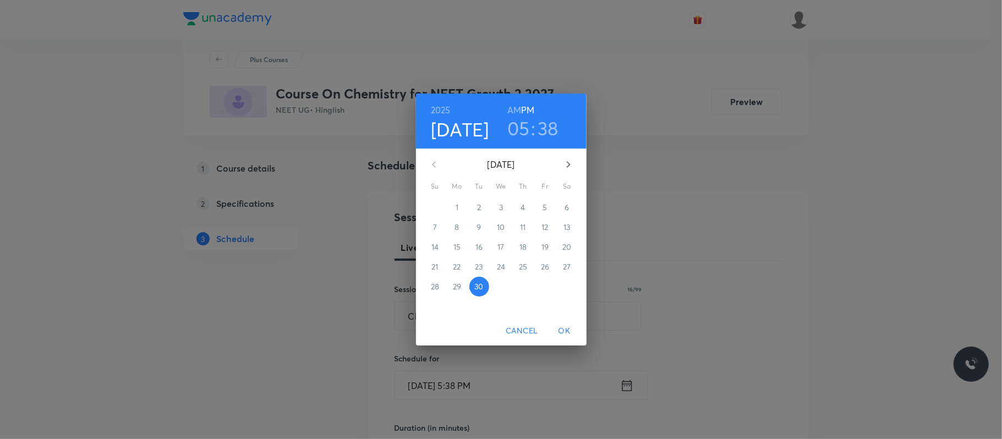
click at [551, 130] on h3 "38" at bounding box center [548, 128] width 21 height 23
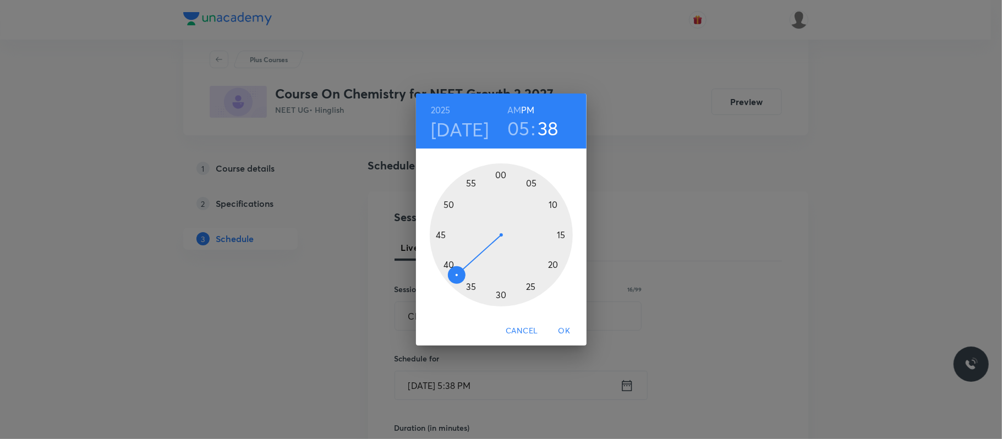
click at [554, 129] on h3 "38" at bounding box center [548, 128] width 21 height 23
click at [447, 266] on div at bounding box center [501, 234] width 143 height 143
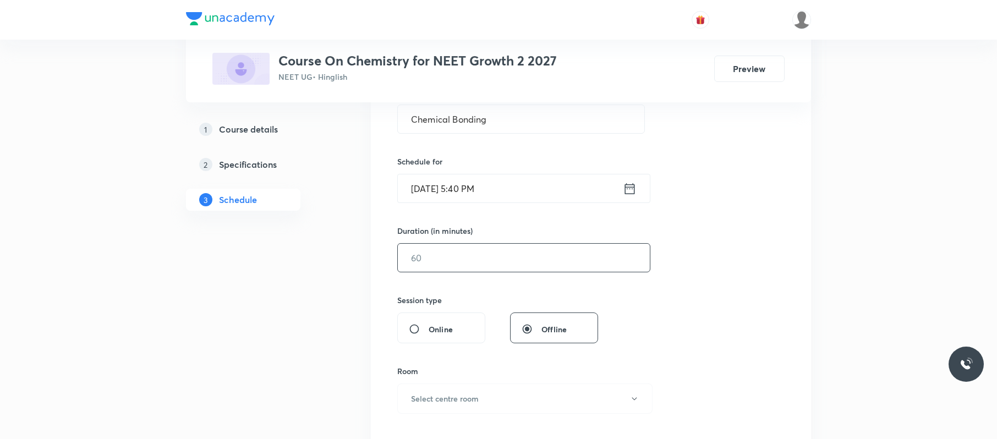
scroll to position [227, 0]
click at [458, 251] on input "text" at bounding box center [524, 257] width 252 height 28
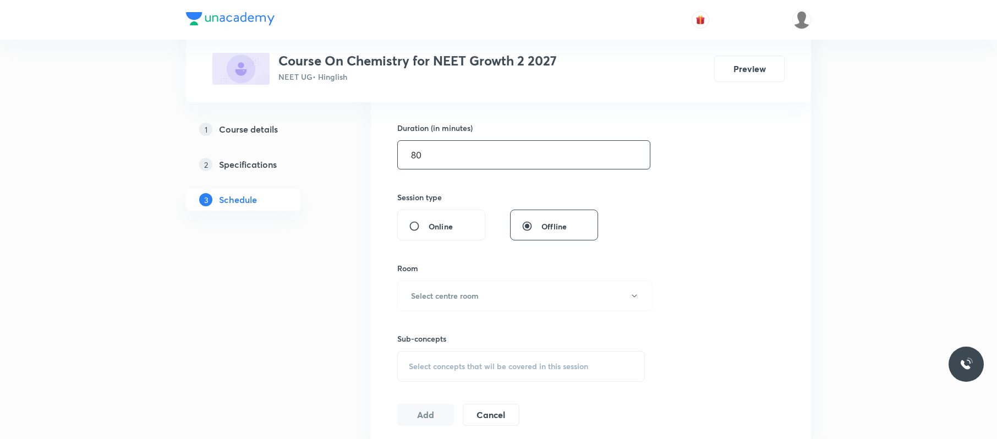
scroll to position [329, 0]
click at [452, 304] on button "Select centre room" at bounding box center [524, 295] width 255 height 30
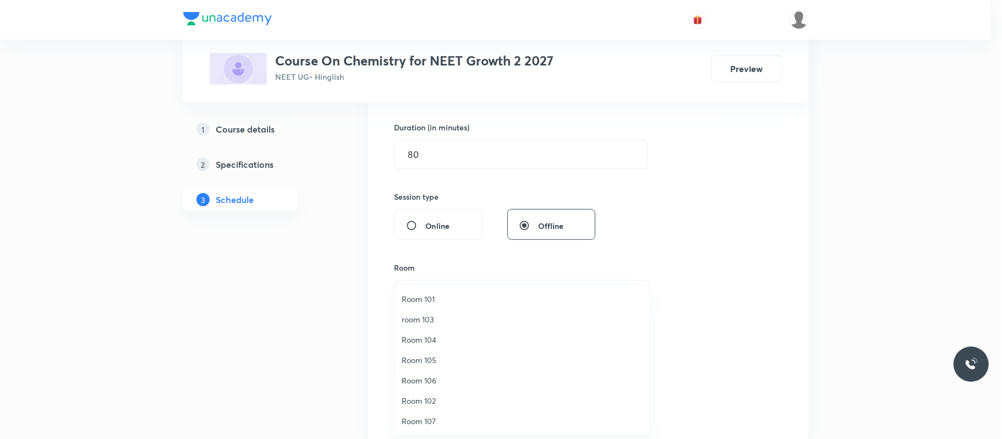
click at [461, 154] on div at bounding box center [501, 219] width 1002 height 439
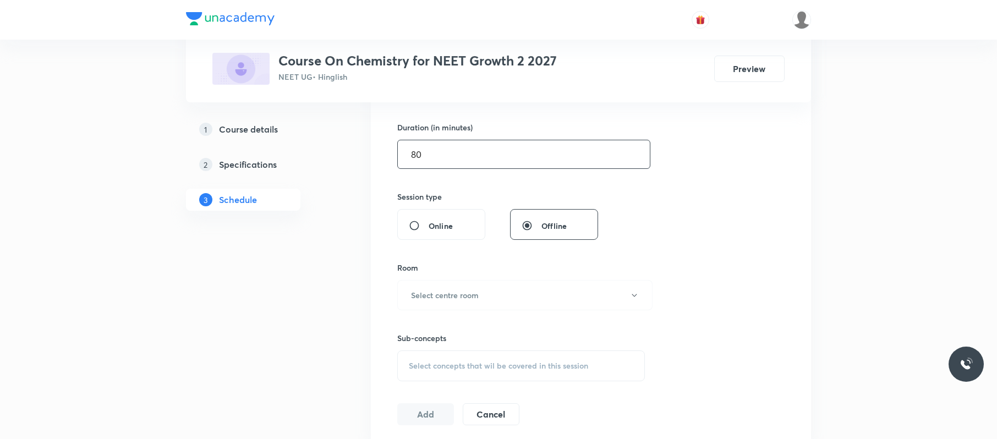
click at [461, 155] on input "80" at bounding box center [524, 154] width 252 height 28
type input "8"
type input "0"
type input "90"
click at [475, 294] on h6 "Select centre room" at bounding box center [445, 295] width 68 height 12
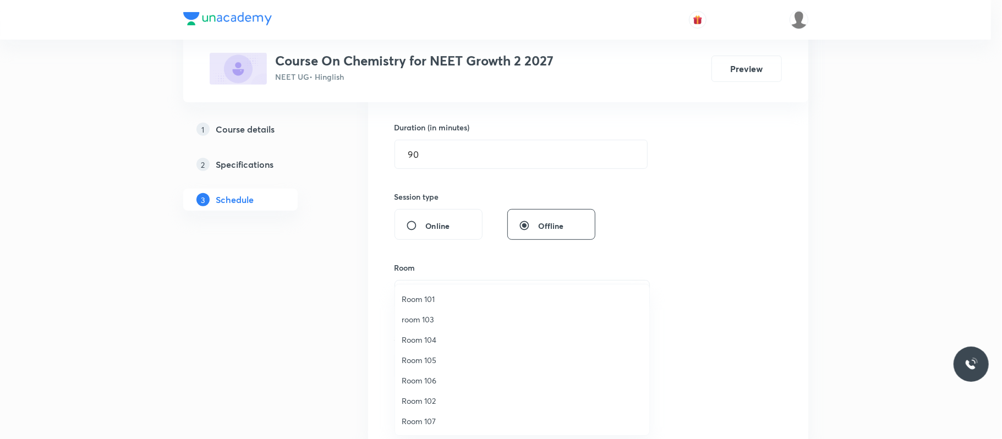
click at [452, 329] on li "Room 105" at bounding box center [522, 360] width 254 height 20
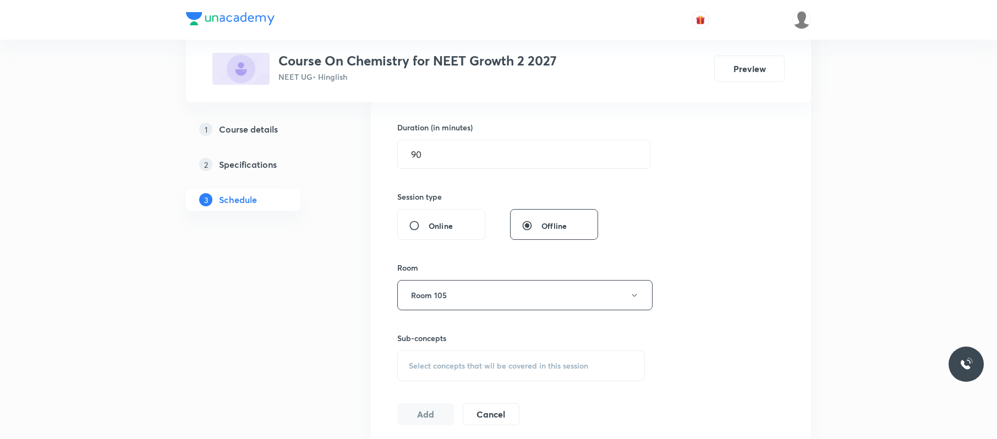
click at [455, 329] on span "Select concepts that wil be covered in this session" at bounding box center [498, 366] width 179 height 9
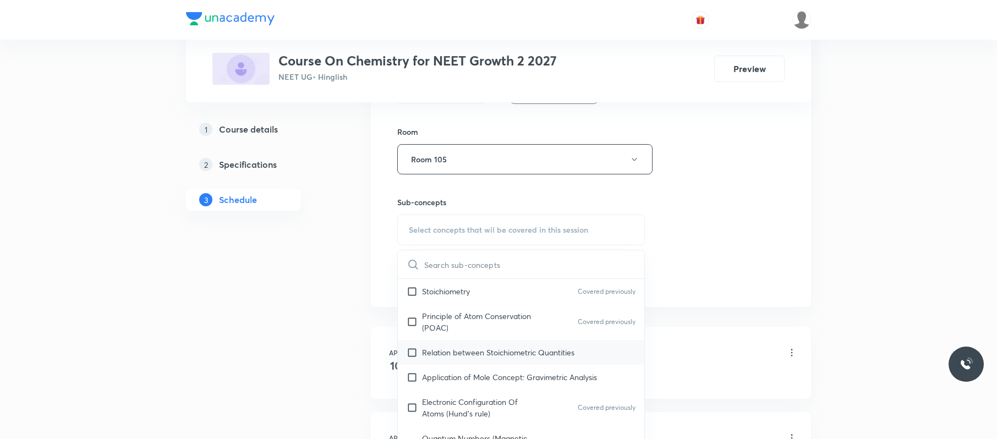
scroll to position [225, 0]
click at [479, 329] on div "Relation between Stoichiometric Quantities" at bounding box center [521, 350] width 247 height 25
click at [745, 258] on div "Session 57 Live class Session title 16/99 Chemical Bonding ​ Schedule for [DATE…" at bounding box center [590, 31] width 387 height 517
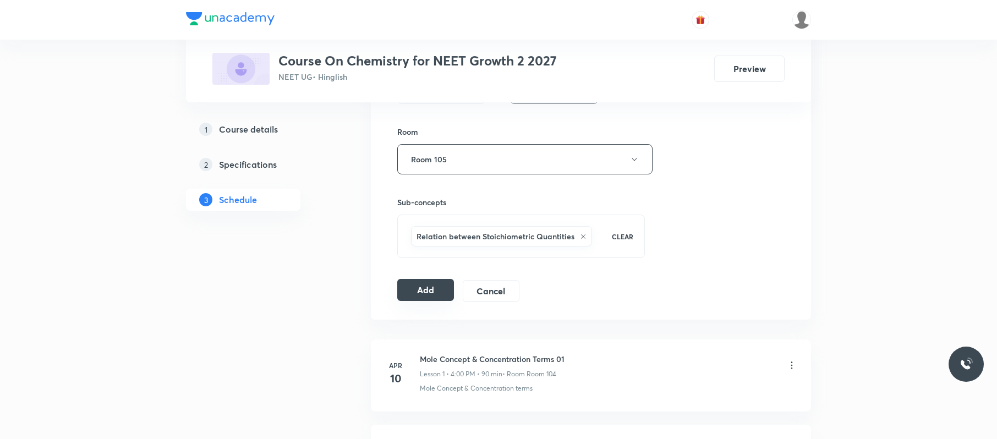
click at [426, 296] on button "Add" at bounding box center [425, 290] width 57 height 22
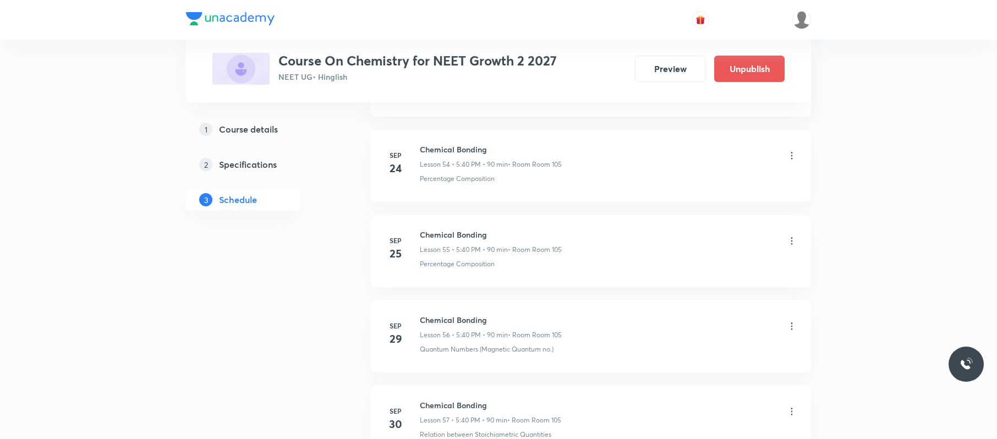
scroll to position [4820, 0]
